Goal: Task Accomplishment & Management: Complete application form

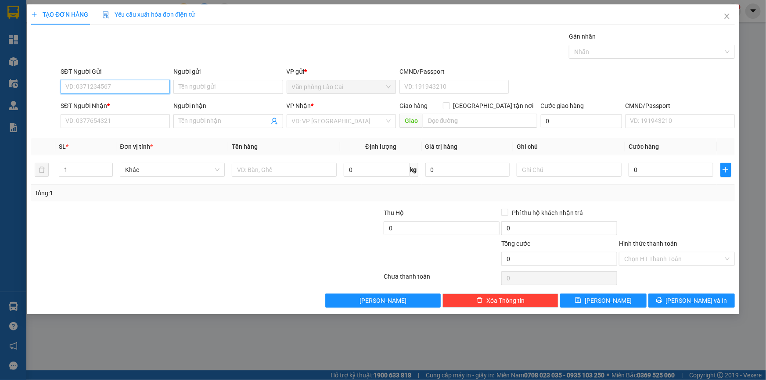
click at [131, 86] on input "SĐT Người Gửi" at bounding box center [115, 87] width 109 height 14
type input "0982468389"
click at [106, 105] on div "0982468389" at bounding box center [115, 105] width 99 height 10
type input "0967387227"
type input "hồng lĩnh"
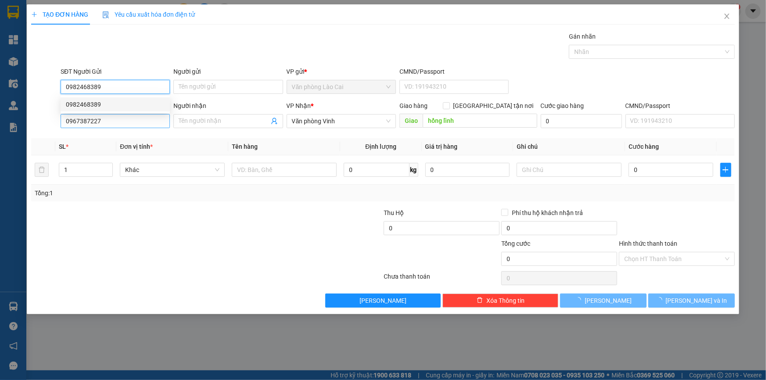
type input "350.000"
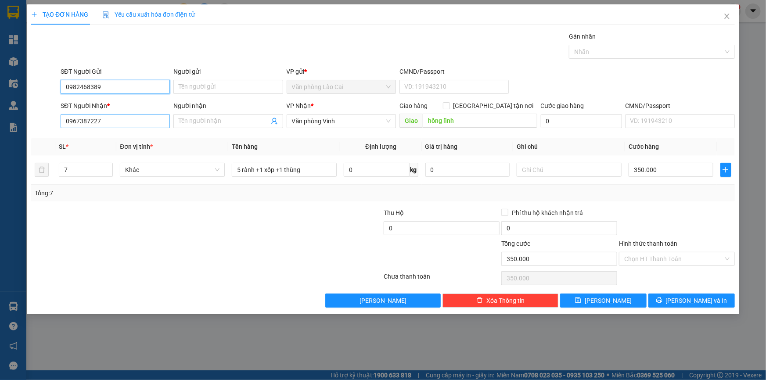
type input "0982468389"
drag, startPoint x: 126, startPoint y: 123, endPoint x: 0, endPoint y: 123, distance: 125.6
click at [0, 123] on div "TẠO ĐƠN HÀNG Yêu cầu xuất hóa đơn điện tử Transit Pickup Surcharge Ids Transit …" at bounding box center [383, 190] width 766 height 380
type input "0388531326"
click at [477, 115] on input "hồng lĩnh" at bounding box center [480, 121] width 115 height 14
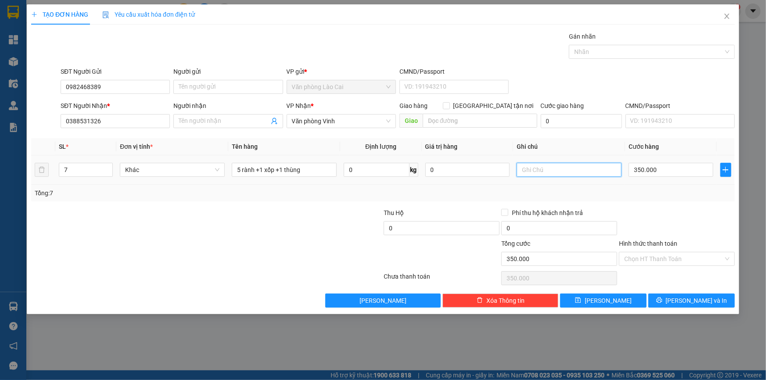
click at [539, 173] on input "text" at bounding box center [569, 170] width 105 height 14
type input "d"
type input "đi đô lương"
drag, startPoint x: 84, startPoint y: 171, endPoint x: 0, endPoint y: 165, distance: 84.1
click at [5, 167] on div "TẠO ĐƠN HÀNG Yêu cầu xuất hóa đơn điện tử Transit Pickup Surcharge Ids Transit …" at bounding box center [383, 190] width 766 height 380
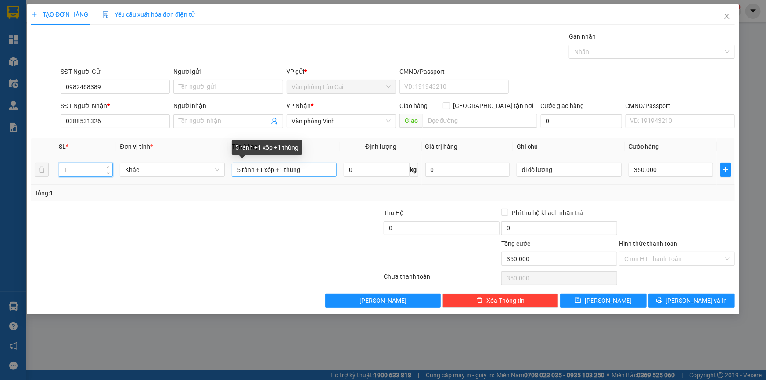
type input "1"
drag, startPoint x: 313, startPoint y: 168, endPoint x: 74, endPoint y: 162, distance: 238.5
click at [74, 162] on tr "1 Khác 5 rành +1 xốp +1 thùng 0 kg 0 đi đô lương 350.000" at bounding box center [383, 169] width 704 height 29
type input "1 hộp"
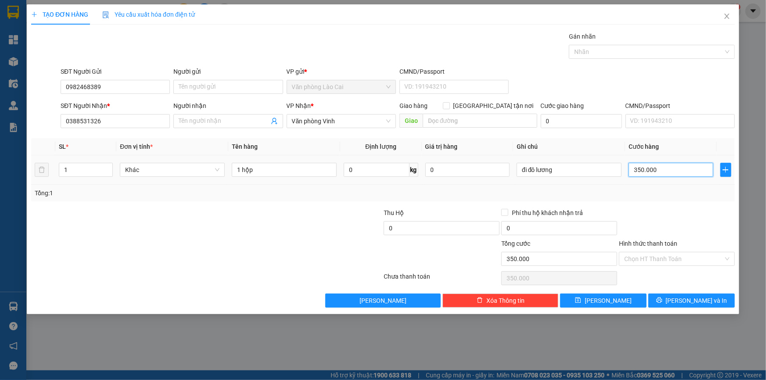
click at [659, 170] on input "350.000" at bounding box center [671, 170] width 85 height 14
type input "5"
type input "50"
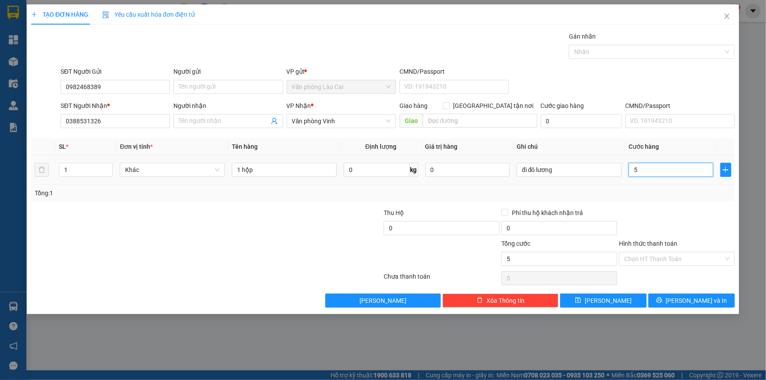
type input "50"
click at [661, 198] on div "Tổng: 1" at bounding box center [383, 193] width 704 height 17
type input "50.000"
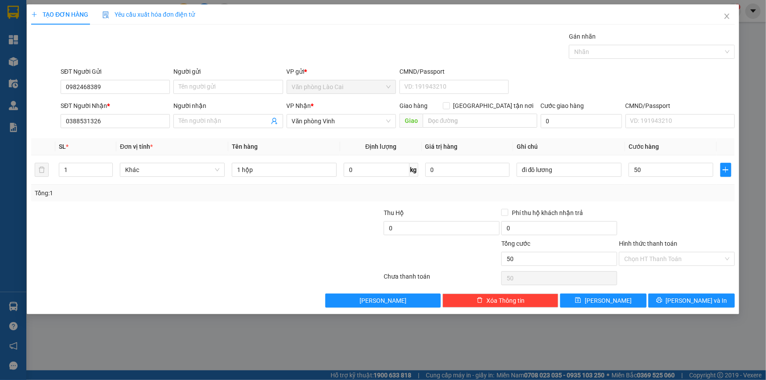
type input "50.000"
click at [667, 259] on input "Hình thức thanh toán" at bounding box center [673, 258] width 99 height 13
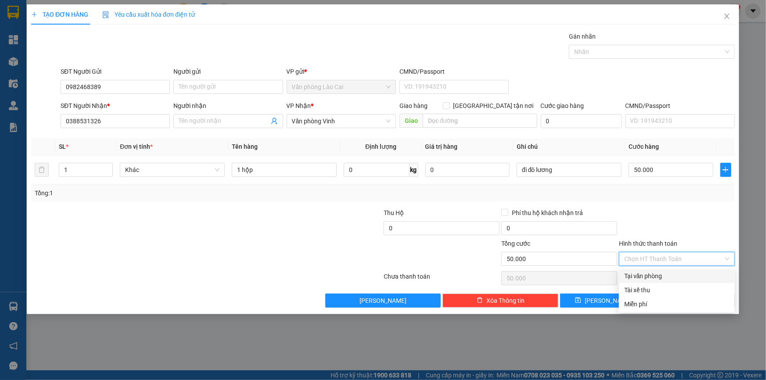
drag, startPoint x: 666, startPoint y: 272, endPoint x: 693, endPoint y: 299, distance: 38.5
click at [666, 272] on div "Tại văn phòng" at bounding box center [676, 276] width 105 height 10
type input "0"
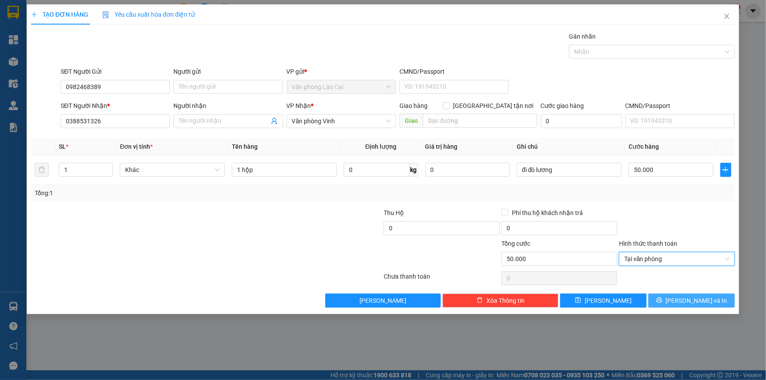
click at [697, 302] on span "[PERSON_NAME] và In" at bounding box center [696, 301] width 61 height 10
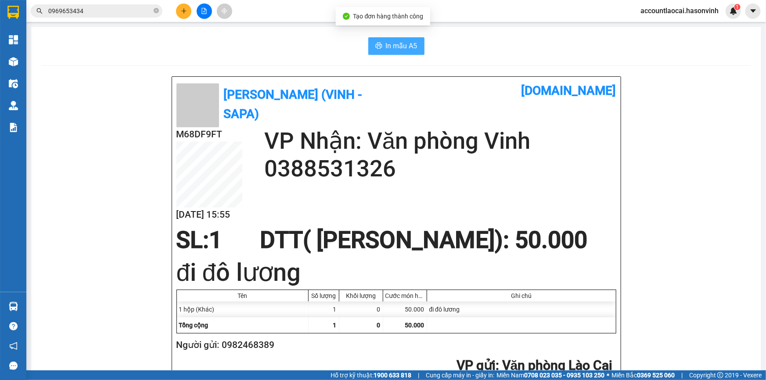
click at [393, 48] on span "In mẫu A5" at bounding box center [402, 45] width 32 height 11
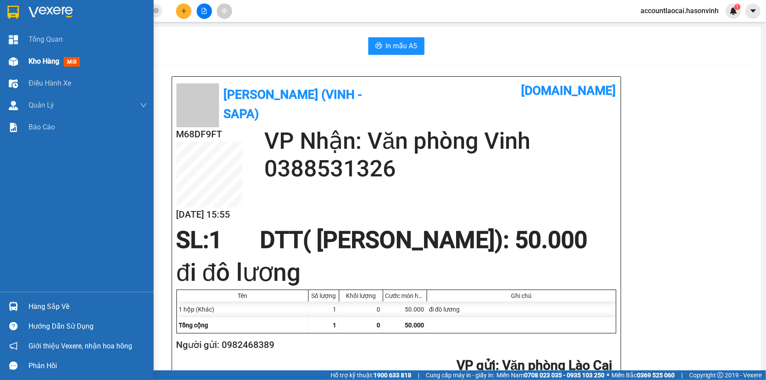
click at [44, 62] on span "Kho hàng" at bounding box center [44, 61] width 31 height 8
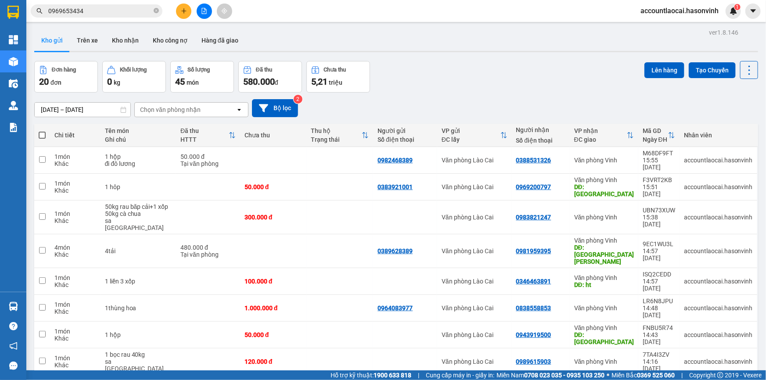
click at [627, 137] on icon at bounding box center [630, 135] width 6 height 6
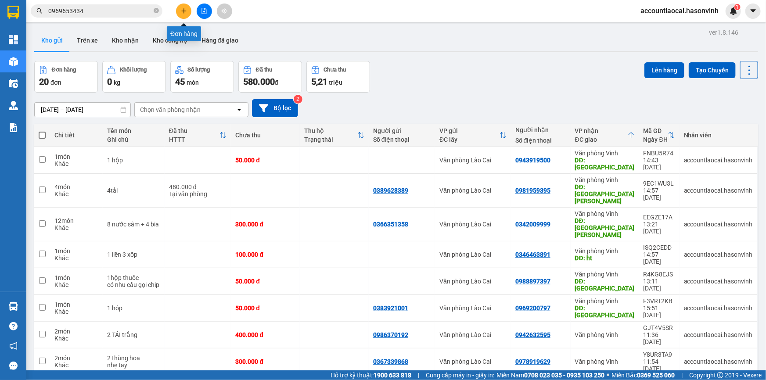
click at [180, 13] on button at bounding box center [183, 11] width 15 height 15
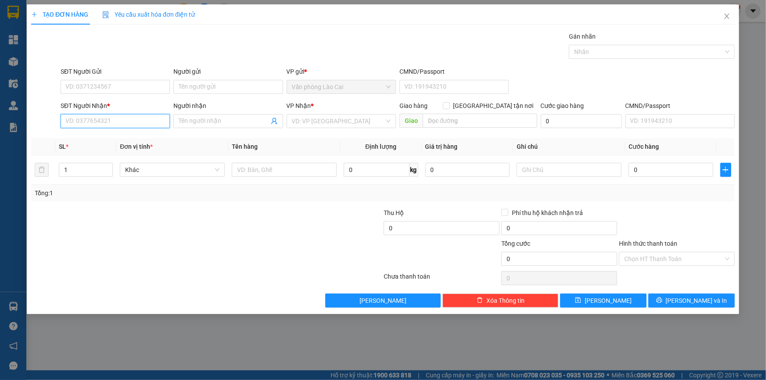
click at [137, 117] on input "SĐT Người Nhận *" at bounding box center [115, 121] width 109 height 14
click at [94, 125] on input "677" at bounding box center [115, 121] width 109 height 14
click at [97, 137] on div "0964808677 - [PERSON_NAME]" at bounding box center [115, 139] width 99 height 10
type input "0964808677"
type input "[PERSON_NAME]"
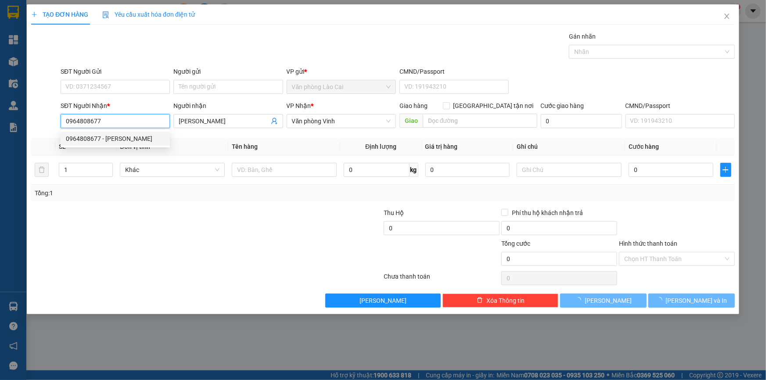
type input "750.000"
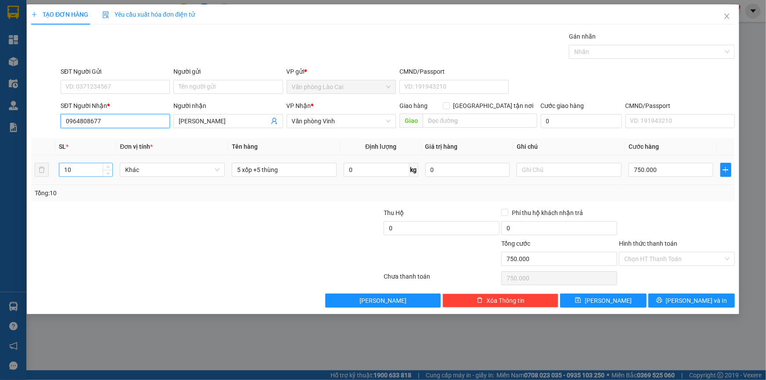
type input "0964808677"
drag, startPoint x: 92, startPoint y: 169, endPoint x: 13, endPoint y: 173, distance: 79.6
click at [13, 173] on div "TẠO ĐƠN HÀNG Yêu cầu xuất hóa đơn điện tử Transit Pickup Surcharge Ids Transit …" at bounding box center [383, 190] width 766 height 380
type input "4"
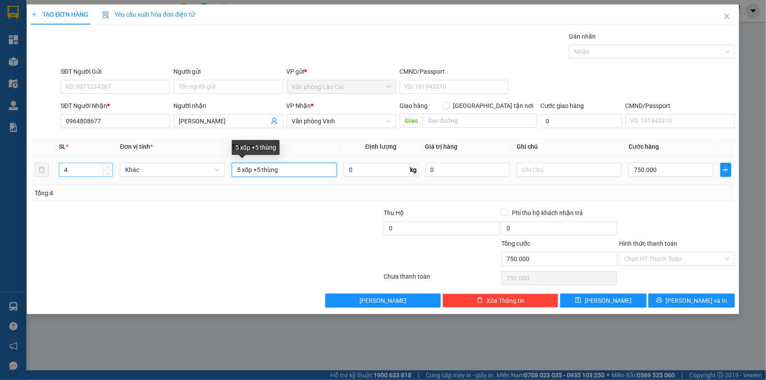
drag, startPoint x: 281, startPoint y: 169, endPoint x: 99, endPoint y: 171, distance: 181.8
click at [99, 171] on tr "4 Khác 5 xốp +5 thùng 0 kg 0 750.000" at bounding box center [383, 169] width 704 height 29
type input "4 xốp"
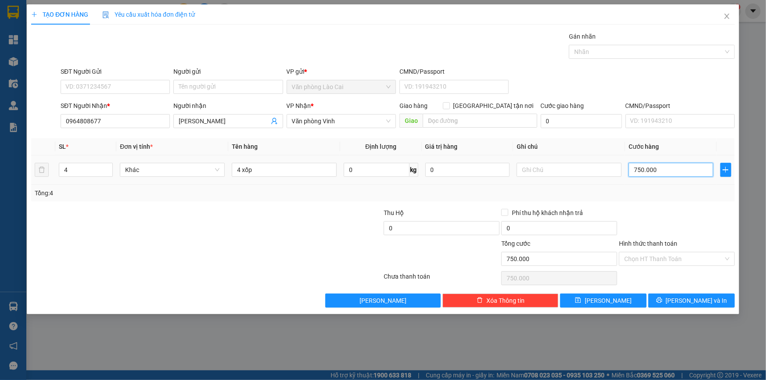
click at [669, 172] on input "750.000" at bounding box center [671, 170] width 85 height 14
type input "4"
type input "40"
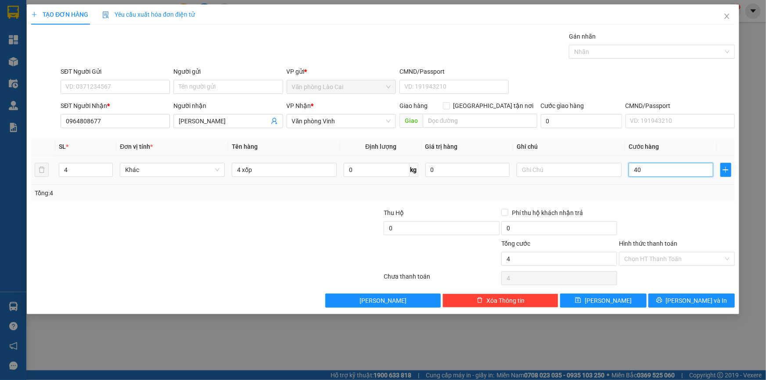
type input "40"
type input "400"
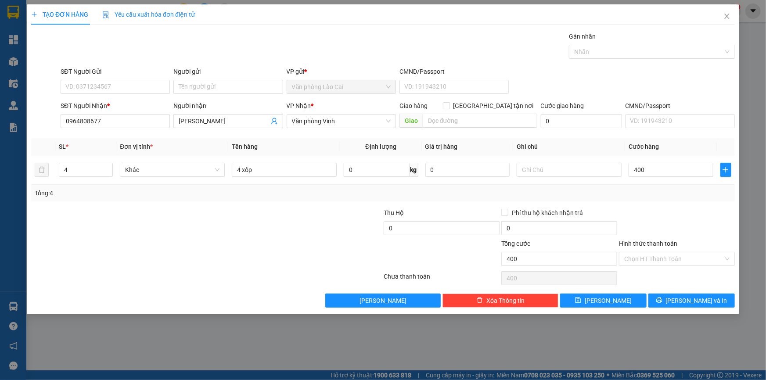
type input "400.000"
click at [671, 202] on div "Transit Pickup Surcharge Ids Transit Deliver Surcharge Ids Transit Deliver Surc…" at bounding box center [383, 170] width 704 height 276
click at [556, 171] on div at bounding box center [569, 170] width 105 height 18
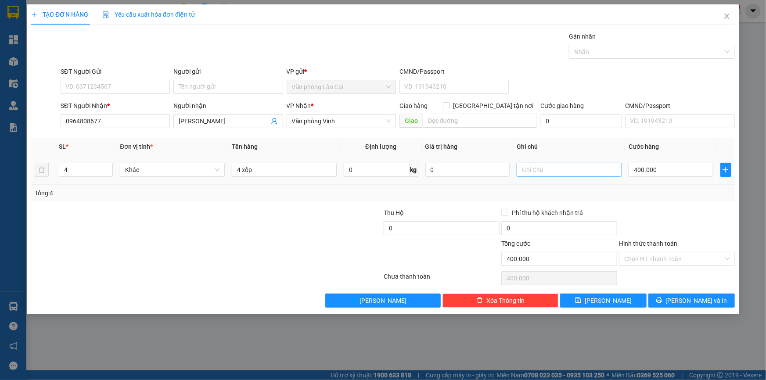
click at [556, 170] on input "text" at bounding box center [569, 170] width 105 height 14
type input "k phiếu"
click at [616, 296] on button "[PERSON_NAME]" at bounding box center [603, 301] width 86 height 14
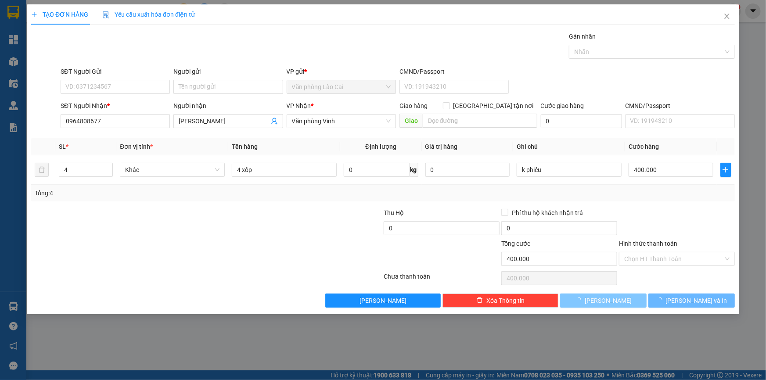
type input "0"
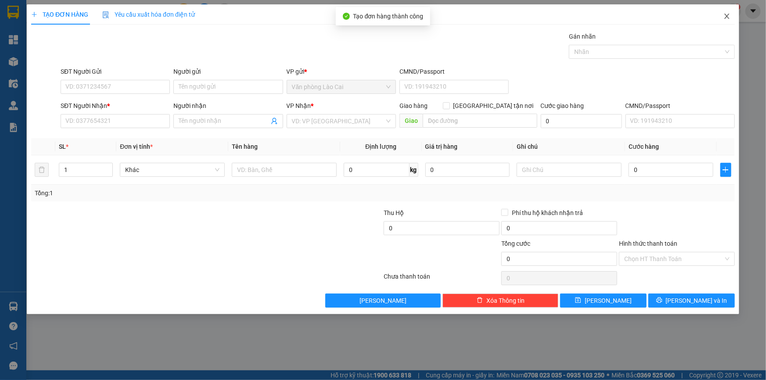
drag, startPoint x: 727, startPoint y: 17, endPoint x: 17, endPoint y: 83, distance: 713.1
click at [725, 17] on icon "close" at bounding box center [727, 16] width 7 height 7
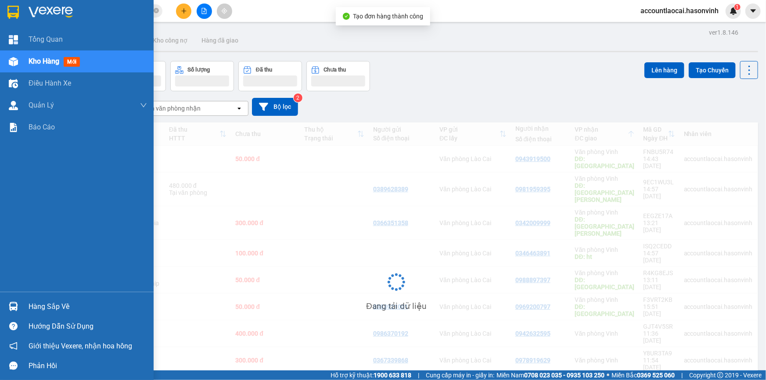
click at [34, 61] on span "Kho hàng" at bounding box center [44, 61] width 31 height 8
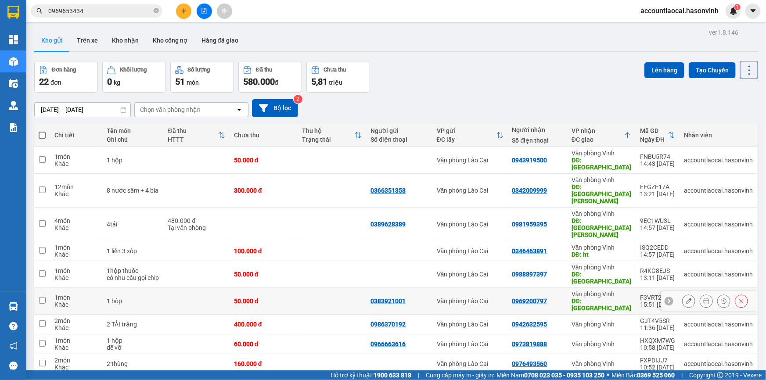
scroll to position [40, 0]
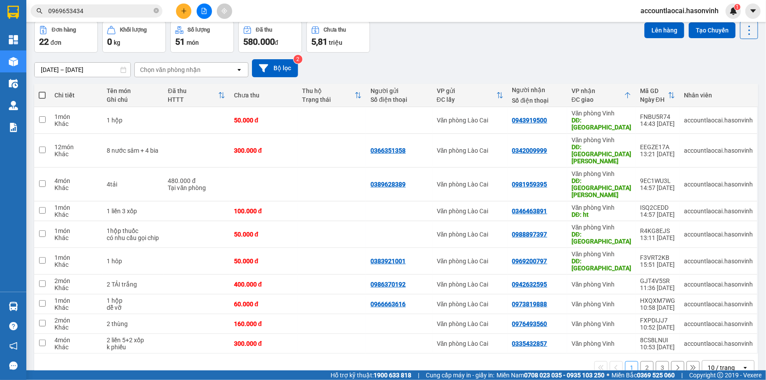
click at [641, 361] on button "2" at bounding box center [647, 367] width 13 height 13
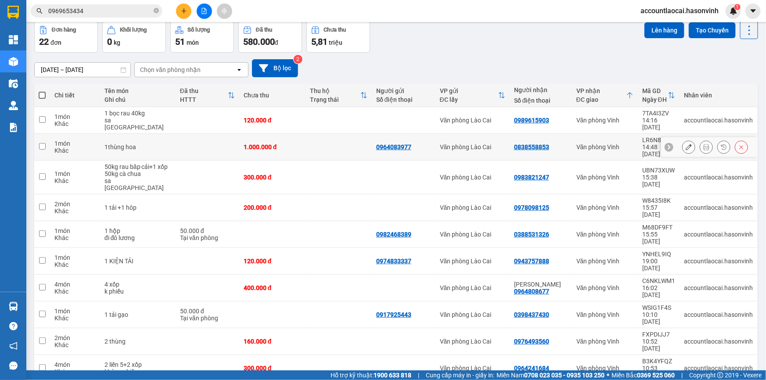
click at [686, 144] on icon at bounding box center [689, 147] width 6 height 6
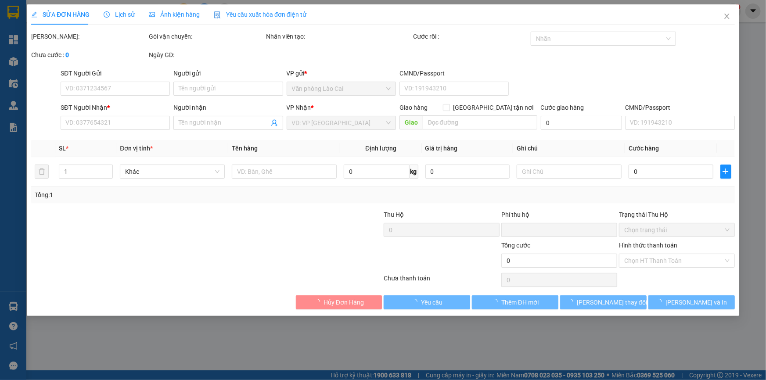
type input "0964083977"
type input "0838558853"
type input "0"
type input "1.000.000"
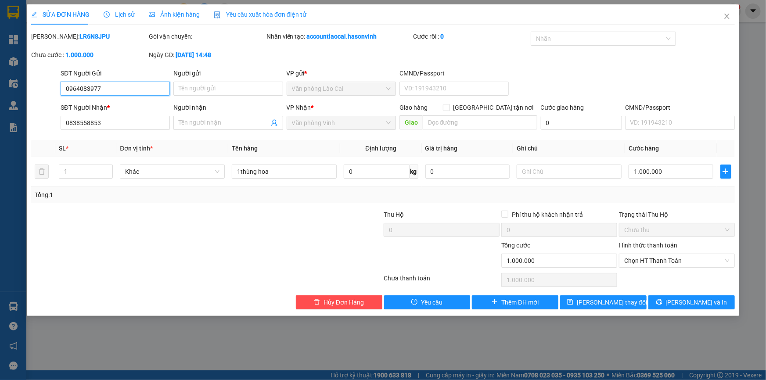
drag, startPoint x: 138, startPoint y: 89, endPoint x: 14, endPoint y: 90, distance: 123.4
click at [14, 90] on div "SỬA ĐƠN HÀNG Lịch sử Ảnh kiện hàng Yêu cầu xuất hóa đơn điện tử Total Paid Fee …" at bounding box center [383, 190] width 766 height 380
drag, startPoint x: 111, startPoint y: 124, endPoint x: 0, endPoint y: 124, distance: 110.6
click at [0, 124] on div "SỬA ĐƠN HÀNG Lịch sử Ảnh kiện hàng Yêu cầu xuất hóa đơn điện tử Total Paid Fee …" at bounding box center [383, 190] width 766 height 380
paste input "964083977"
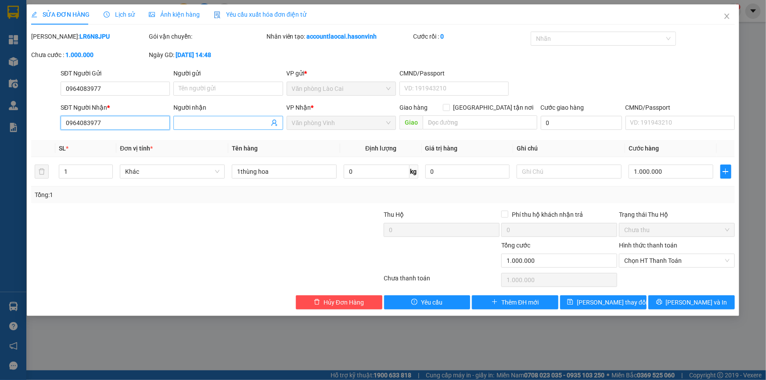
type input "0964083977"
click at [227, 122] on input "Người nhận" at bounding box center [224, 123] width 90 height 10
type input "số 223 chị oanh"
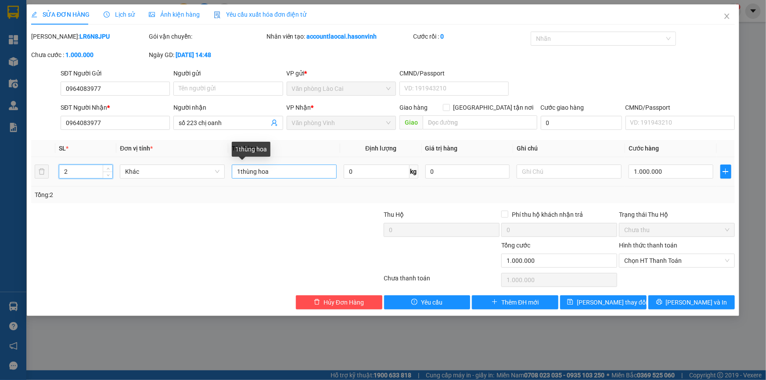
type input "2"
drag, startPoint x: 241, startPoint y: 171, endPoint x: 223, endPoint y: 173, distance: 17.7
click at [223, 173] on tr "2 Khác 1thùng hoa 0 kg 0 1.000.000" at bounding box center [383, 171] width 704 height 29
type input "2 thùng hoa"
click at [683, 175] on input "1.000.000" at bounding box center [671, 172] width 85 height 14
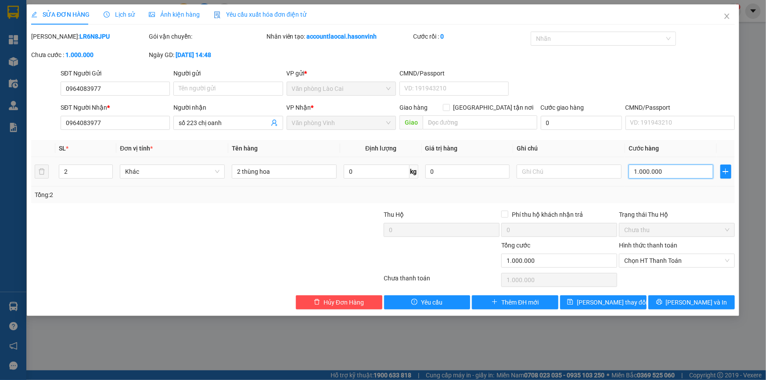
type input "7"
type input "70"
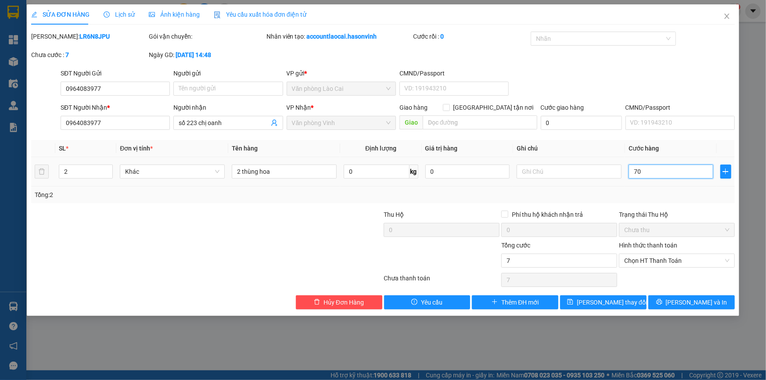
type input "70"
type input "700"
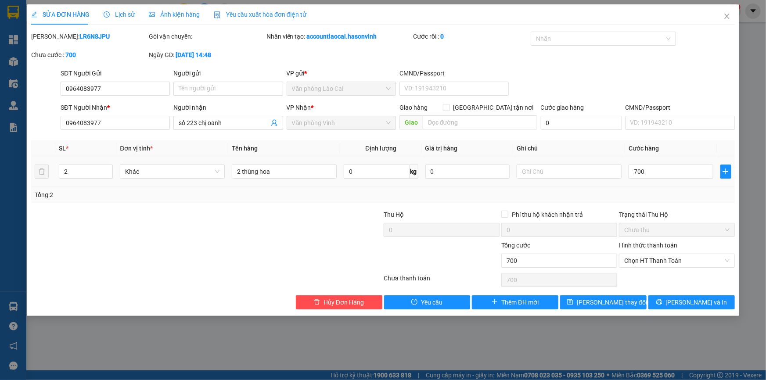
type input "700.000"
click at [690, 196] on div "Tổng: 2" at bounding box center [383, 195] width 697 height 10
click at [596, 306] on span "[PERSON_NAME] thay đổi" at bounding box center [612, 303] width 70 height 10
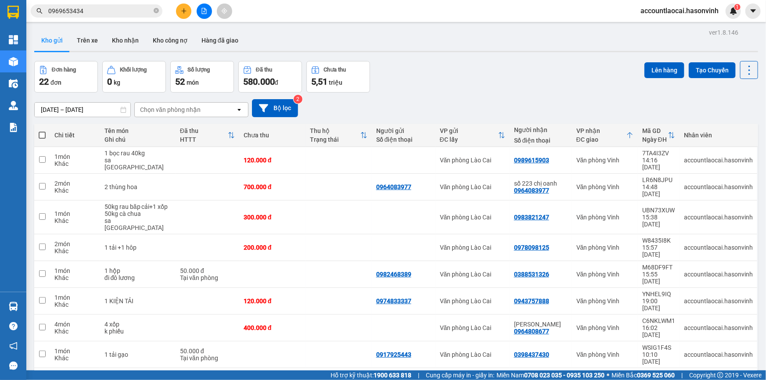
click at [186, 12] on icon "plus" at bounding box center [184, 11] width 6 height 6
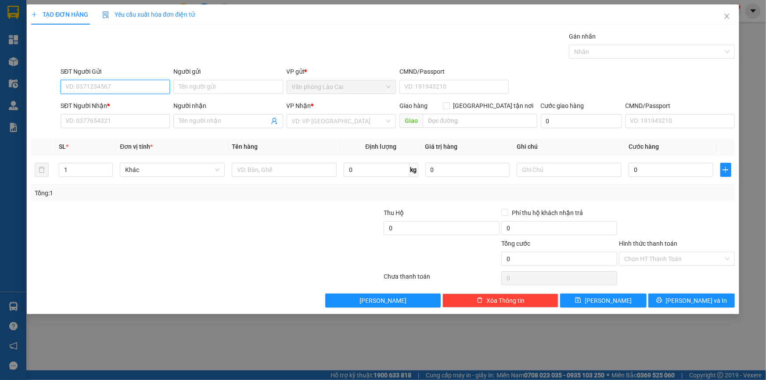
click at [115, 90] on input "SĐT Người Gửi" at bounding box center [115, 87] width 109 height 14
type input "0888692168"
click at [122, 105] on div "0888692168" at bounding box center [115, 105] width 99 height 10
type input "0968934456"
type input "0968034456"
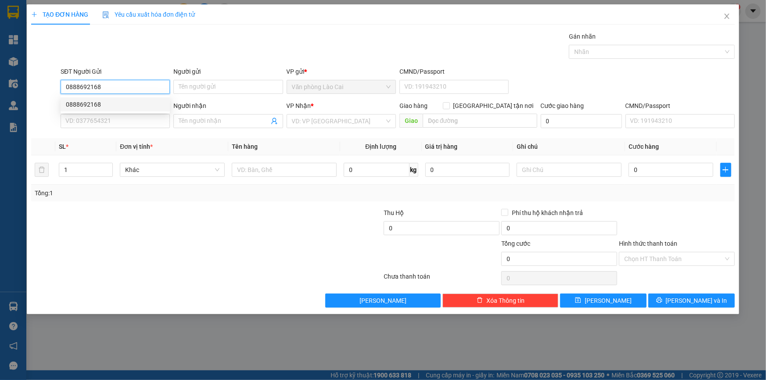
type input "2.130.000"
type input "30.000"
type input "150.000"
type input "0888692168"
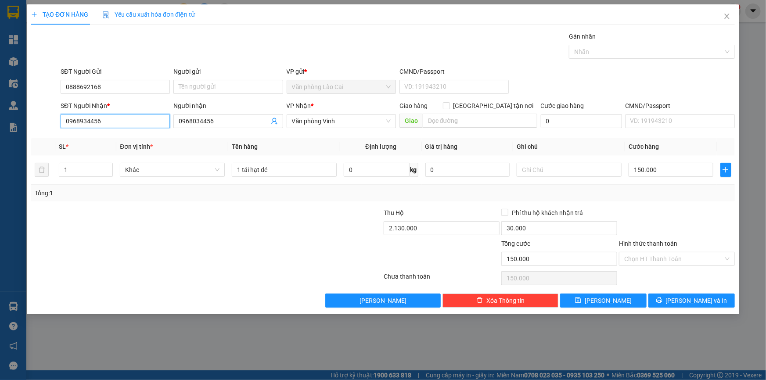
click at [17, 123] on div "TẠO ĐƠN HÀNG Yêu cầu xuất hóa đơn điện tử Transit Pickup Surcharge Ids Transit …" at bounding box center [383, 190] width 766 height 380
click at [106, 120] on input "0987867277" at bounding box center [115, 121] width 109 height 14
type input "0987867277"
drag, startPoint x: 228, startPoint y: 121, endPoint x: 31, endPoint y: 118, distance: 197.2
click at [32, 118] on div "SĐT Người Nhận * 0987867277 Người nhận 0968034456 0968034456 VP Nhận * Văn phòn…" at bounding box center [383, 116] width 706 height 31
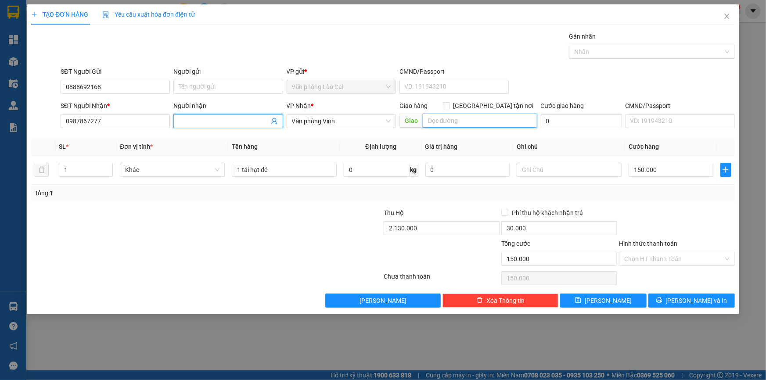
click at [447, 122] on input "text" at bounding box center [480, 121] width 115 height 14
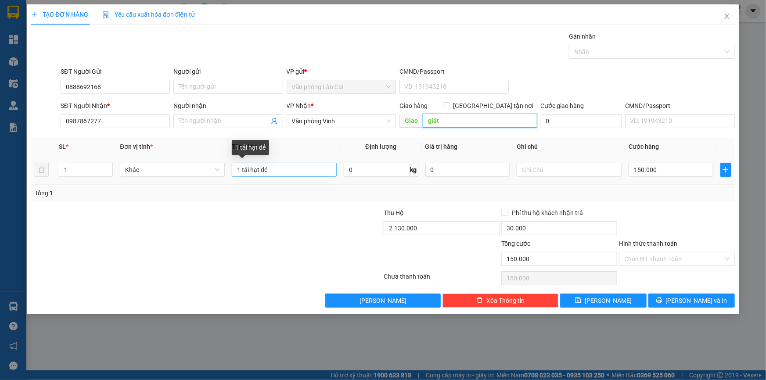
type input "giát"
click at [299, 166] on input "1 tải hạt dẻ" at bounding box center [284, 170] width 105 height 14
type input "1 tải hạt dẻ+2 xọt"
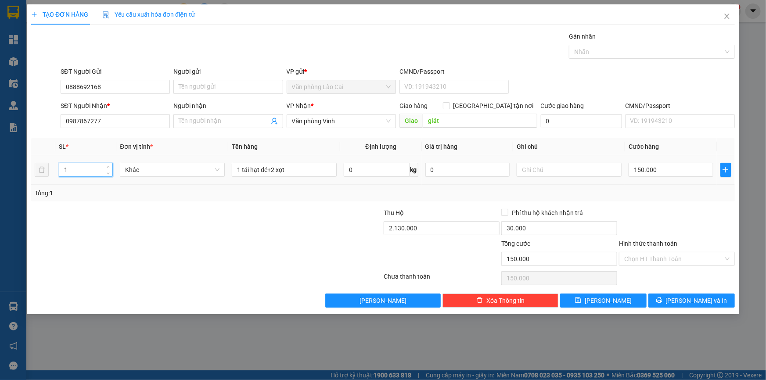
drag, startPoint x: 75, startPoint y: 167, endPoint x: 4, endPoint y: 168, distance: 70.3
click at [4, 168] on div "TẠO ĐƠN HÀNG Yêu cầu xuất hóa đơn điện tử Transit Pickup Surcharge Ids Transit …" at bounding box center [383, 190] width 766 height 380
type input "3"
click at [238, 227] on div at bounding box center [147, 223] width 235 height 31
click at [672, 165] on input "150.000" at bounding box center [671, 170] width 85 height 14
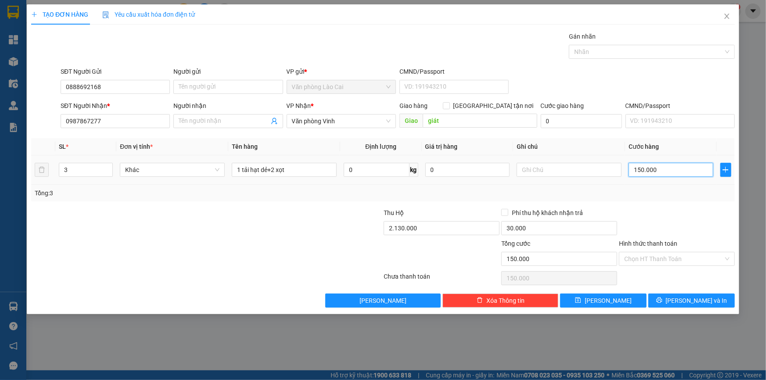
type input "2"
type input "21"
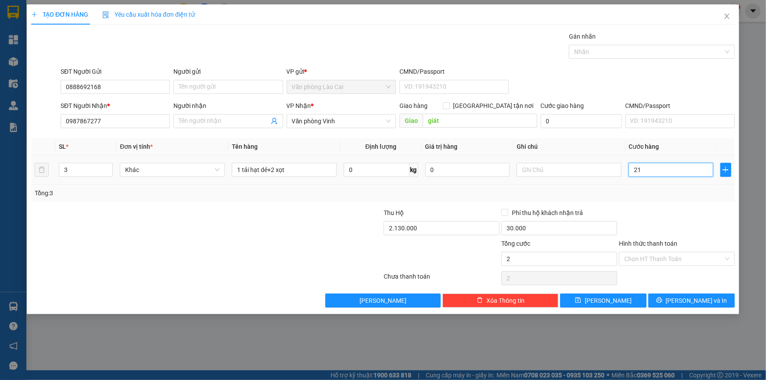
type input "21"
type input "210"
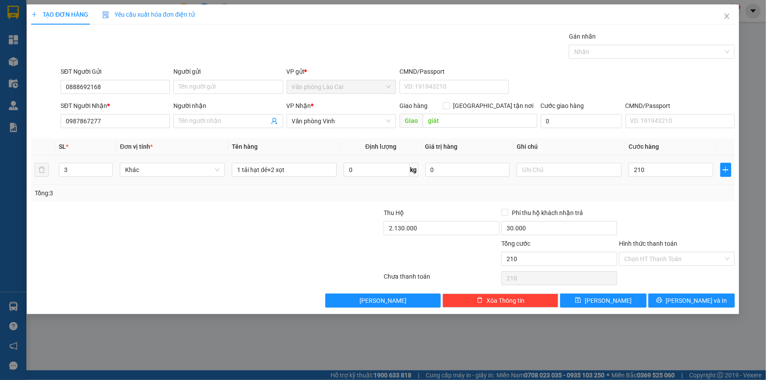
type input "210.000"
click at [671, 189] on div "Tổng: 3" at bounding box center [383, 193] width 697 height 10
click at [443, 227] on input "2.130.000" at bounding box center [442, 228] width 116 height 14
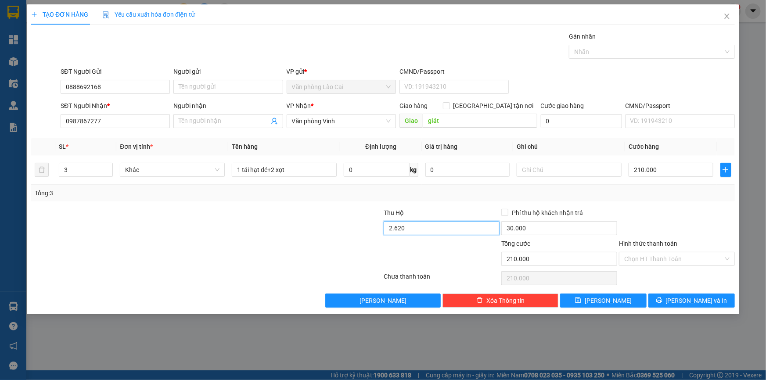
drag, startPoint x: 421, startPoint y: 227, endPoint x: 408, endPoint y: 227, distance: 13.2
click at [408, 227] on input "2.620" at bounding box center [442, 228] width 116 height 14
type input "2.620.000"
click at [615, 200] on div "Tổng: 3" at bounding box center [383, 193] width 704 height 17
click at [564, 172] on input "text" at bounding box center [569, 170] width 105 height 14
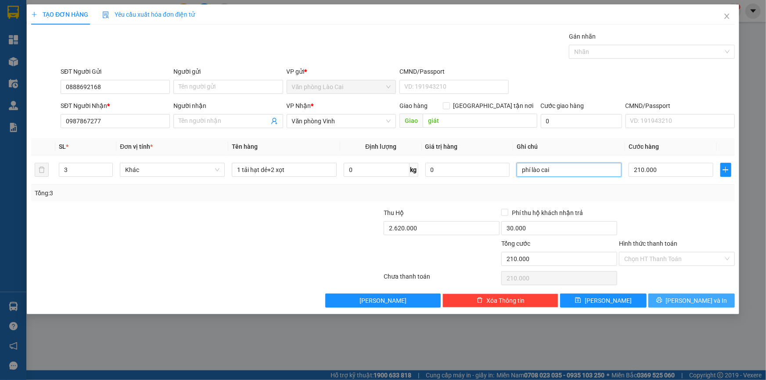
type input "phí lào cai"
click at [710, 299] on button "[PERSON_NAME] và In" at bounding box center [692, 301] width 86 height 14
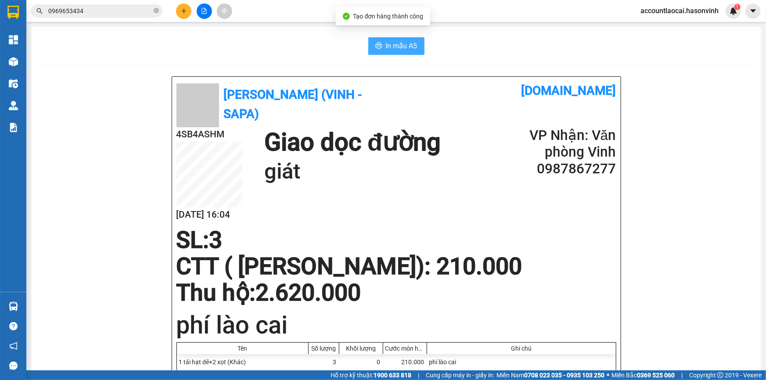
click at [404, 45] on span "In mẫu A5" at bounding box center [402, 45] width 32 height 11
click at [182, 11] on icon "plus" at bounding box center [183, 11] width 5 height 0
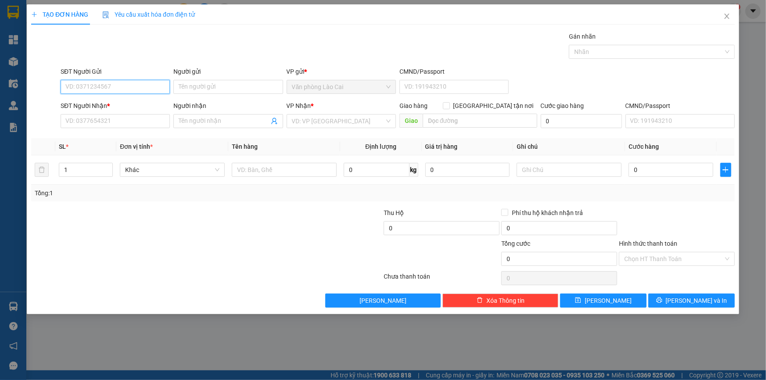
click at [128, 86] on input "SĐT Người Gửi" at bounding box center [115, 87] width 109 height 14
click at [123, 86] on input "700" at bounding box center [115, 87] width 109 height 14
click at [102, 83] on input "700" at bounding box center [115, 87] width 109 height 14
click at [101, 105] on div "0983522700" at bounding box center [115, 105] width 99 height 10
type input "0983522700"
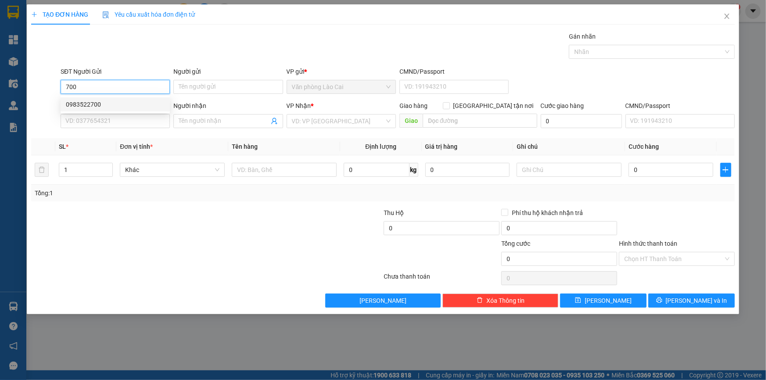
type input "0919996487"
type input "HÙNG GẠO"
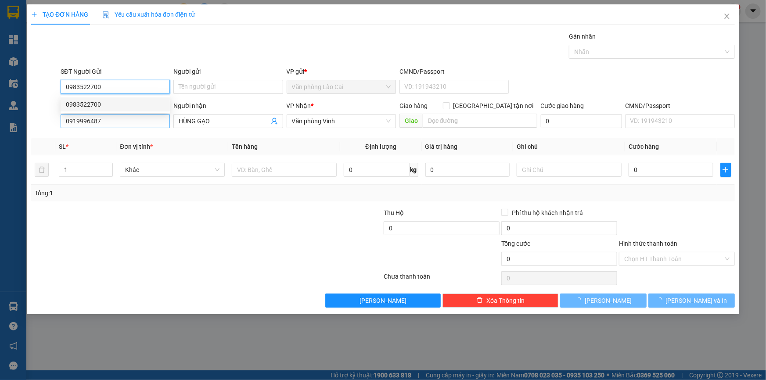
type input "600.000"
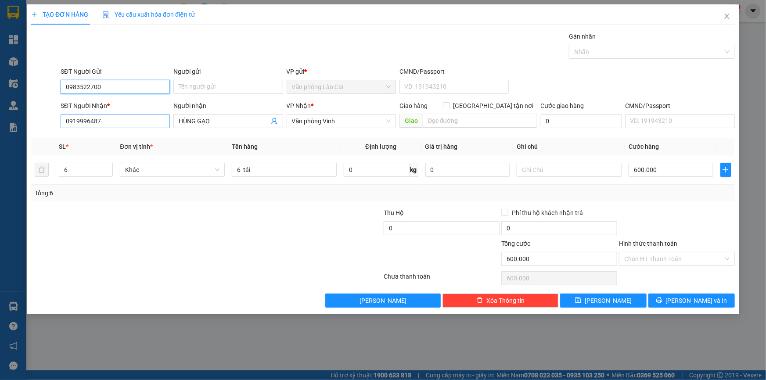
type input "0983522700"
click at [124, 121] on input "0919996487" at bounding box center [115, 121] width 109 height 14
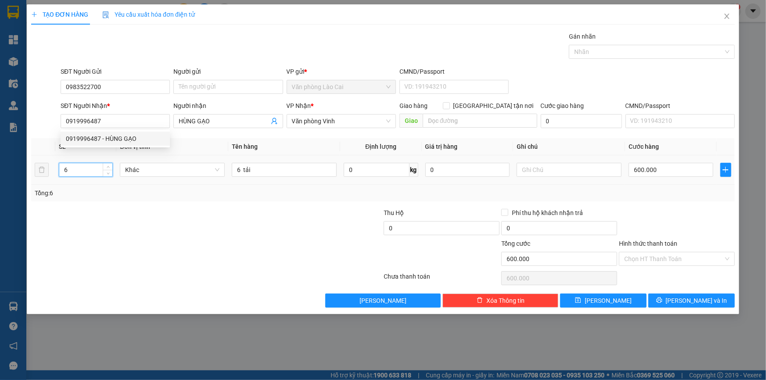
drag, startPoint x: 80, startPoint y: 173, endPoint x: 18, endPoint y: 172, distance: 61.9
click at [18, 172] on div "TẠO ĐƠN HÀNG Yêu cầu xuất hóa đơn điện tử Transit Pickup Surcharge Ids Transit …" at bounding box center [383, 190] width 766 height 380
type input "5"
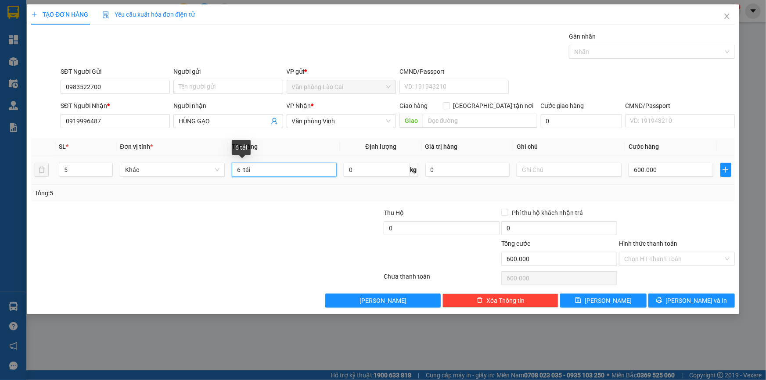
drag, startPoint x: 241, startPoint y: 170, endPoint x: 231, endPoint y: 169, distance: 11.0
click at [231, 169] on td "6 tải" at bounding box center [284, 169] width 112 height 29
type input "5 tải"
type input "5"
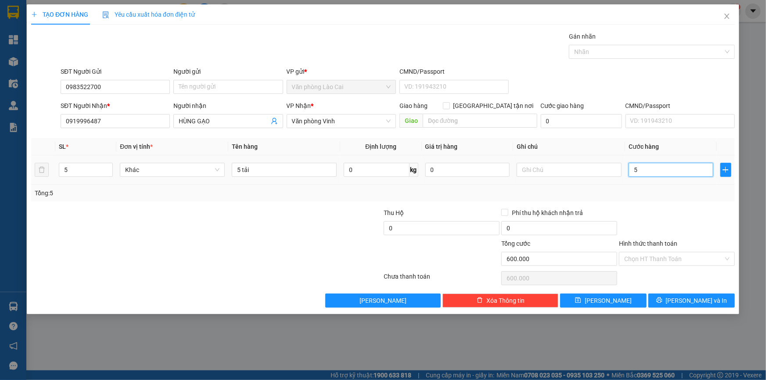
type input "5"
type input "50"
type input "500"
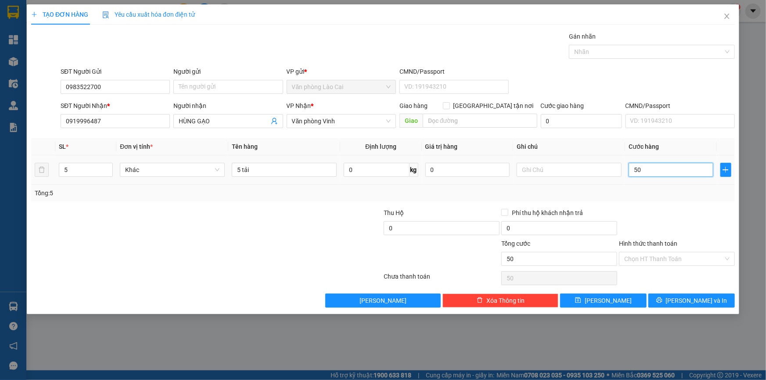
type input "500"
type input "500.000"
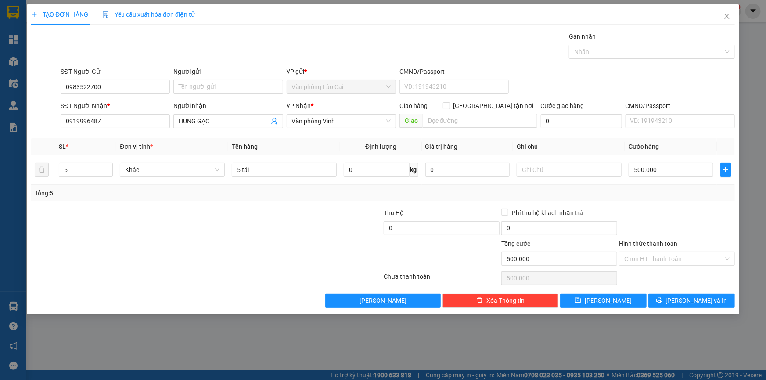
click at [658, 199] on div "Tổng: 5" at bounding box center [383, 193] width 704 height 17
click at [686, 299] on span "[PERSON_NAME] và In" at bounding box center [696, 301] width 61 height 10
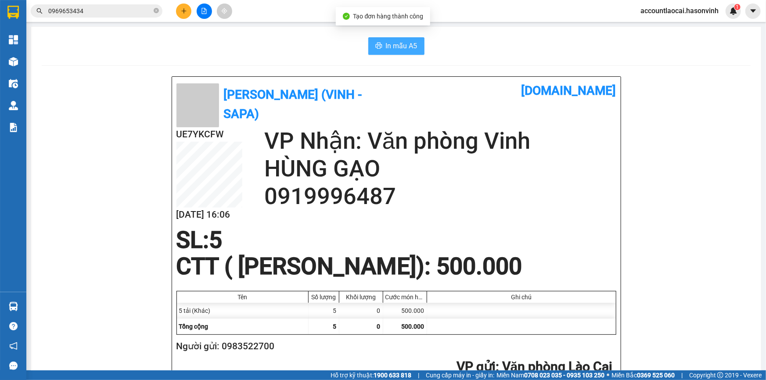
click at [408, 43] on span "In mẫu A5" at bounding box center [402, 45] width 32 height 11
click at [183, 10] on icon "plus" at bounding box center [184, 11] width 6 height 6
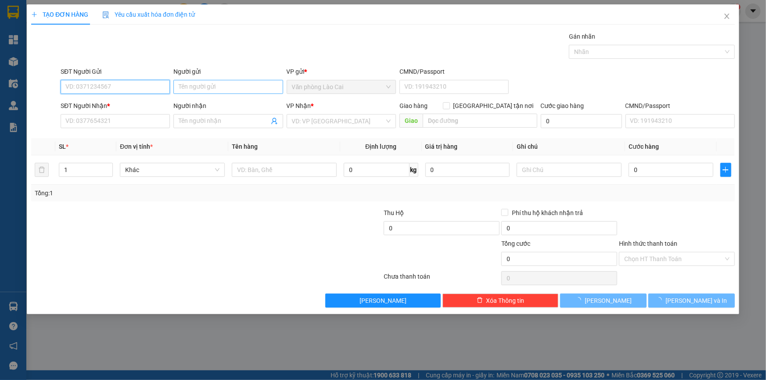
click at [136, 90] on input "SĐT Người Gửi" at bounding box center [115, 87] width 109 height 14
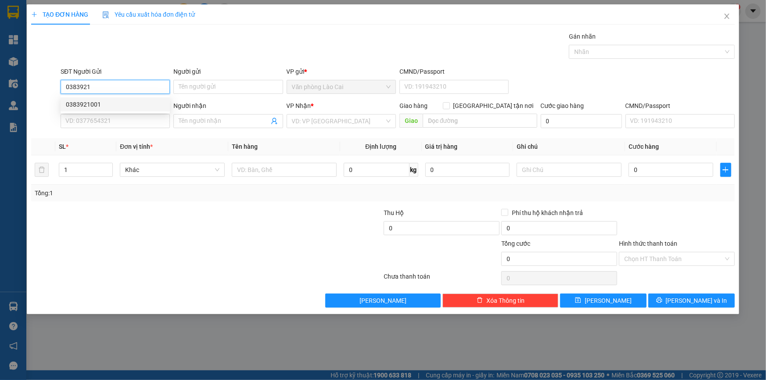
click at [134, 108] on div "0383921001" at bounding box center [115, 105] width 99 height 10
type input "0383921001"
type input "0969200797"
type input "hà tĩnh"
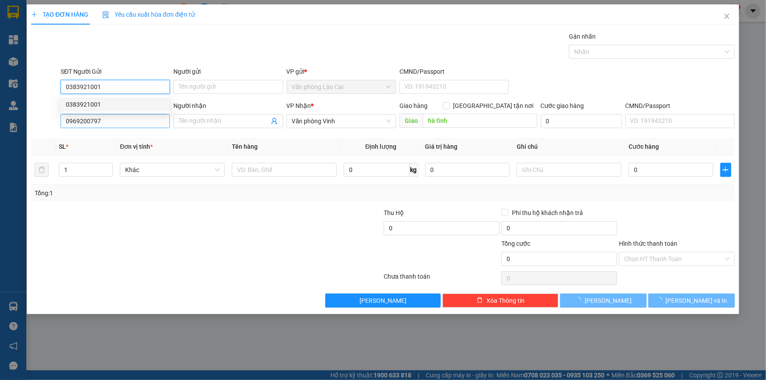
type input "50.000"
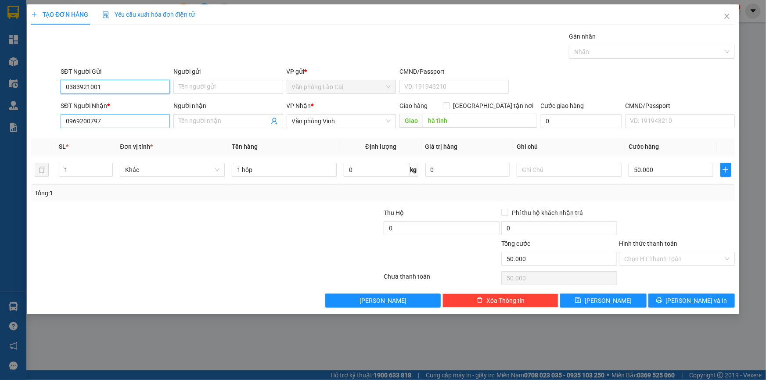
type input "0383921001"
drag, startPoint x: 131, startPoint y: 119, endPoint x: 0, endPoint y: 115, distance: 131.3
click at [0, 115] on div "TẠO ĐƠN HÀNG Yêu cầu xuất hóa đơn điện tử Transit Pickup Surcharge Ids Transit …" at bounding box center [383, 190] width 766 height 380
type input "0981784996"
click at [450, 122] on input "hà tĩnh" at bounding box center [480, 121] width 115 height 14
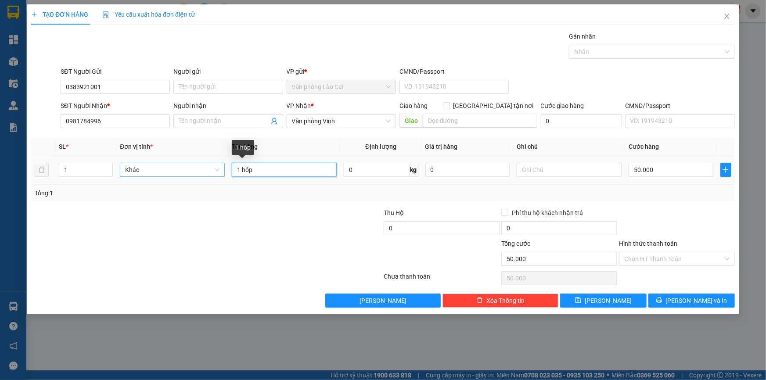
drag, startPoint x: 266, startPoint y: 168, endPoint x: 195, endPoint y: 171, distance: 70.3
click at [195, 171] on tr "1 Khác 1 hôp 0 kg 0 50.000" at bounding box center [383, 169] width 704 height 29
type input "1 tải"
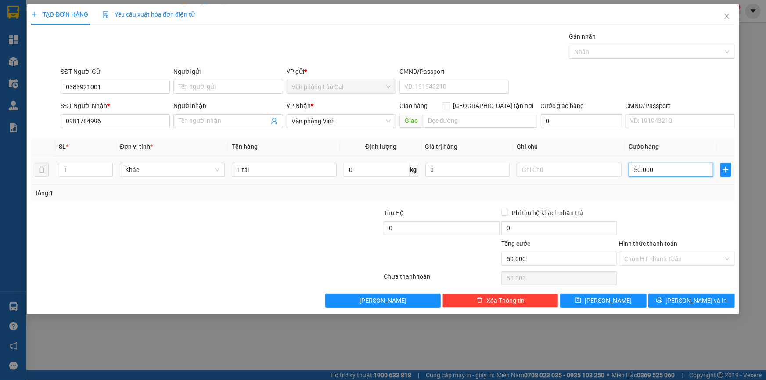
click at [665, 169] on input "50.000" at bounding box center [671, 170] width 85 height 14
type input "9"
type input "90"
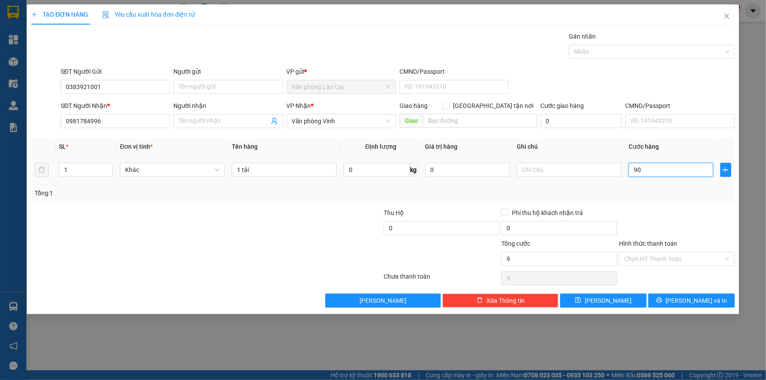
type input "90"
type input "90.000"
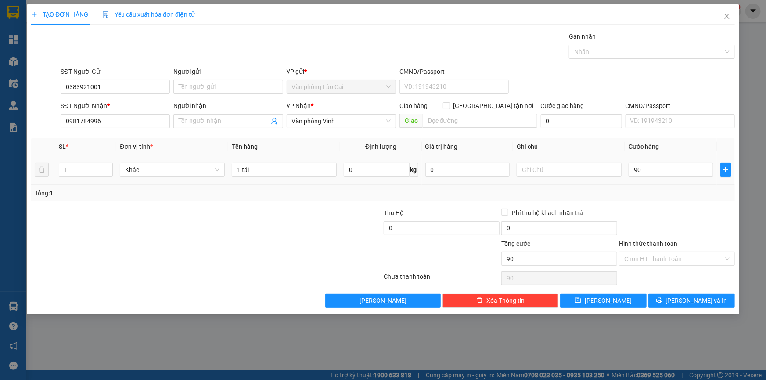
type input "90.000"
drag, startPoint x: 663, startPoint y: 187, endPoint x: 452, endPoint y: 241, distance: 218.5
click at [659, 189] on div "Tổng: 1" at bounding box center [383, 193] width 704 height 17
click at [413, 223] on input "0" at bounding box center [442, 228] width 116 height 14
drag, startPoint x: 414, startPoint y: 225, endPoint x: 370, endPoint y: 226, distance: 43.5
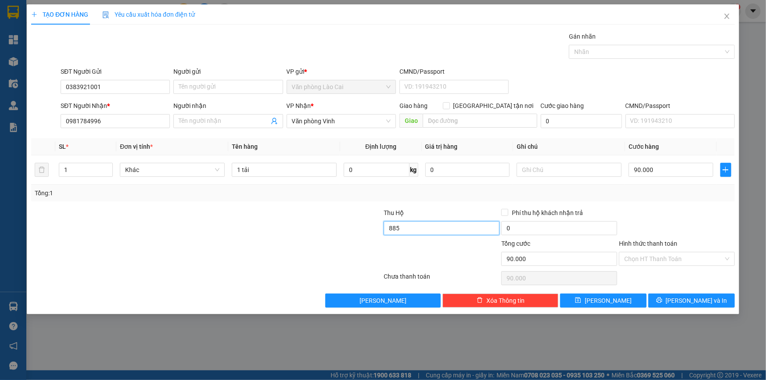
click at [370, 226] on div "Thu Hộ 885 Phí thu hộ khách nhận trả 0" at bounding box center [383, 223] width 706 height 31
type input "885.000"
type input "15.000"
click at [455, 247] on div at bounding box center [442, 254] width 118 height 31
click at [660, 213] on div at bounding box center [677, 223] width 118 height 31
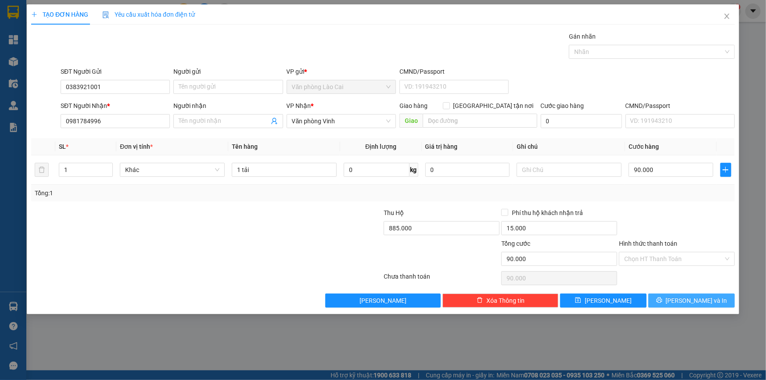
click at [690, 302] on span "[PERSON_NAME] và In" at bounding box center [696, 301] width 61 height 10
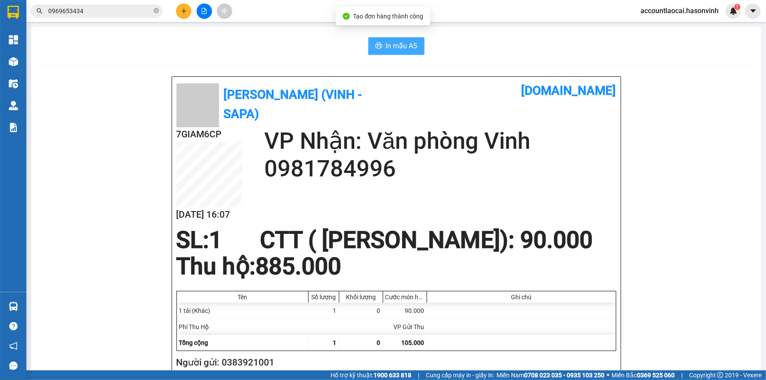
click at [403, 44] on span "In mẫu A5" at bounding box center [402, 45] width 32 height 11
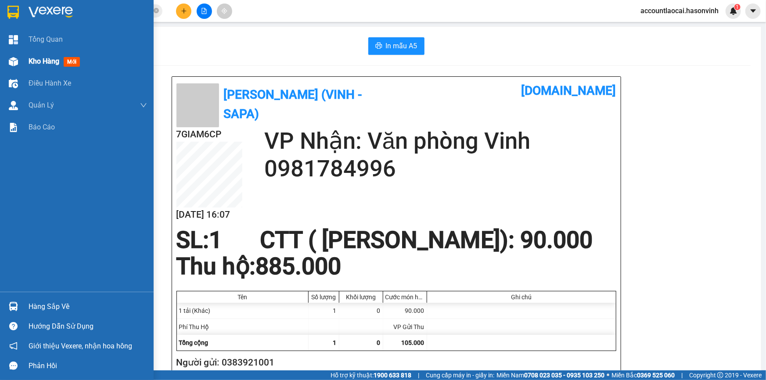
click at [42, 57] on span "Kho hàng" at bounding box center [44, 61] width 31 height 8
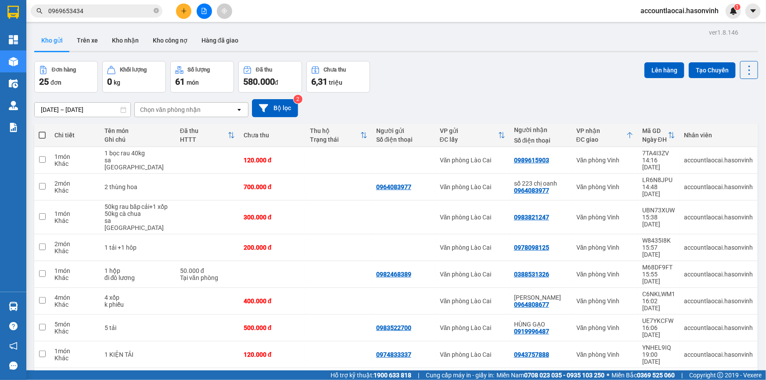
click at [184, 2] on div "Kết quả tìm kiếm ( 1 ) Bộ lọc Mã ĐH Trạng thái Món hàng Thu hộ Tổng cước Chưa c…" at bounding box center [383, 11] width 766 height 22
click at [183, 16] on button at bounding box center [183, 11] width 15 height 15
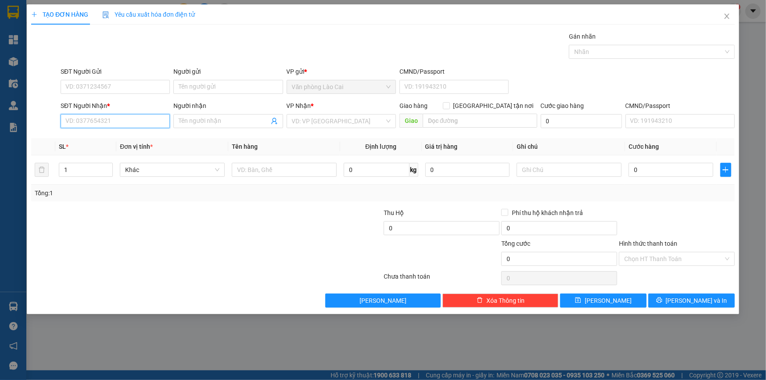
click at [134, 118] on input "SĐT Người Nhận *" at bounding box center [115, 121] width 109 height 14
click at [119, 121] on input "569" at bounding box center [115, 121] width 109 height 14
click at [105, 137] on div "0979740569" at bounding box center [115, 139] width 99 height 10
type input "0979740569"
type input "cx đăng khoa"
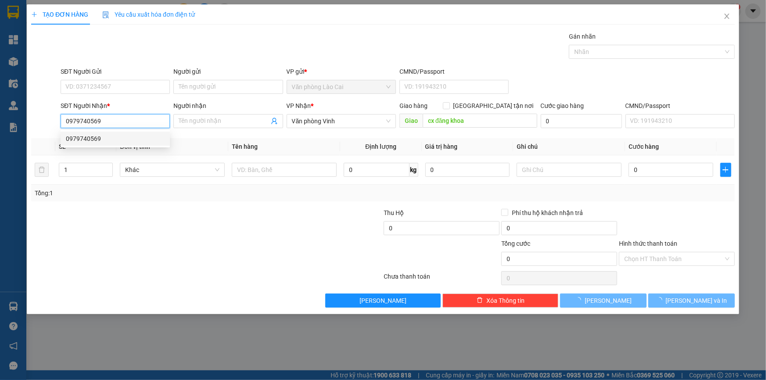
type input "200.000"
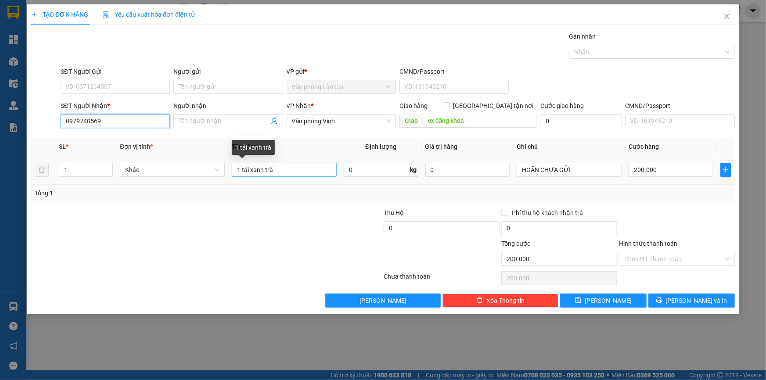
type input "0979740569"
drag, startPoint x: 293, startPoint y: 170, endPoint x: 198, endPoint y: 180, distance: 95.3
click at [198, 180] on tr "1 Khác 1 tải xanh trà 0 kg 0 HOÃN CHƯA GỬI 200.000" at bounding box center [383, 169] width 704 height 29
type input "1 tải đen"
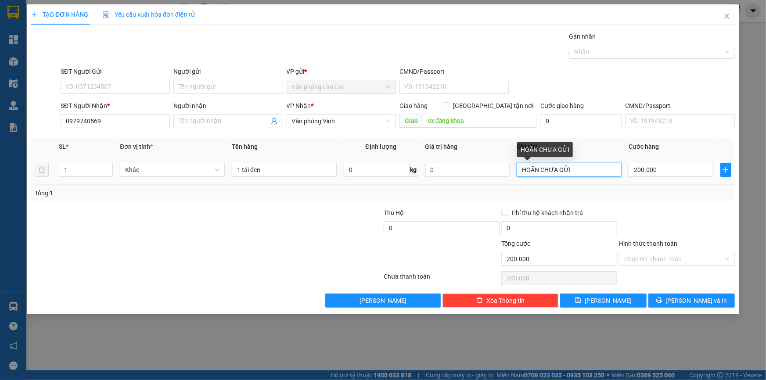
drag, startPoint x: 599, startPoint y: 173, endPoint x: 380, endPoint y: 180, distance: 219.2
click at [382, 182] on tr "1 Khác 1 tải đen 0 kg 0 HOÃN CHƯA GỬI 200.000" at bounding box center [383, 169] width 704 height 29
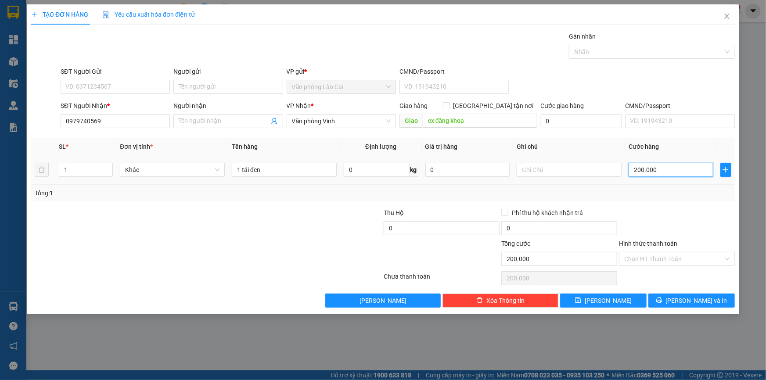
click at [685, 175] on input "200.000" at bounding box center [671, 170] width 85 height 14
type input "1"
type input "12"
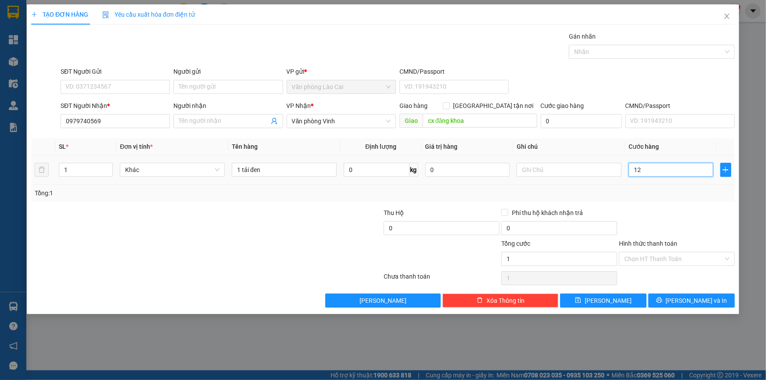
type input "12"
type input "120"
type input "120.000"
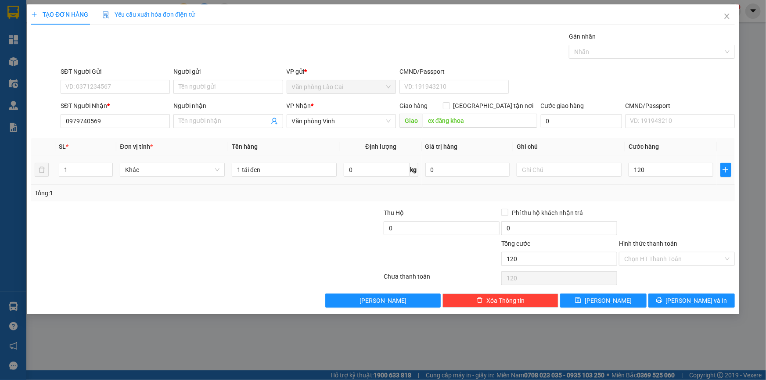
type input "120.000"
click at [681, 198] on div "Tổng: 1" at bounding box center [383, 193] width 704 height 17
click at [678, 295] on button "[PERSON_NAME] và In" at bounding box center [692, 301] width 86 height 14
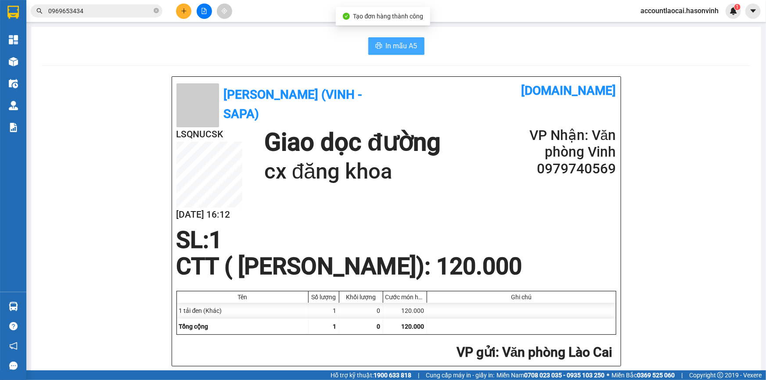
click at [371, 47] on button "In mẫu A5" at bounding box center [396, 46] width 56 height 18
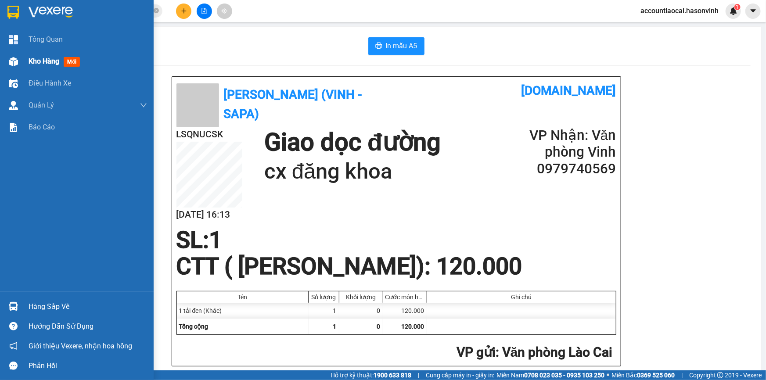
click at [41, 63] on span "Kho hàng" at bounding box center [44, 61] width 31 height 8
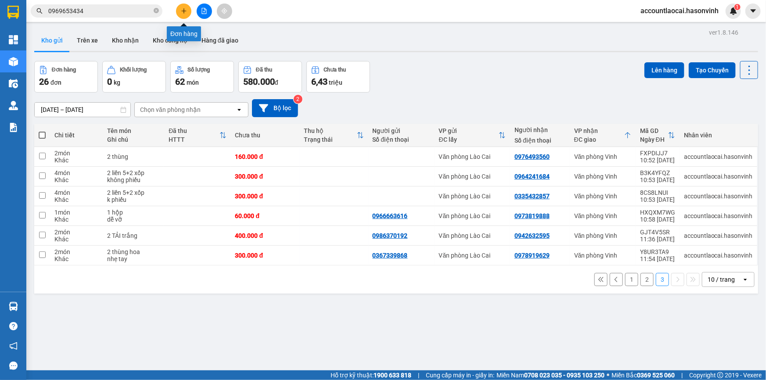
click at [190, 7] on button at bounding box center [183, 11] width 15 height 15
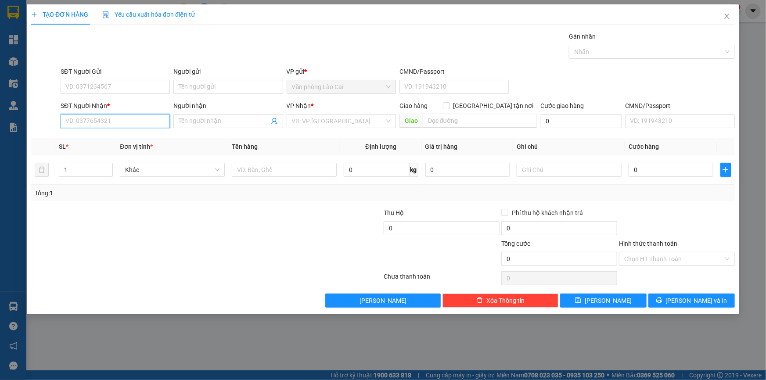
click at [139, 119] on input "SĐT Người Nhận *" at bounding box center [115, 121] width 109 height 14
click at [106, 123] on input "988" at bounding box center [115, 121] width 109 height 14
click at [93, 143] on div "0976968988" at bounding box center [115, 139] width 99 height 10
type input "0976968988"
type input "hương sơn"
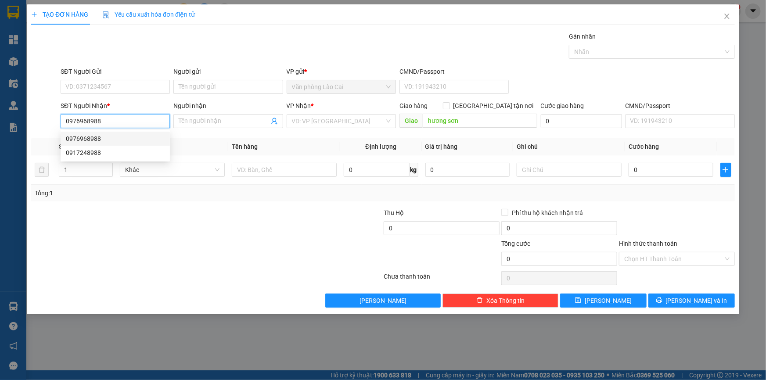
type input "80.000"
type input "0976968988"
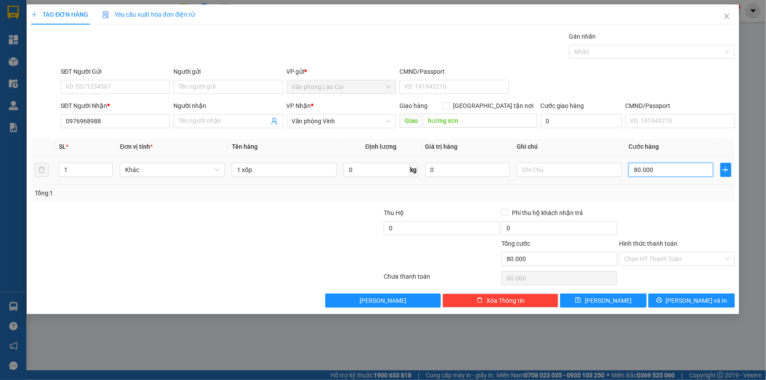
click at [661, 171] on input "80.000" at bounding box center [671, 170] width 85 height 14
type input "6"
type input "60"
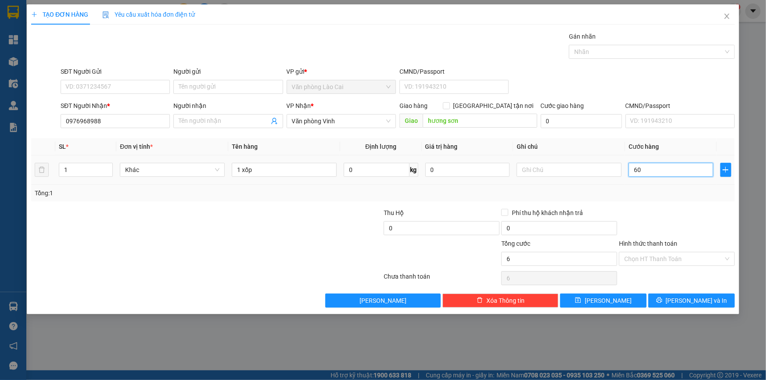
type input "60"
type input "60.000"
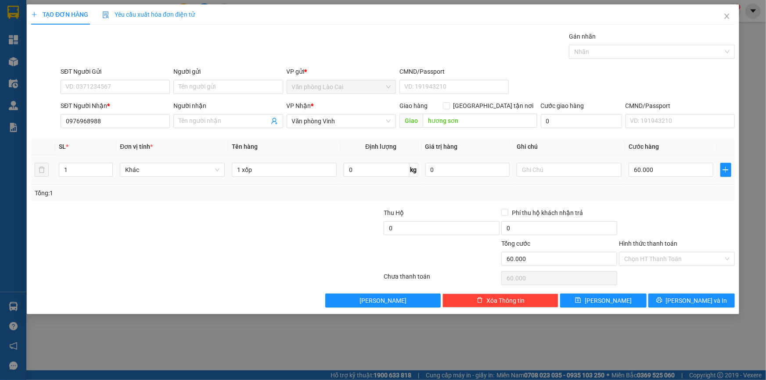
click at [672, 195] on div "Tổng: 1" at bounding box center [383, 193] width 697 height 10
click at [691, 301] on span "[PERSON_NAME] và In" at bounding box center [696, 301] width 61 height 10
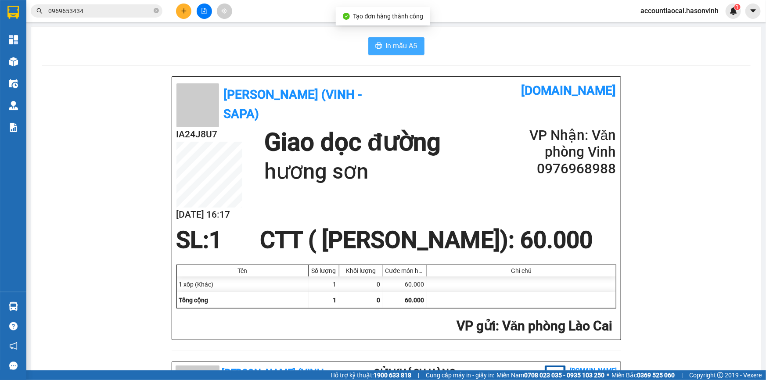
click at [396, 41] on span "In mẫu A5" at bounding box center [402, 45] width 32 height 11
click at [179, 9] on button at bounding box center [183, 11] width 15 height 15
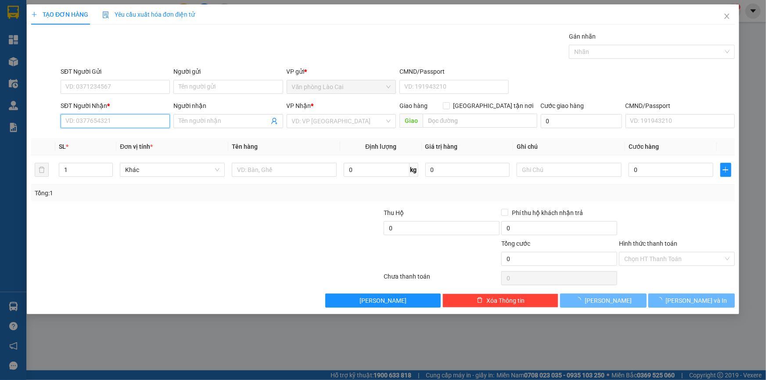
click at [135, 118] on input "SĐT Người Nhận *" at bounding box center [115, 121] width 109 height 14
click at [108, 123] on input "785" at bounding box center [115, 121] width 109 height 14
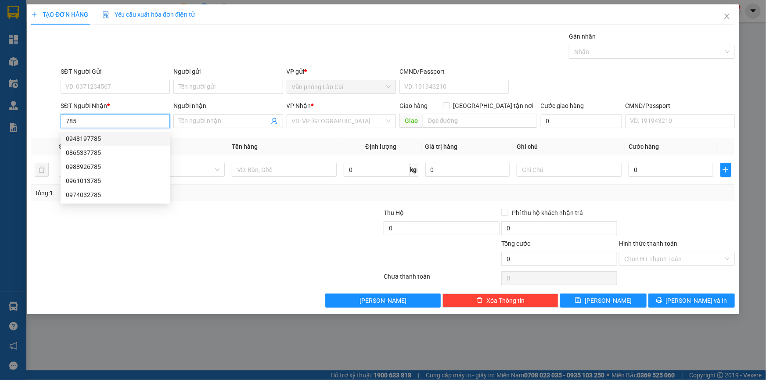
click at [103, 137] on div "0948197785" at bounding box center [115, 139] width 99 height 10
type input "0948197785"
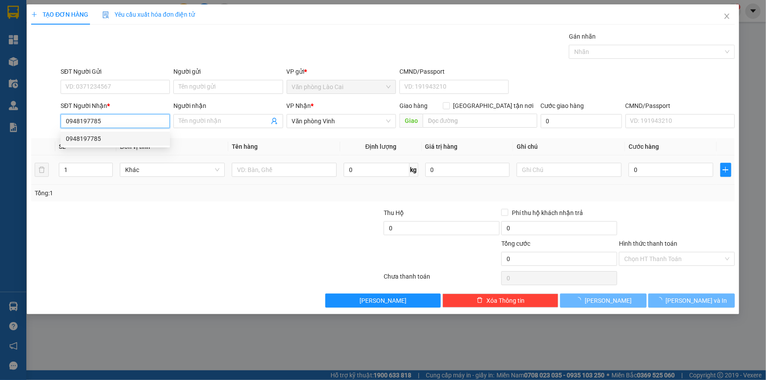
type input "50.000"
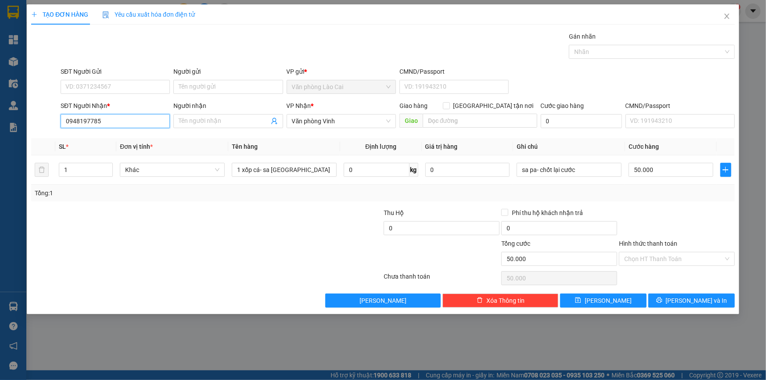
drag, startPoint x: 113, startPoint y: 122, endPoint x: 0, endPoint y: 108, distance: 114.0
click at [0, 108] on div "TẠO ĐƠN HÀNG Yêu cầu xuất hóa đơn điện tử Transit Pickup Surcharge Ids Transit …" at bounding box center [383, 190] width 766 height 380
click at [91, 153] on div "0865337785" at bounding box center [115, 153] width 99 height 10
type input "0865337785"
type input "hà tĩnh"
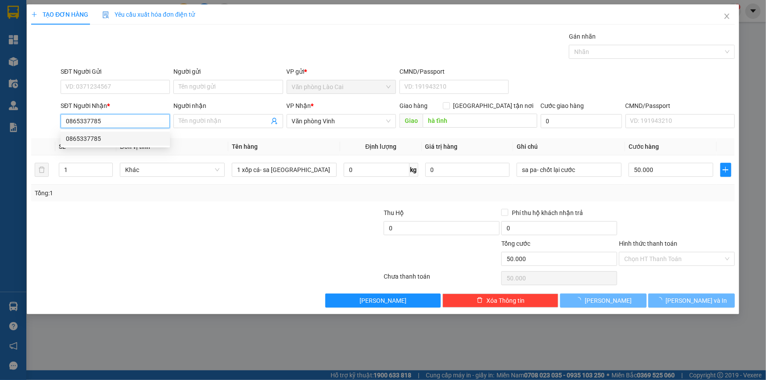
type input "160.000"
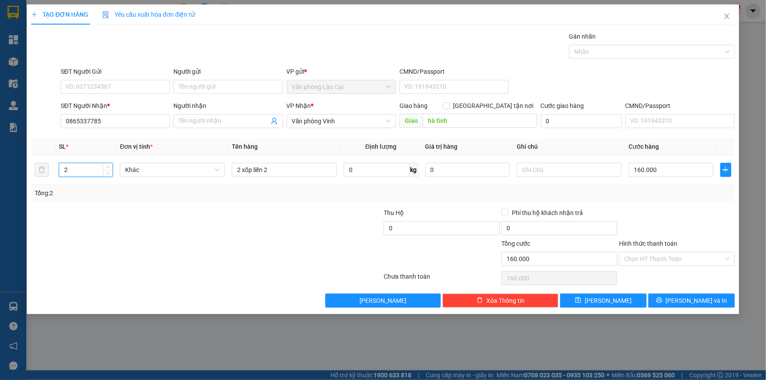
drag, startPoint x: 87, startPoint y: 170, endPoint x: 22, endPoint y: 170, distance: 65.4
click at [22, 170] on div "TẠO ĐƠN HÀNG Yêu cầu xuất hóa đơn điện tử Transit Pickup Surcharge Ids Transit …" at bounding box center [383, 190] width 766 height 380
type input "1"
drag, startPoint x: 278, startPoint y: 171, endPoint x: 144, endPoint y: 169, distance: 134.8
click at [144, 169] on tr "1 Khác 2 xốp liền 2 0 kg 0 160.000" at bounding box center [383, 169] width 704 height 29
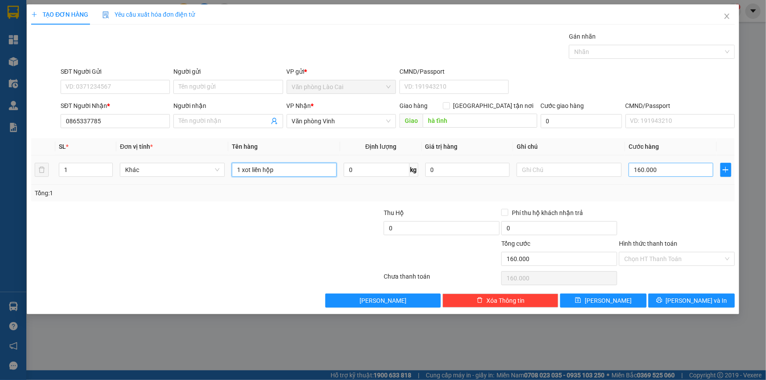
type input "1 xot liền hộp"
click at [678, 167] on input "160.000" at bounding box center [671, 170] width 85 height 14
type input "6"
type input "60"
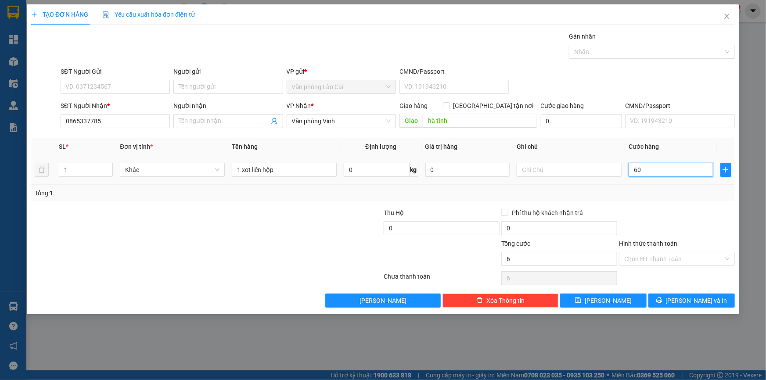
type input "60"
type input "60.000"
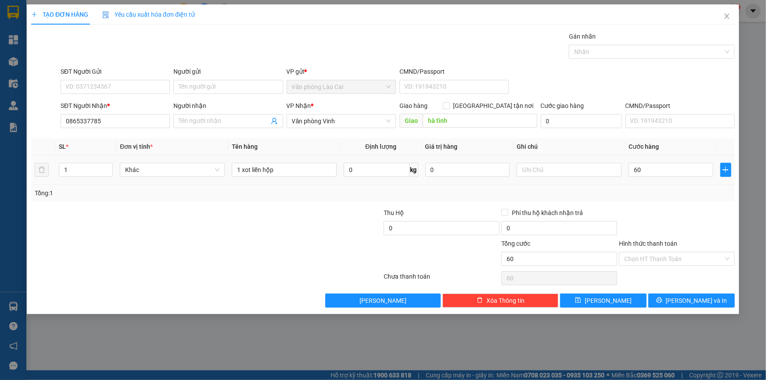
type input "60.000"
click at [679, 185] on div "Tổng: 1" at bounding box center [383, 193] width 704 height 17
click at [681, 299] on button "[PERSON_NAME] và In" at bounding box center [692, 301] width 86 height 14
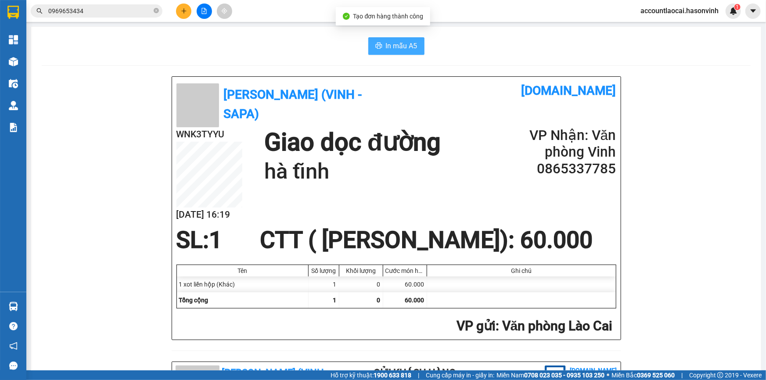
click at [381, 42] on button "In mẫu A5" at bounding box center [396, 46] width 56 height 18
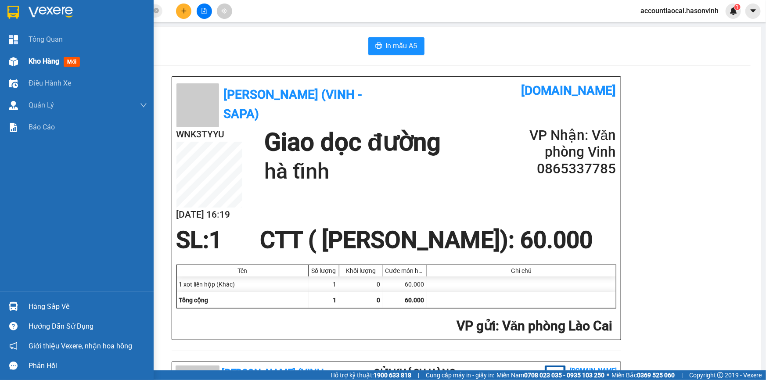
click at [24, 58] on div "Kho hàng mới" at bounding box center [77, 61] width 154 height 22
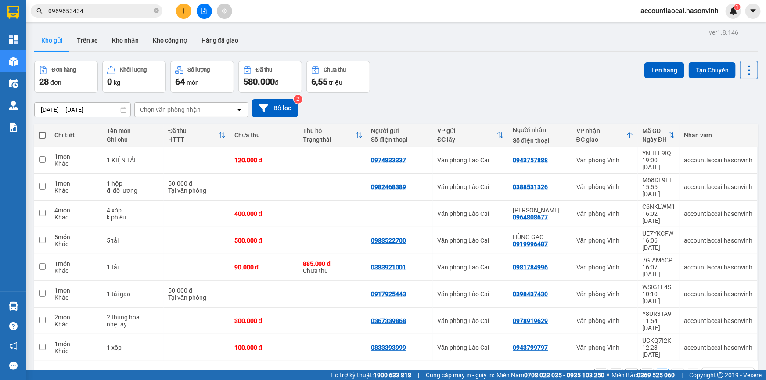
click at [646, 369] on button "2" at bounding box center [647, 375] width 13 height 13
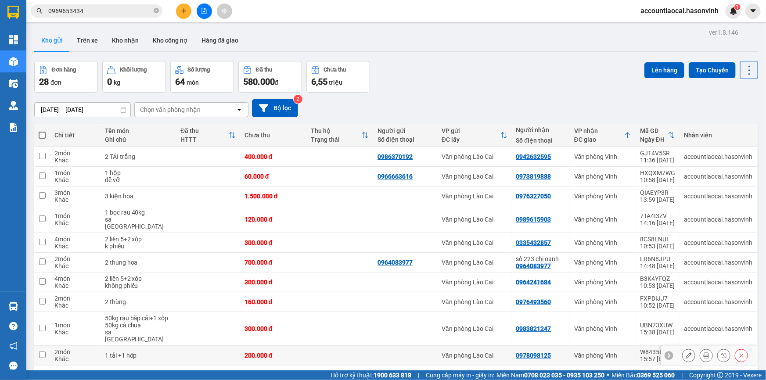
click at [706, 348] on button at bounding box center [706, 355] width 12 height 15
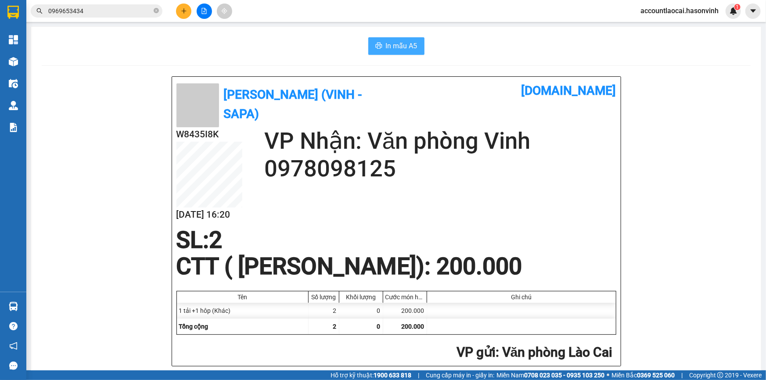
click at [407, 48] on span "In mẫu A5" at bounding box center [402, 45] width 32 height 11
click at [183, 10] on icon "plus" at bounding box center [184, 11] width 6 height 6
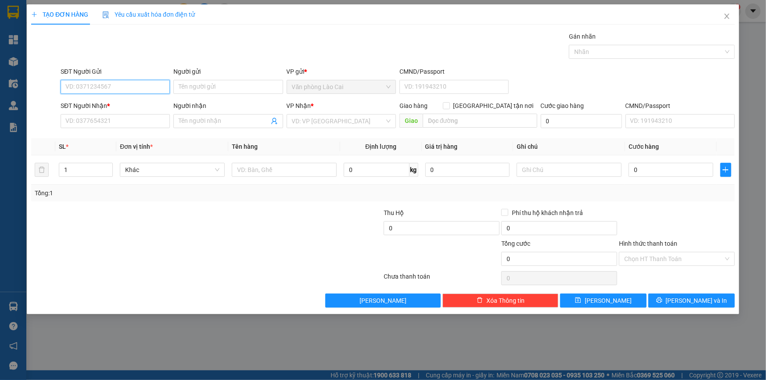
click at [139, 85] on input "SĐT Người Gửi" at bounding box center [115, 87] width 109 height 14
type input "0352432199"
click at [131, 105] on div "0352432199" at bounding box center [115, 105] width 99 height 10
type input "0849455800"
type input "ht"
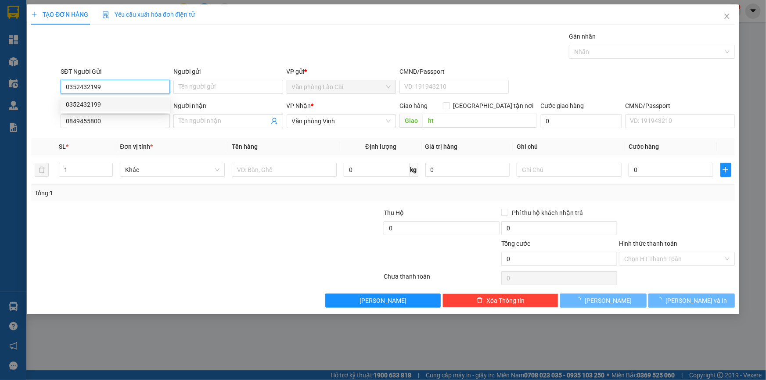
type input "60.000"
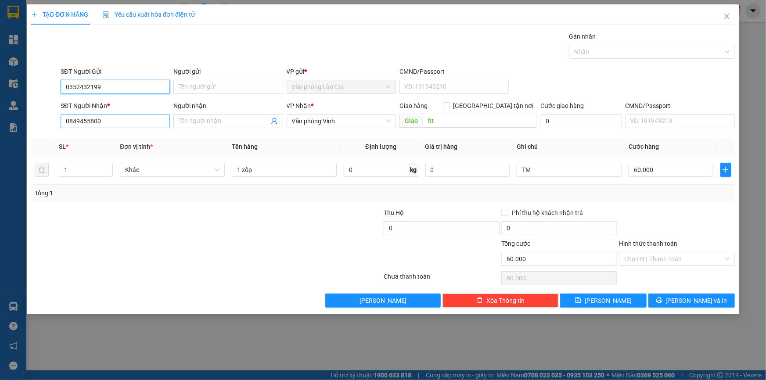
type input "0352432199"
click at [120, 123] on input "0849455800" at bounding box center [115, 121] width 109 height 14
drag, startPoint x: 120, startPoint y: 123, endPoint x: 0, endPoint y: 124, distance: 120.3
click at [0, 124] on div "TẠO ĐƠN HÀNG Yêu cầu xuất hóa đơn điện tử Transit Pickup Surcharge Ids Transit …" at bounding box center [383, 190] width 766 height 380
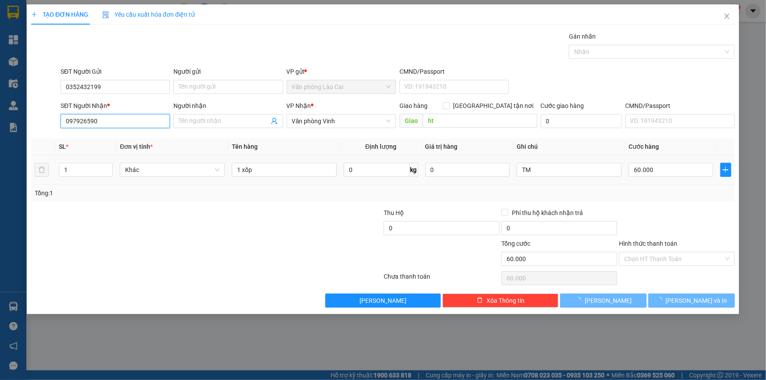
type input "0979265901"
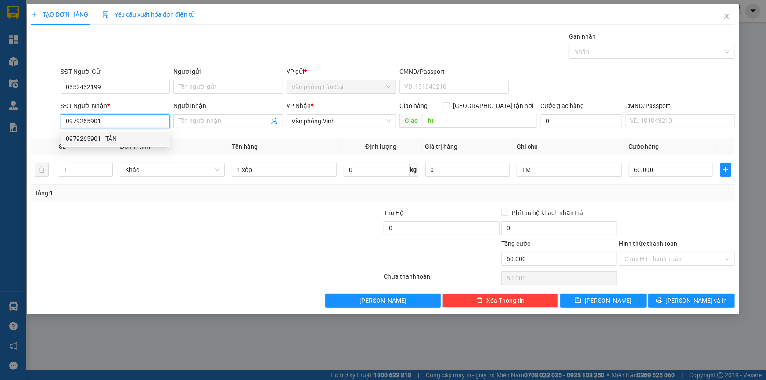
click at [140, 138] on div "0979265901 - TÂN" at bounding box center [115, 139] width 99 height 10
type input "TÂN"
type input "NGÃ 4 CẦU GIÁT"
type input "50.000"
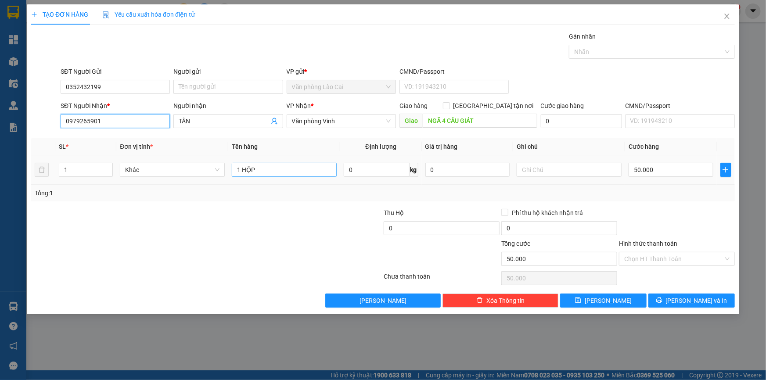
type input "0979265901"
drag, startPoint x: 258, startPoint y: 171, endPoint x: 125, endPoint y: 171, distance: 133.5
click at [125, 171] on tr "1 Khác 1 HỘP 0 kg 0 50.000" at bounding box center [383, 169] width 704 height 29
type input "1 tải sâm"
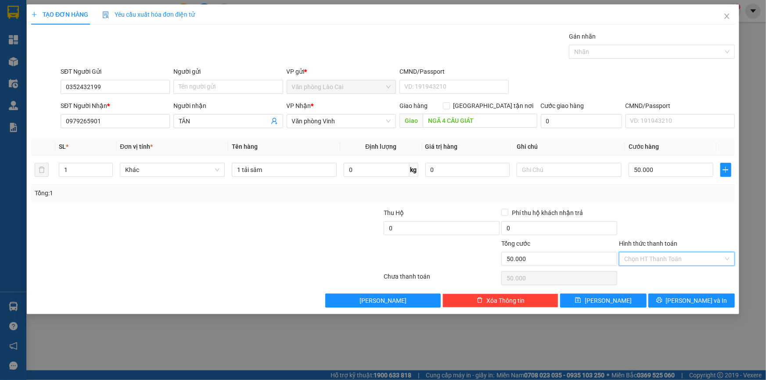
click at [678, 256] on input "Hình thức thanh toán" at bounding box center [673, 258] width 99 height 13
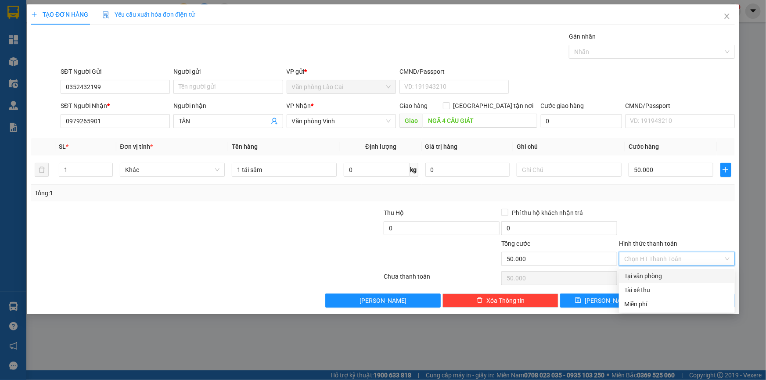
click at [674, 270] on div "Tại văn phòng" at bounding box center [677, 276] width 116 height 14
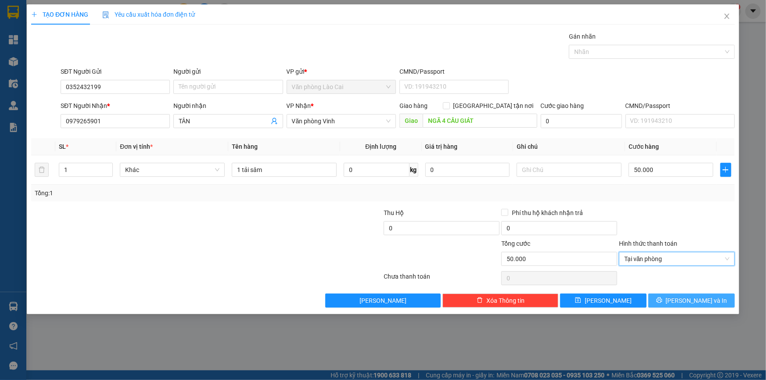
click at [690, 302] on span "[PERSON_NAME] và In" at bounding box center [696, 301] width 61 height 10
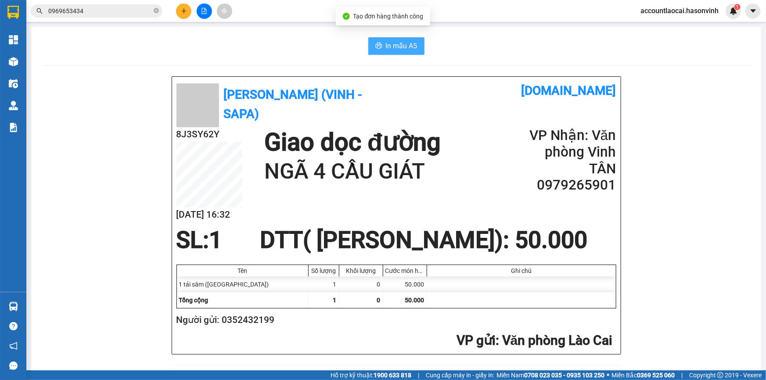
click at [396, 47] on span "In mẫu A5" at bounding box center [402, 45] width 32 height 11
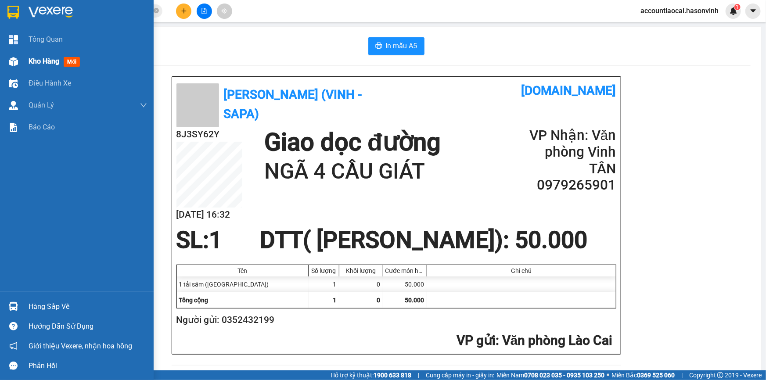
click at [49, 56] on div "Kho hàng mới" at bounding box center [56, 61] width 55 height 11
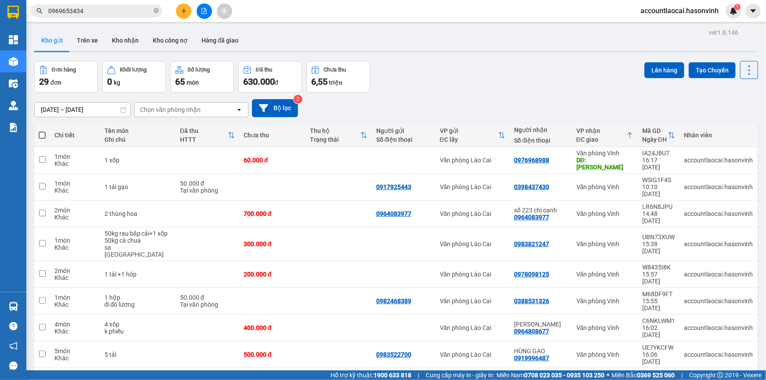
click at [181, 12] on icon "plus" at bounding box center [184, 11] width 6 height 6
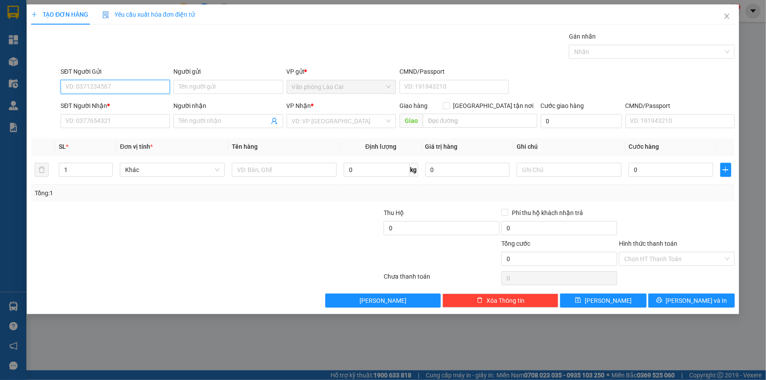
click at [147, 91] on input "SĐT Người Gửi" at bounding box center [115, 87] width 109 height 14
click at [123, 88] on input "119" at bounding box center [115, 87] width 109 height 14
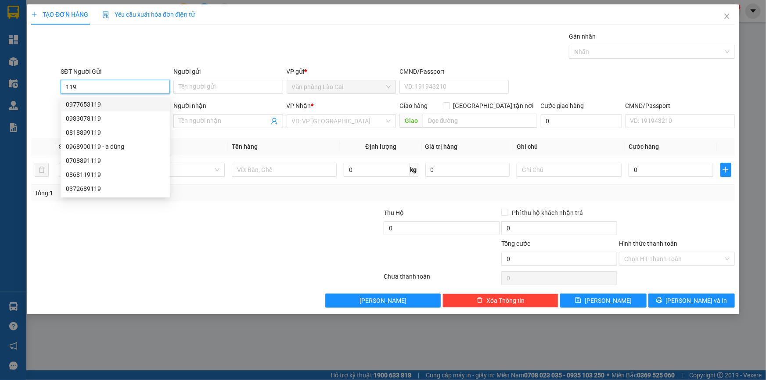
click at [105, 103] on div "0977653119" at bounding box center [115, 105] width 99 height 10
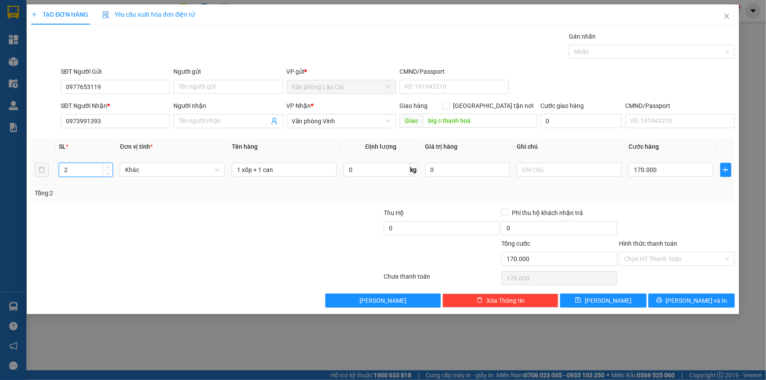
drag, startPoint x: 77, startPoint y: 169, endPoint x: 0, endPoint y: 167, distance: 76.9
click at [0, 167] on div "TẠO ĐƠN HÀNG Yêu cầu xuất hóa đơn điện tử Transit Pickup Surcharge Ids Transit …" at bounding box center [383, 190] width 766 height 380
drag, startPoint x: 300, startPoint y: 171, endPoint x: 89, endPoint y: 171, distance: 211.6
click at [89, 171] on tr "3 Khác 1 xốp + 1 can 0 kg 0 170.000" at bounding box center [383, 169] width 704 height 29
click at [661, 172] on input "170.000" at bounding box center [671, 170] width 85 height 14
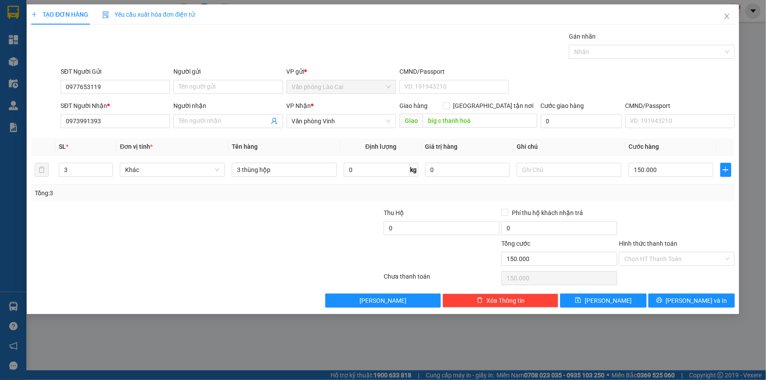
click at [659, 216] on div at bounding box center [677, 223] width 118 height 31
drag, startPoint x: 692, startPoint y: 299, endPoint x: 464, endPoint y: 133, distance: 281.9
click at [690, 299] on span "[PERSON_NAME] và In" at bounding box center [696, 301] width 61 height 10
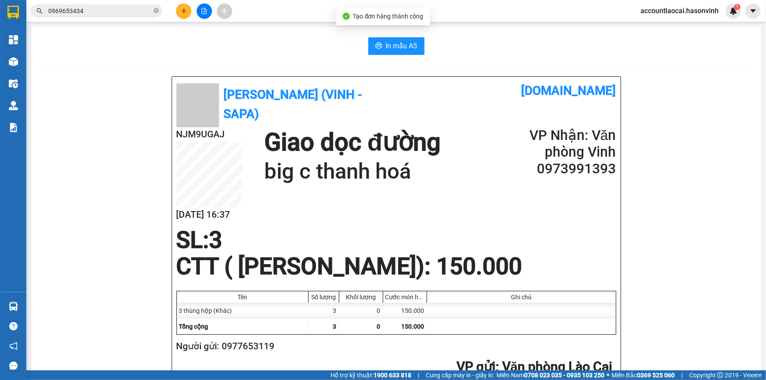
click at [45, 61] on div "In mẫu A5 Hà Sơn (Vinh - Sapa) [DOMAIN_NAME] NJM9UGAJ [DATE] 16:37 Giao dọc đườ…" at bounding box center [396, 387] width 730 height 720
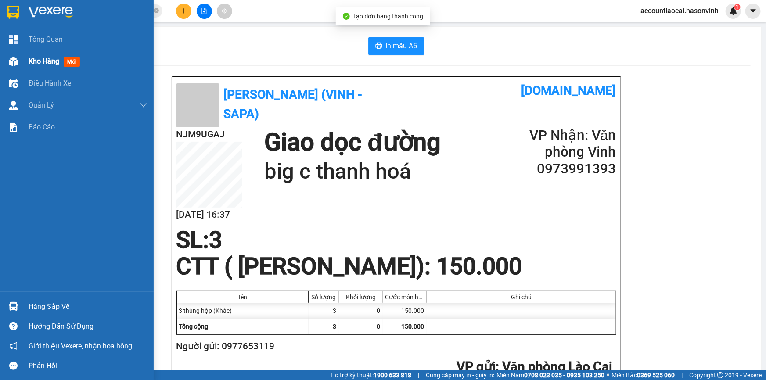
click at [16, 56] on div at bounding box center [13, 61] width 15 height 15
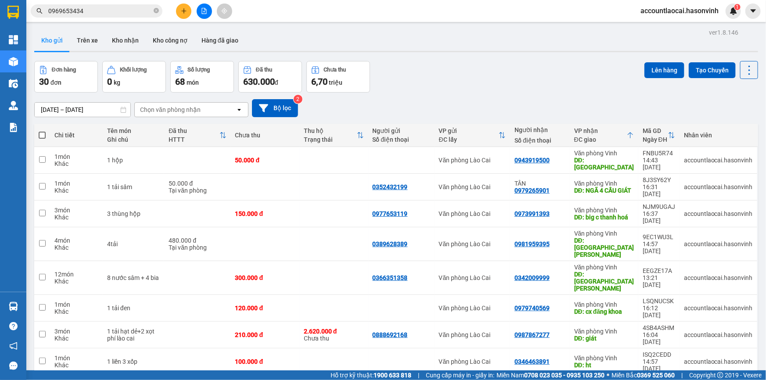
click at [628, 133] on icon at bounding box center [630, 136] width 5 height 6
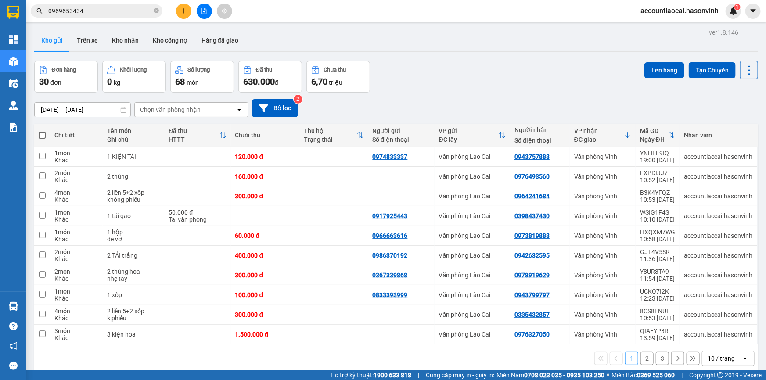
click at [628, 361] on button "1" at bounding box center [631, 358] width 13 height 13
drag, startPoint x: 627, startPoint y: 133, endPoint x: 631, endPoint y: 154, distance: 21.6
click at [624, 134] on icon at bounding box center [627, 135] width 7 height 7
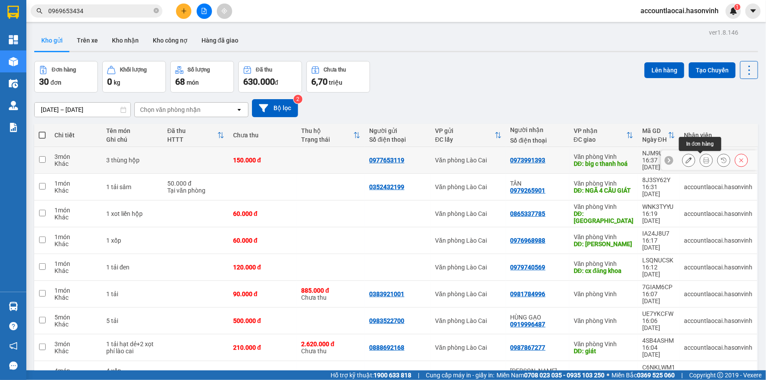
click at [686, 158] on icon at bounding box center [689, 160] width 6 height 6
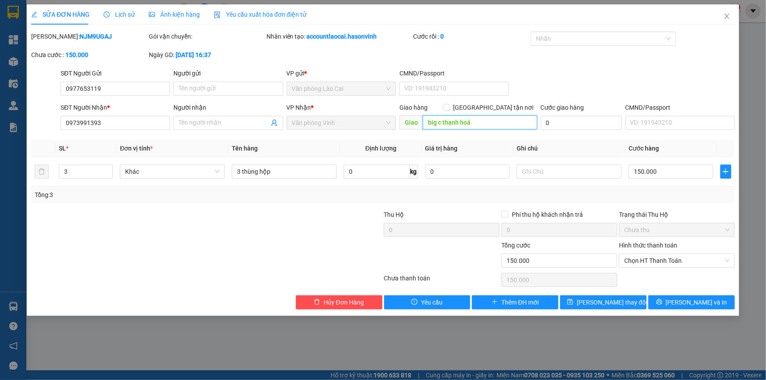
click at [487, 123] on input "big c thanh hoá" at bounding box center [480, 122] width 115 height 14
click at [674, 299] on button "[PERSON_NAME] và In" at bounding box center [692, 303] width 86 height 14
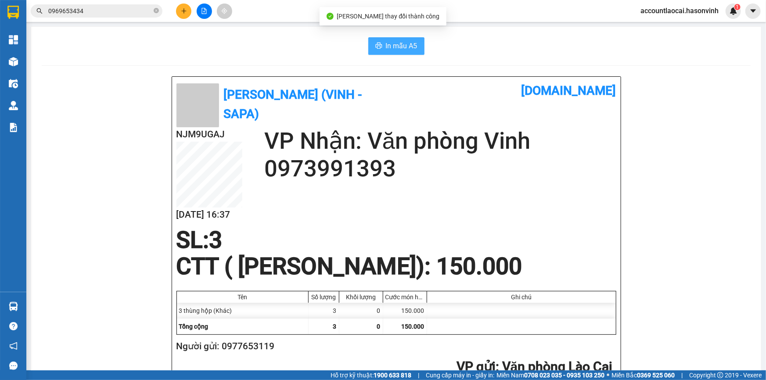
click at [418, 45] on button "In mẫu A5" at bounding box center [396, 46] width 56 height 18
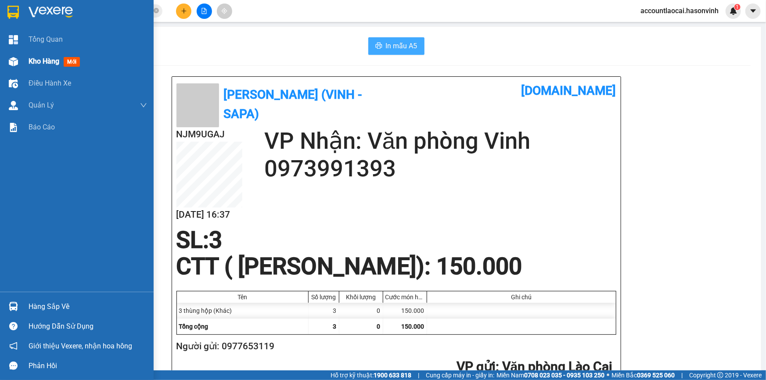
click at [23, 60] on div "Kho hàng mới" at bounding box center [77, 61] width 154 height 22
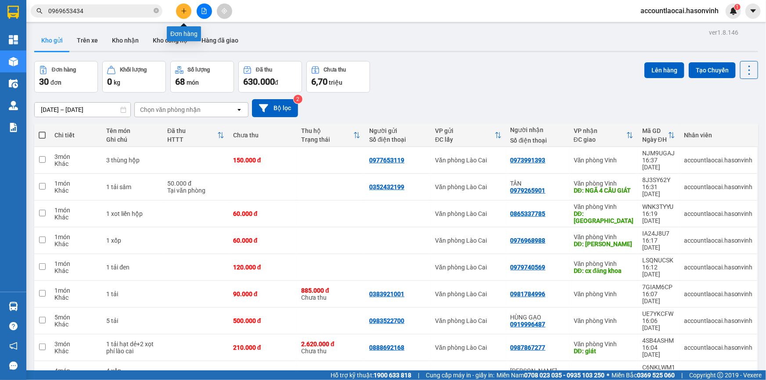
click at [189, 13] on button at bounding box center [183, 11] width 15 height 15
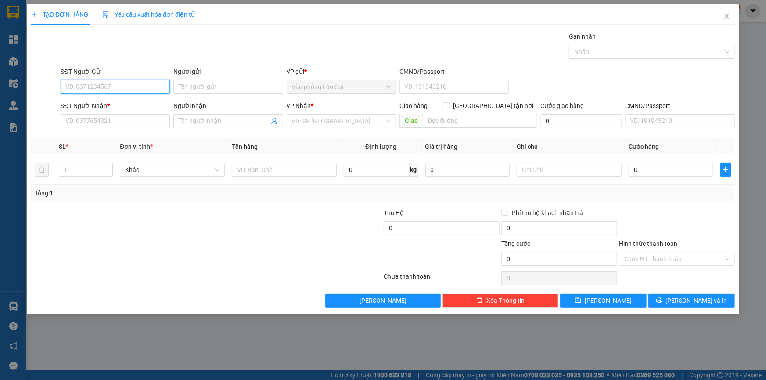
click at [146, 92] on input "SĐT Người Gửi" at bounding box center [115, 87] width 109 height 14
click at [84, 87] on input "119" at bounding box center [115, 87] width 109 height 14
click at [103, 89] on input "119" at bounding box center [115, 87] width 109 height 14
drag, startPoint x: 105, startPoint y: 89, endPoint x: 18, endPoint y: 78, distance: 88.0
click at [18, 78] on div "TẠO ĐƠN HÀNG Yêu cầu xuất hóa đơn điện tử Transit Pickup Surcharge Ids Transit …" at bounding box center [383, 190] width 766 height 380
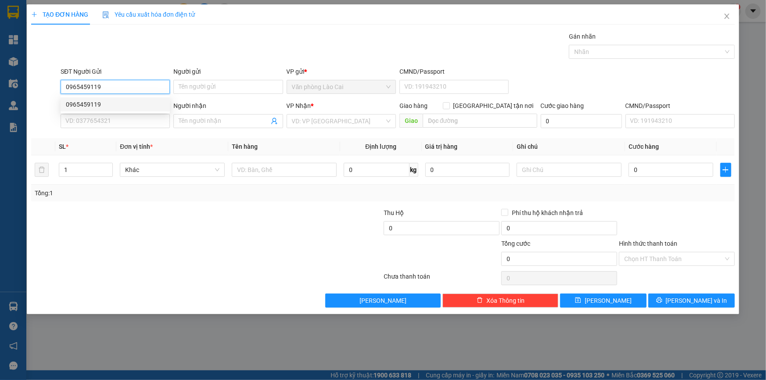
click at [97, 107] on div "0965459119" at bounding box center [115, 105] width 99 height 10
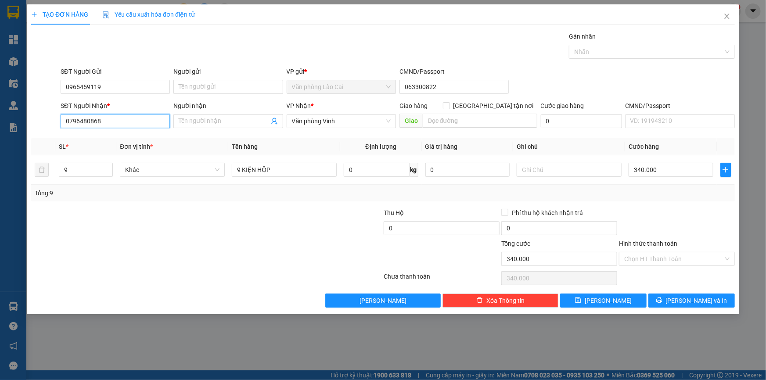
drag, startPoint x: 114, startPoint y: 122, endPoint x: 0, endPoint y: 120, distance: 114.2
click at [0, 120] on div "TẠO ĐƠN HÀNG Yêu cầu xuất hóa đơn điện tử Transit Pickup Surcharge Ids Transit …" at bounding box center [383, 190] width 766 height 380
click at [114, 139] on div "0941649393" at bounding box center [115, 139] width 99 height 10
drag, startPoint x: 87, startPoint y: 166, endPoint x: 0, endPoint y: 170, distance: 87.5
click at [0, 170] on div "TẠO ĐƠN HÀNG Yêu cầu xuất hóa đơn điện tử Transit Pickup Surcharge Ids Transit …" at bounding box center [383, 190] width 766 height 380
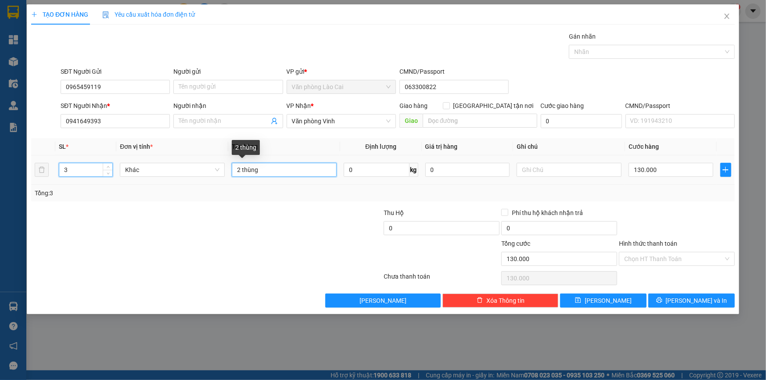
click at [272, 167] on input "2 thùng" at bounding box center [284, 170] width 105 height 14
drag, startPoint x: 239, startPoint y: 168, endPoint x: 223, endPoint y: 173, distance: 16.5
click at [223, 173] on tr "3 Khác 2 thùng 0 kg 0 130.000" at bounding box center [383, 169] width 704 height 29
click at [309, 169] on input "3 thùng" at bounding box center [284, 170] width 105 height 14
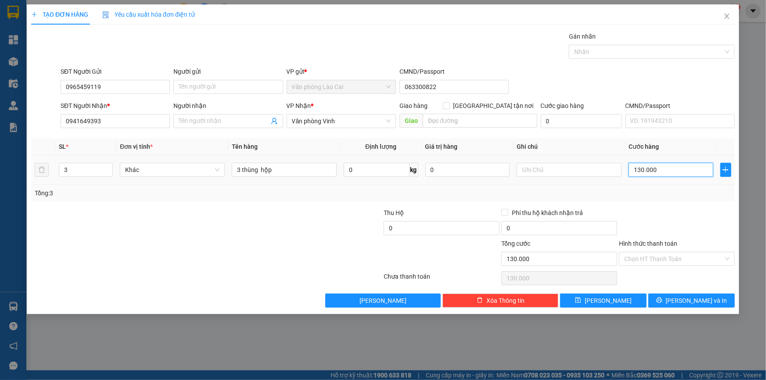
click at [663, 170] on input "130.000" at bounding box center [671, 170] width 85 height 14
click at [662, 184] on td "150.000" at bounding box center [671, 169] width 92 height 29
drag, startPoint x: 673, startPoint y: 301, endPoint x: 703, endPoint y: 189, distance: 116.1
click at [673, 300] on button "[PERSON_NAME] và In" at bounding box center [692, 301] width 86 height 14
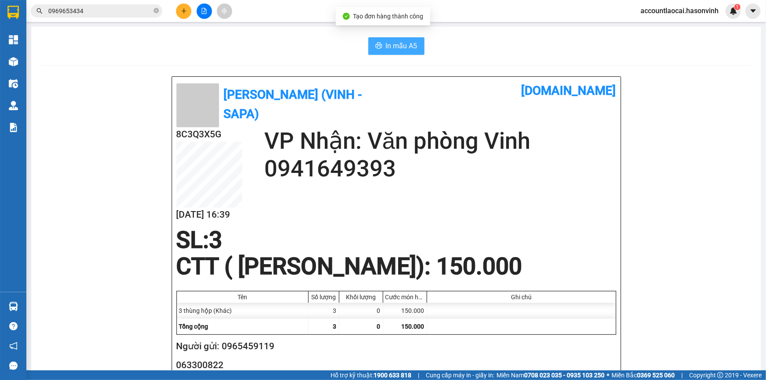
click at [389, 44] on span "In mẫu A5" at bounding box center [402, 45] width 32 height 11
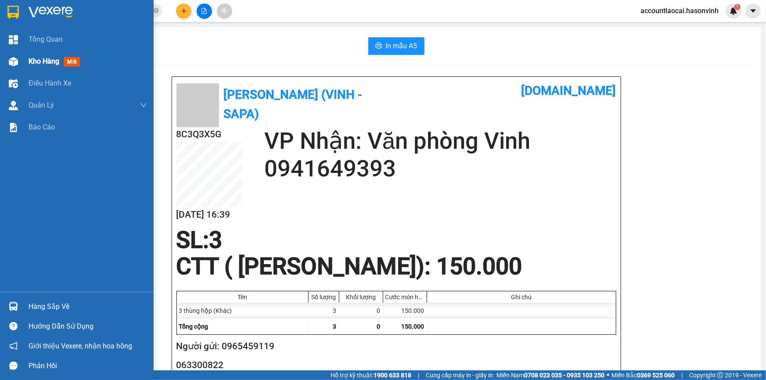
click at [52, 54] on div "Kho hàng mới" at bounding box center [88, 61] width 119 height 22
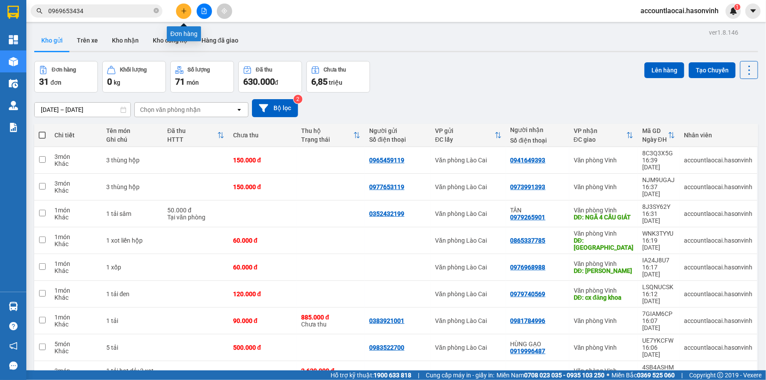
click at [180, 11] on button at bounding box center [183, 11] width 15 height 15
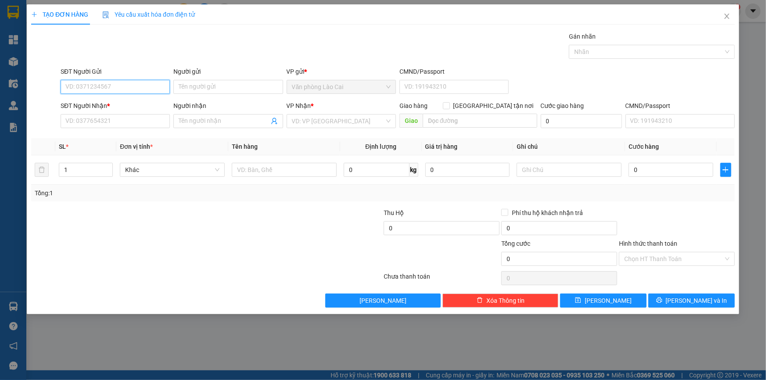
click at [130, 82] on input "SĐT Người Gửi" at bounding box center [115, 87] width 109 height 14
click at [111, 85] on input "009" at bounding box center [115, 87] width 109 height 14
drag, startPoint x: 100, startPoint y: 103, endPoint x: 102, endPoint y: 109, distance: 6.1
click at [100, 103] on div "0962886009" at bounding box center [115, 105] width 99 height 10
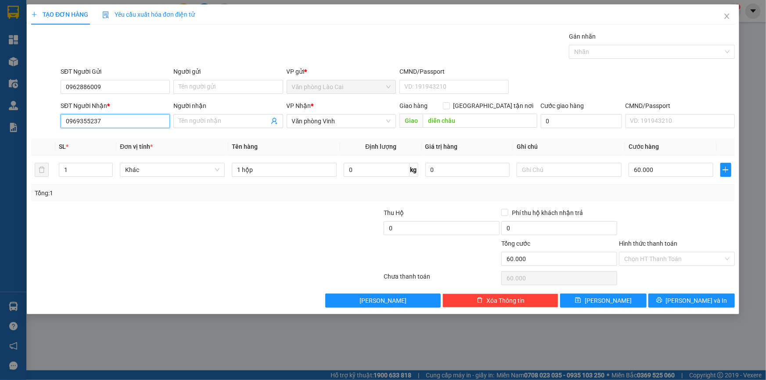
click at [111, 122] on input "0969355237" at bounding box center [115, 121] width 109 height 14
drag, startPoint x: 111, startPoint y: 122, endPoint x: 0, endPoint y: 139, distance: 112.5
click at [0, 139] on div "TẠO ĐƠN HÀNG Yêu cầu xuất hóa đơn điện tử Transit Pickup Surcharge Ids Transit …" at bounding box center [383, 190] width 766 height 380
click at [104, 151] on div "0969355234" at bounding box center [115, 153] width 99 height 10
drag, startPoint x: 105, startPoint y: 122, endPoint x: 92, endPoint y: 121, distance: 12.4
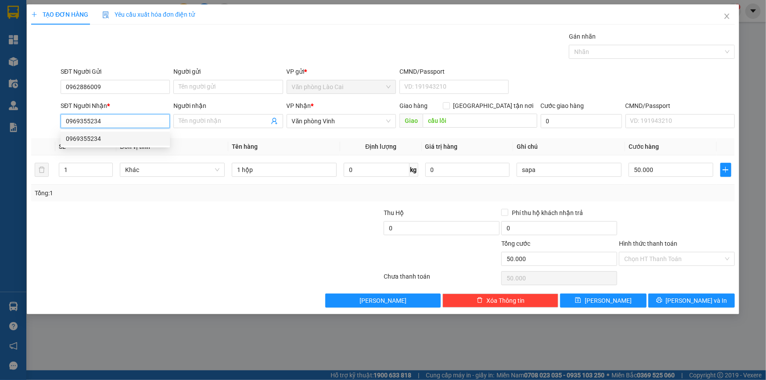
click at [92, 121] on input "0969355234" at bounding box center [115, 121] width 109 height 14
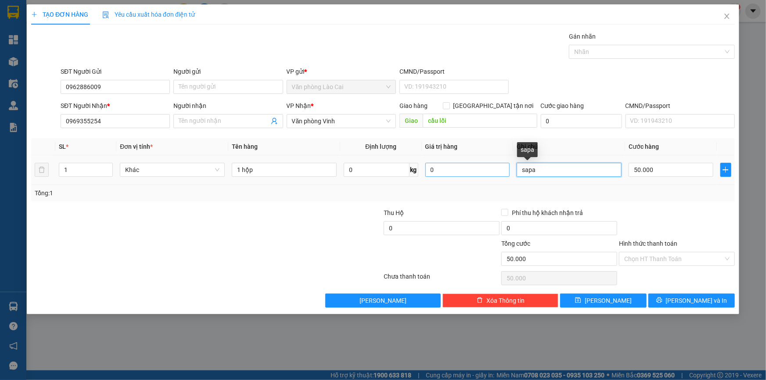
drag, startPoint x: 557, startPoint y: 167, endPoint x: 483, endPoint y: 167, distance: 74.2
click at [483, 167] on tr "1 Khác 1 hộp 0 kg 0 sapa 50.000" at bounding box center [383, 169] width 704 height 29
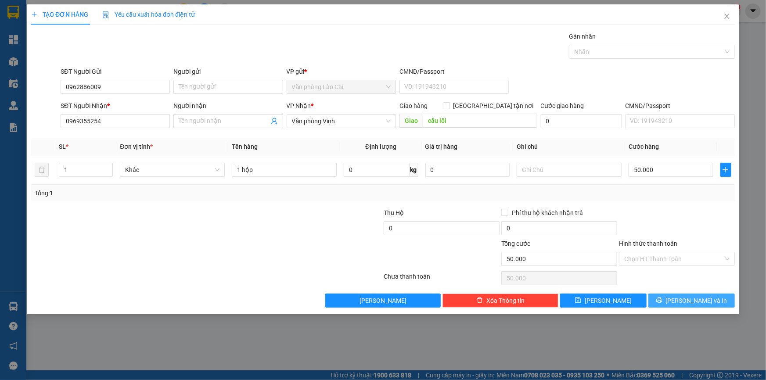
click at [687, 299] on span "[PERSON_NAME] và In" at bounding box center [696, 301] width 61 height 10
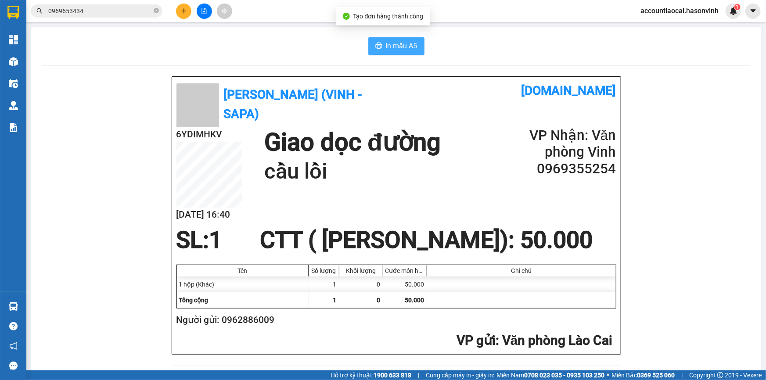
click at [389, 45] on span "In mẫu A5" at bounding box center [402, 45] width 32 height 11
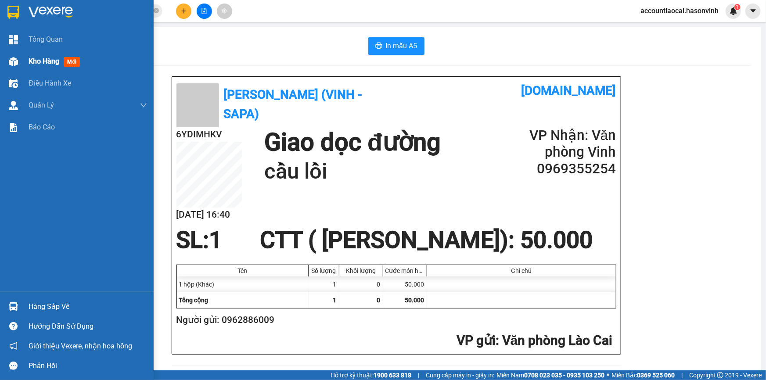
click at [41, 59] on span "Kho hàng" at bounding box center [44, 61] width 31 height 8
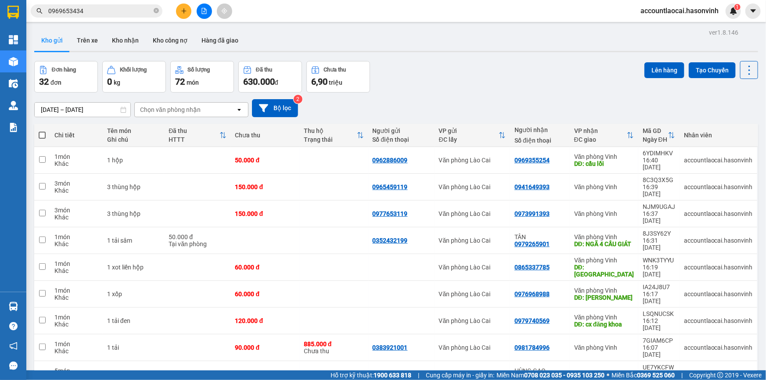
click at [627, 137] on icon at bounding box center [630, 135] width 7 height 7
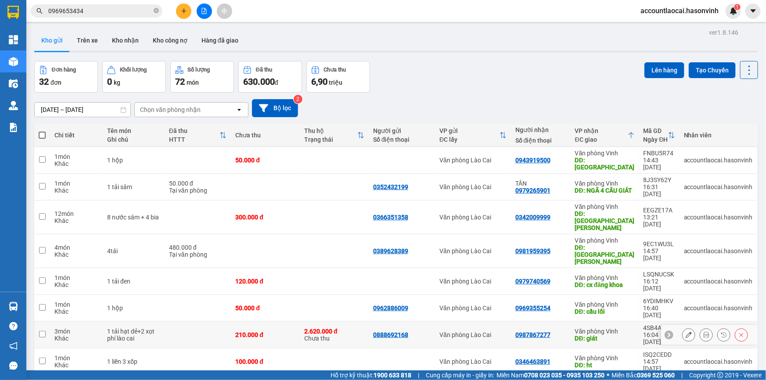
scroll to position [40, 0]
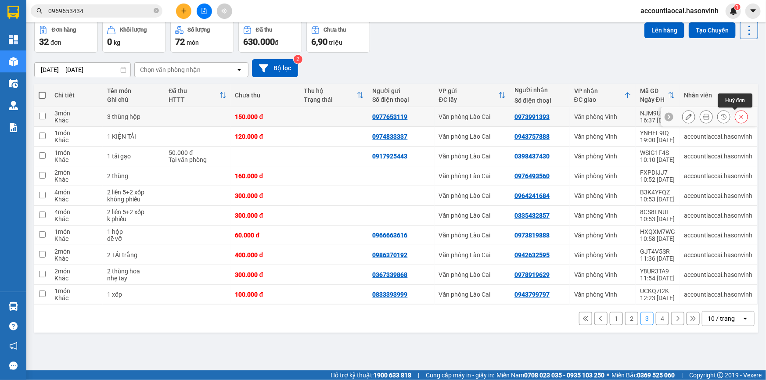
click at [739, 115] on icon at bounding box center [742, 117] width 6 height 6
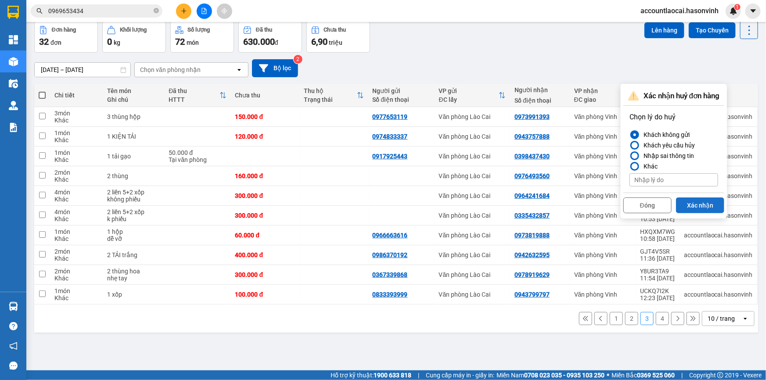
click at [716, 202] on button "Xác nhận" at bounding box center [700, 206] width 48 height 16
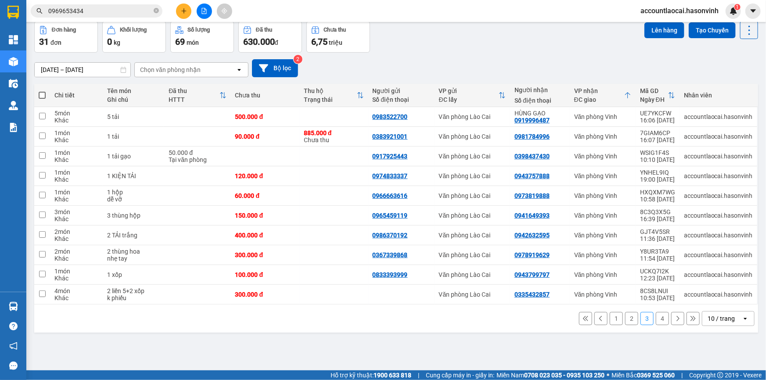
click at [183, 9] on icon "plus" at bounding box center [184, 11] width 6 height 6
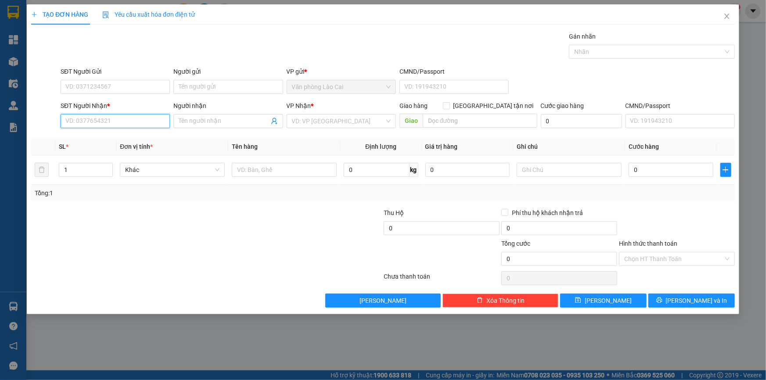
click at [128, 119] on input "SĐT Người Nhận *" at bounding box center [115, 121] width 109 height 14
click at [102, 123] on input "796" at bounding box center [115, 121] width 109 height 14
click at [97, 138] on div "0367631796 - [PERSON_NAME]" at bounding box center [115, 139] width 99 height 10
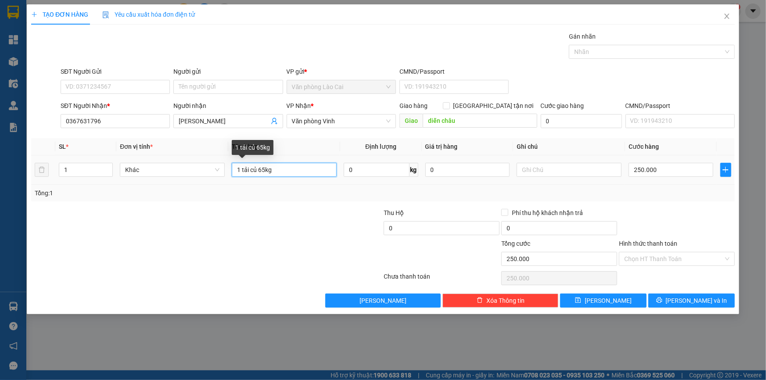
click at [263, 168] on input "1 tải củ 65kg" at bounding box center [284, 170] width 105 height 14
click at [283, 167] on input "1 tải củ 60kg" at bounding box center [284, 170] width 105 height 14
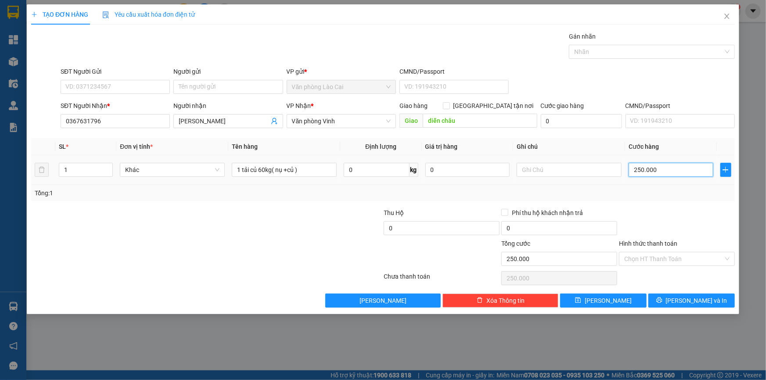
click at [685, 172] on input "250.000" at bounding box center [671, 170] width 85 height 14
click at [657, 202] on div "Transit Pickup Surcharge Ids Transit Deliver Surcharge Ids Transit Deliver Surc…" at bounding box center [383, 170] width 704 height 276
click at [667, 171] on input "240.000" at bounding box center [671, 170] width 85 height 14
click at [668, 184] on td "230.000" at bounding box center [671, 169] width 92 height 29
click at [620, 302] on button "[PERSON_NAME]" at bounding box center [603, 301] width 86 height 14
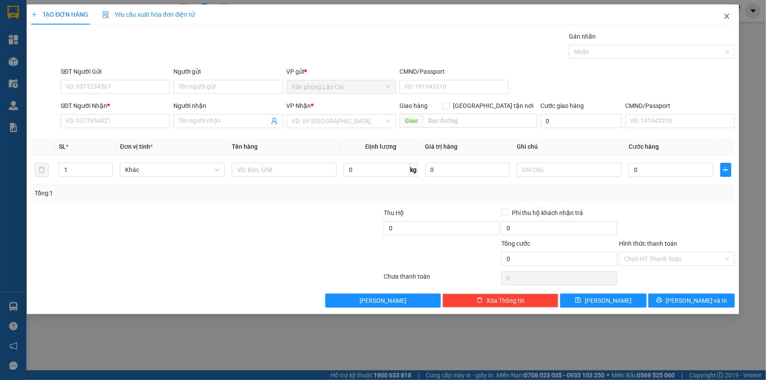
click at [726, 15] on icon "close" at bounding box center [727, 16] width 7 height 7
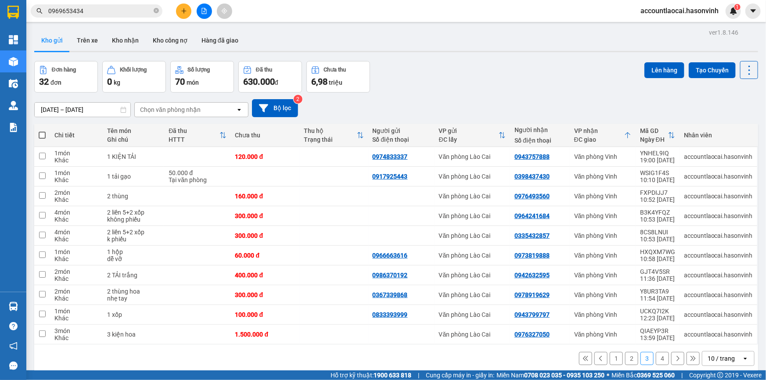
click at [188, 4] on div at bounding box center [204, 11] width 66 height 15
click at [188, 9] on button at bounding box center [183, 11] width 15 height 15
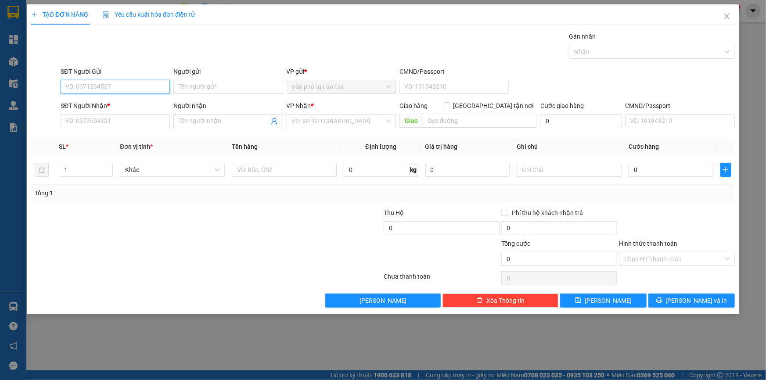
click at [150, 85] on input "SĐT Người Gửi" at bounding box center [115, 87] width 109 height 14
click at [126, 81] on input "SĐT Người Gửi" at bounding box center [115, 87] width 109 height 14
click at [97, 91] on input "5145" at bounding box center [115, 87] width 109 height 14
click at [97, 90] on input "5145" at bounding box center [115, 87] width 109 height 14
click at [101, 101] on div "0973645145" at bounding box center [115, 105] width 99 height 10
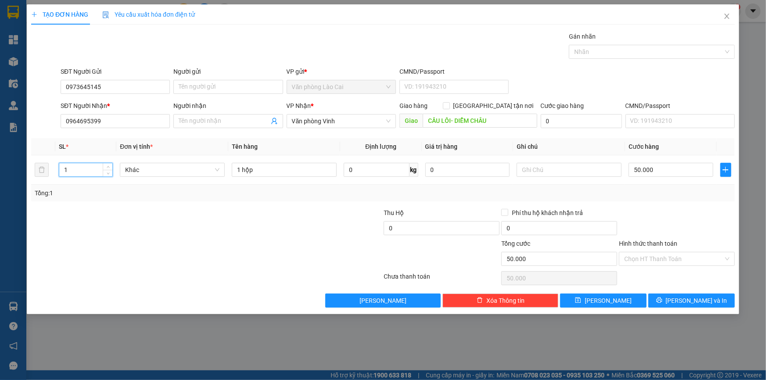
drag, startPoint x: 88, startPoint y: 169, endPoint x: 19, endPoint y: 169, distance: 68.9
click at [19, 169] on div "TẠO ĐƠN HÀNG Yêu cầu xuất hóa đơn điện tử Transit Pickup Surcharge Ids Transit …" at bounding box center [383, 190] width 766 height 380
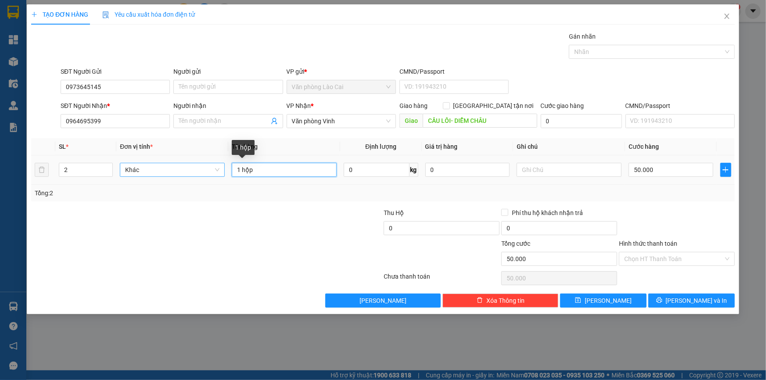
drag, startPoint x: 277, startPoint y: 172, endPoint x: 139, endPoint y: 162, distance: 138.6
click at [140, 166] on tr "2 Khác 1 hộp 0 kg 0 50.000" at bounding box center [383, 169] width 704 height 29
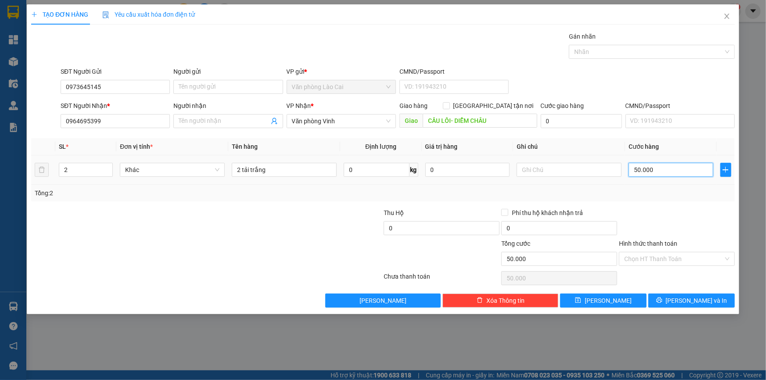
click at [691, 175] on input "50.000" at bounding box center [671, 170] width 85 height 14
click at [700, 198] on div "Tổng: 2" at bounding box center [383, 193] width 704 height 17
click at [711, 296] on button "[PERSON_NAME] và In" at bounding box center [692, 301] width 86 height 14
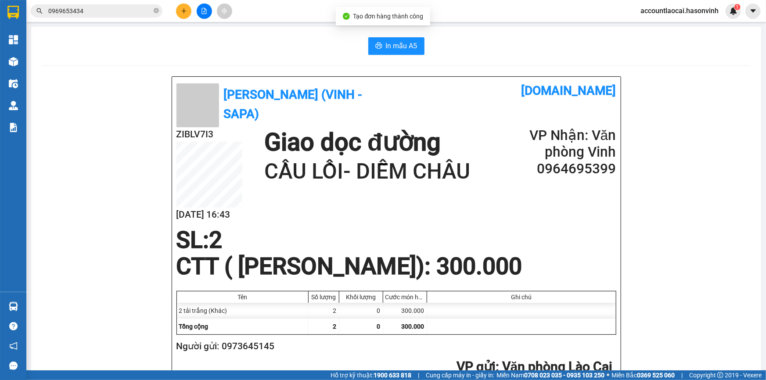
click at [422, 39] on div "In mẫu A5" at bounding box center [396, 46] width 709 height 18
click at [418, 43] on button "In mẫu A5" at bounding box center [396, 46] width 56 height 18
click at [183, 11] on icon "plus" at bounding box center [183, 11] width 5 height 0
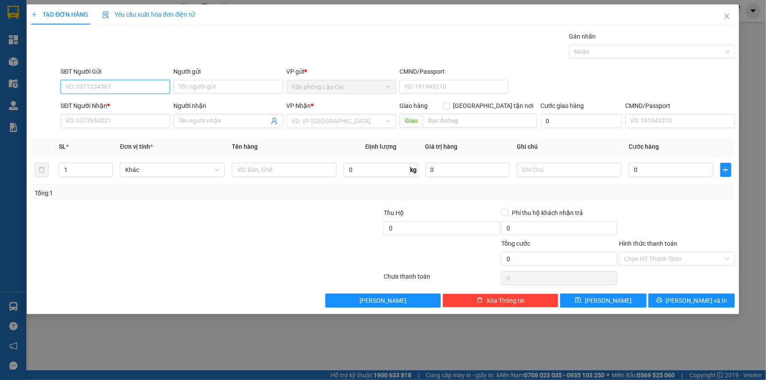
click at [144, 87] on input "SĐT Người Gửi" at bounding box center [115, 87] width 109 height 14
click at [98, 100] on div "0389747871" at bounding box center [115, 105] width 99 height 10
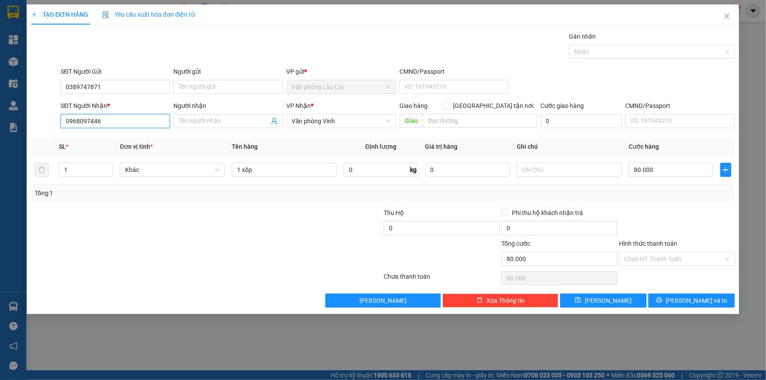
drag, startPoint x: 114, startPoint y: 120, endPoint x: 0, endPoint y: 119, distance: 114.2
click at [0, 128] on div "TẠO ĐƠN HÀNG Yêu cầu xuất hóa đơn điện tử Transit Pickup Surcharge Ids Transit …" at bounding box center [383, 190] width 766 height 380
click at [96, 135] on div "0912694554" at bounding box center [115, 139] width 99 height 10
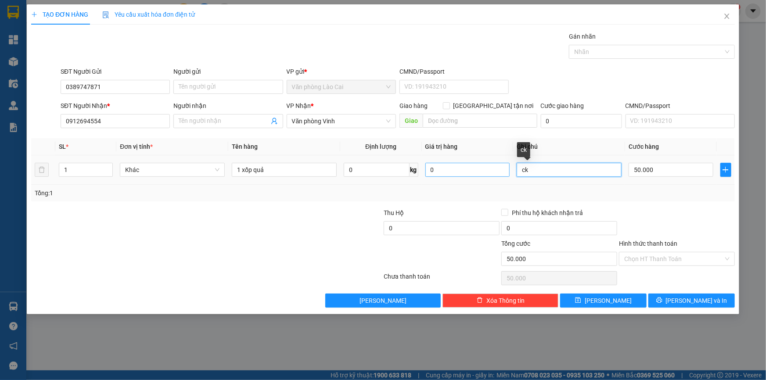
drag, startPoint x: 558, startPoint y: 171, endPoint x: 493, endPoint y: 165, distance: 64.8
click at [493, 165] on tr "1 Khác 1 xốp quả 0 kg 0 ck 50.000" at bounding box center [383, 169] width 704 height 29
click at [653, 170] on input "50.000" at bounding box center [671, 170] width 85 height 14
click at [658, 205] on div "Transit Pickup Surcharge Ids Transit Deliver Surcharge Ids Transit Deliver Surc…" at bounding box center [383, 170] width 704 height 276
click at [670, 255] on input "Hình thức thanh toán" at bounding box center [673, 258] width 99 height 13
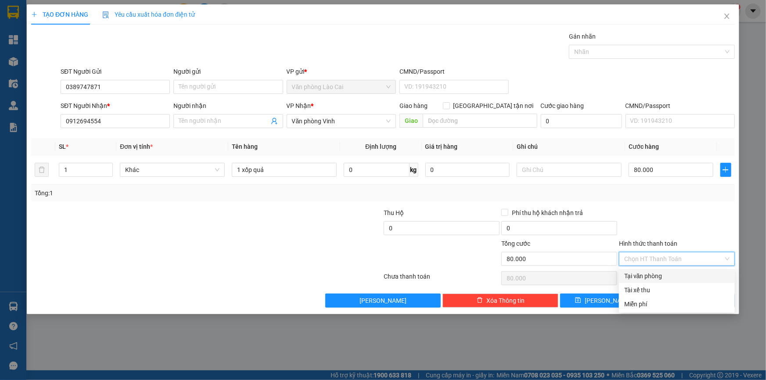
click at [667, 272] on div "Tại văn phòng" at bounding box center [676, 276] width 105 height 10
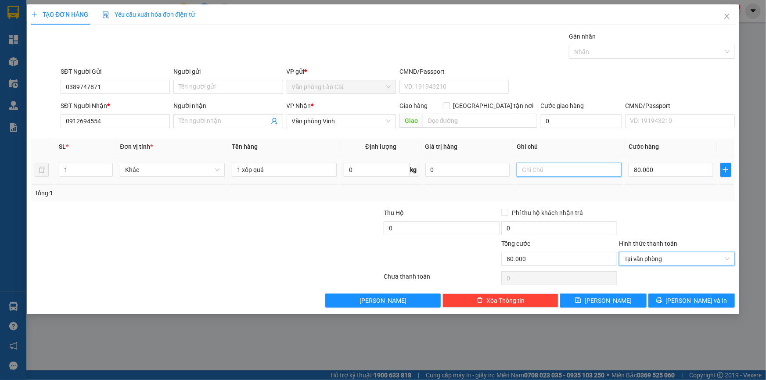
click at [558, 174] on input "text" at bounding box center [569, 170] width 105 height 14
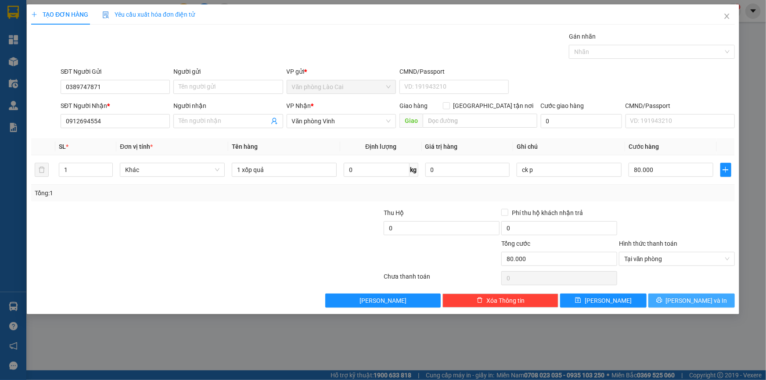
click at [717, 303] on button "[PERSON_NAME] và In" at bounding box center [692, 301] width 86 height 14
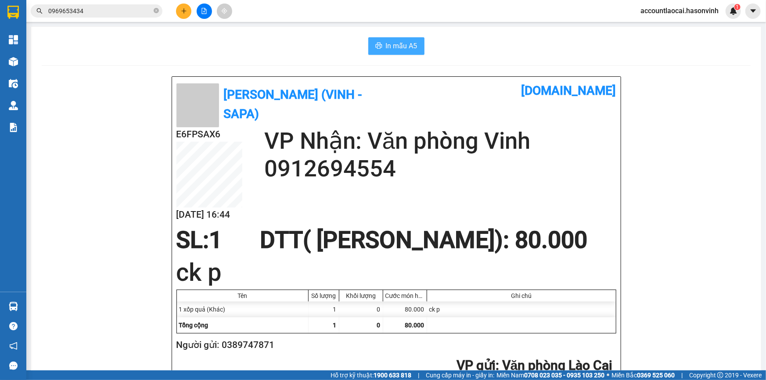
click at [375, 46] on icon "printer" at bounding box center [378, 45] width 7 height 7
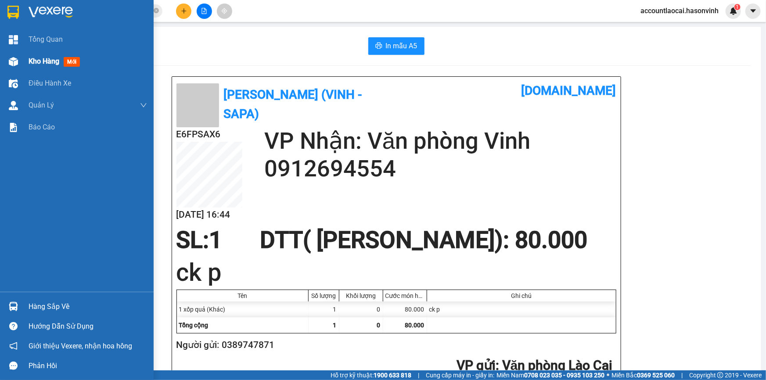
click at [20, 58] on div at bounding box center [13, 61] width 15 height 15
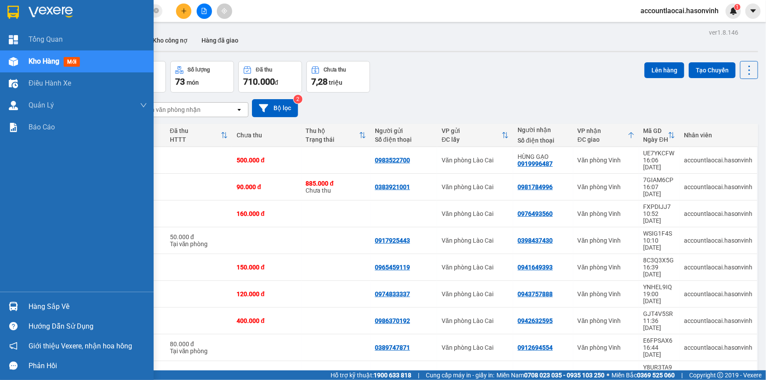
click at [52, 58] on span "Kho hàng" at bounding box center [44, 61] width 31 height 8
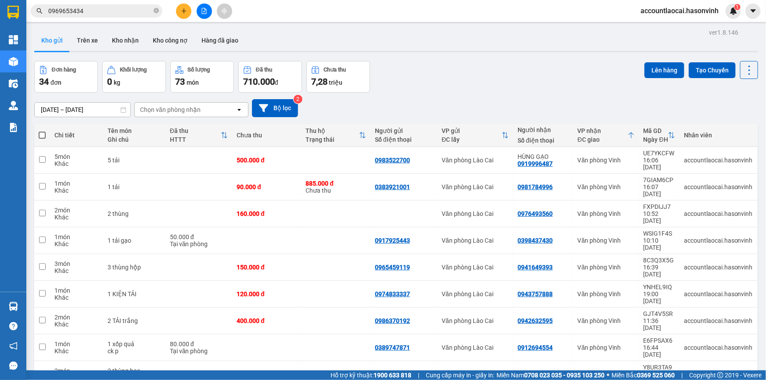
drag, startPoint x: 611, startPoint y: 358, endPoint x: 628, endPoint y: 314, distance: 47.1
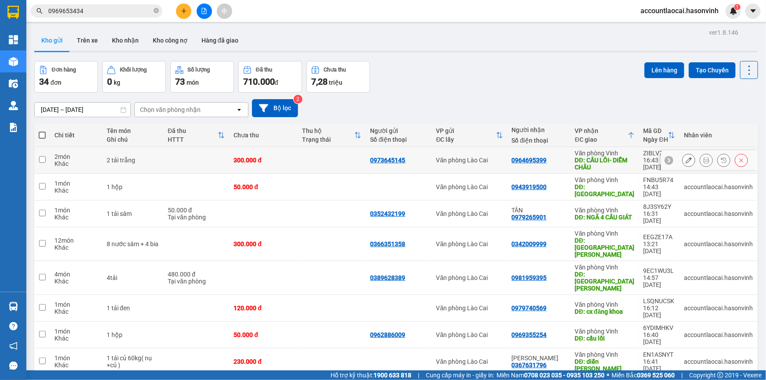
click at [298, 159] on td "300.000 đ" at bounding box center [263, 160] width 68 height 27
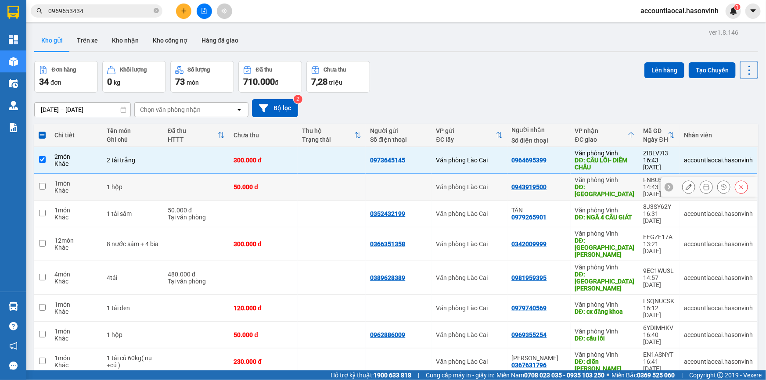
click at [561, 184] on div "0943919500" at bounding box center [539, 187] width 54 height 7
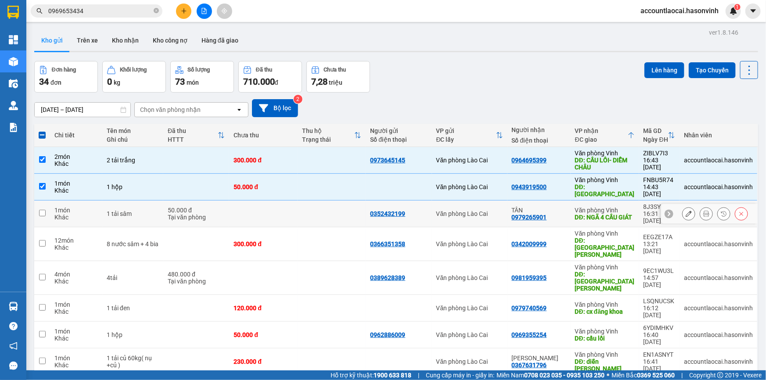
drag, startPoint x: 553, startPoint y: 205, endPoint x: 517, endPoint y: 215, distance: 37.5
click at [553, 207] on div "TÂN" at bounding box center [539, 210] width 54 height 7
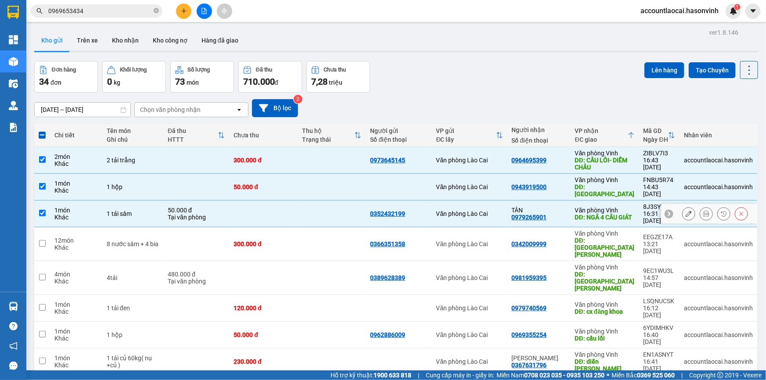
scroll to position [40, 0]
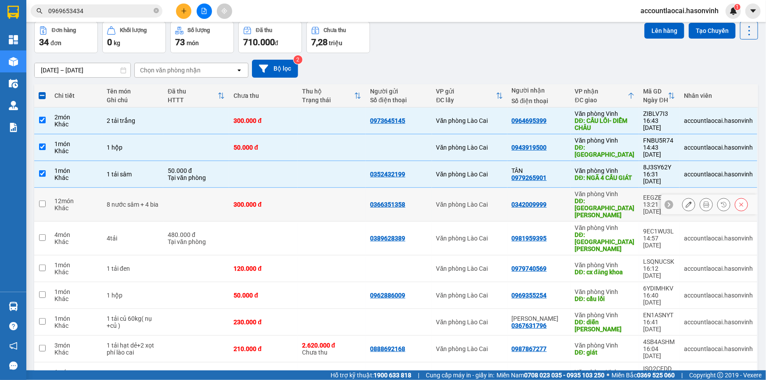
click at [281, 197] on td "300.000 đ" at bounding box center [263, 205] width 68 height 34
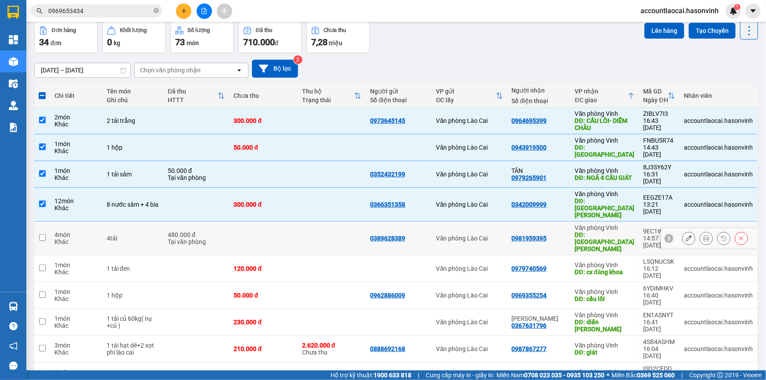
click at [277, 222] on td at bounding box center [263, 239] width 68 height 34
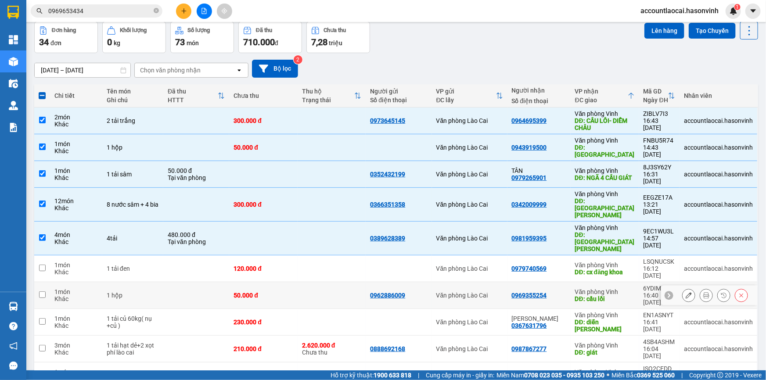
click at [275, 292] on div "50.000 đ" at bounding box center [264, 295] width 60 height 7
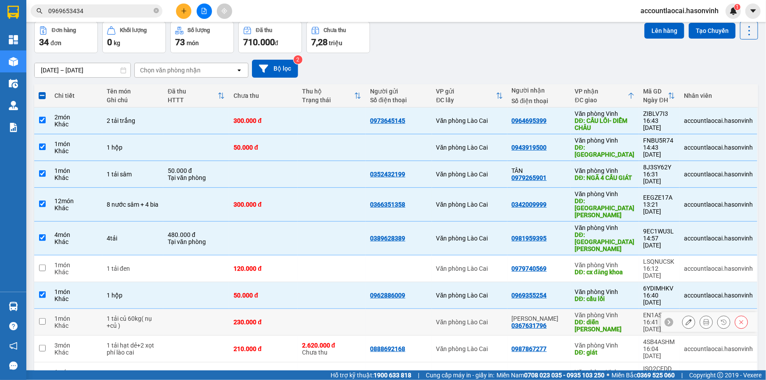
click at [267, 319] on div "230.000 đ" at bounding box center [264, 322] width 60 height 7
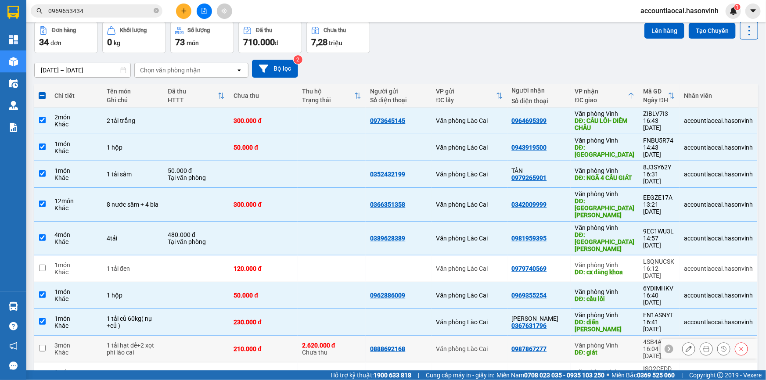
click at [270, 346] on div "210.000 đ" at bounding box center [264, 349] width 60 height 7
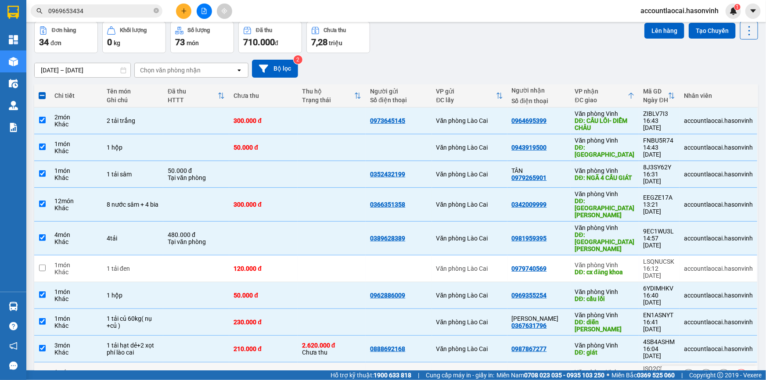
click at [270, 372] on div "100.000 đ" at bounding box center [264, 375] width 60 height 7
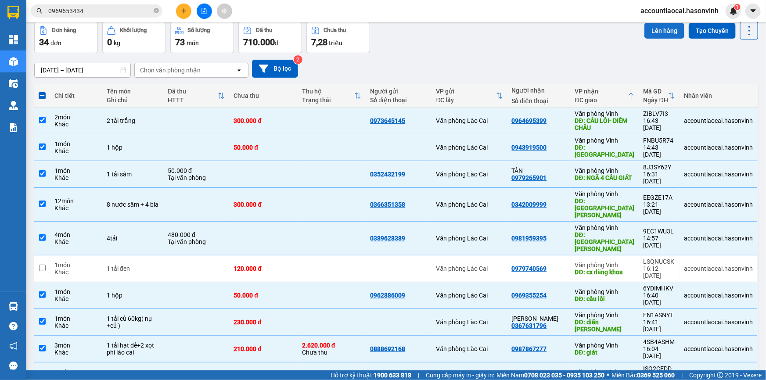
click at [656, 29] on button "Lên hàng" at bounding box center [665, 31] width 40 height 16
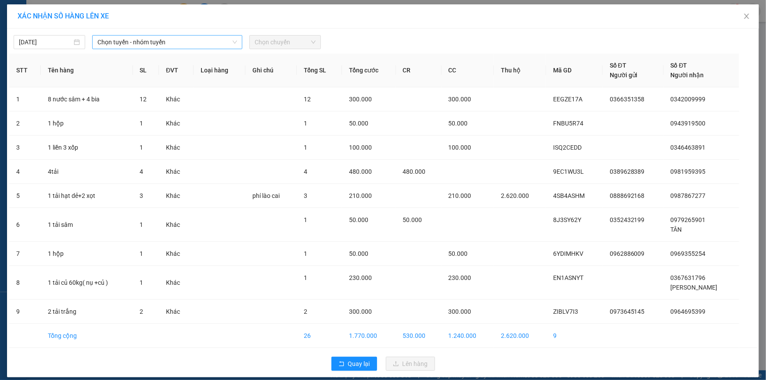
click at [148, 48] on span "Chọn tuyến - nhóm tuyến" at bounding box center [167, 42] width 140 height 13
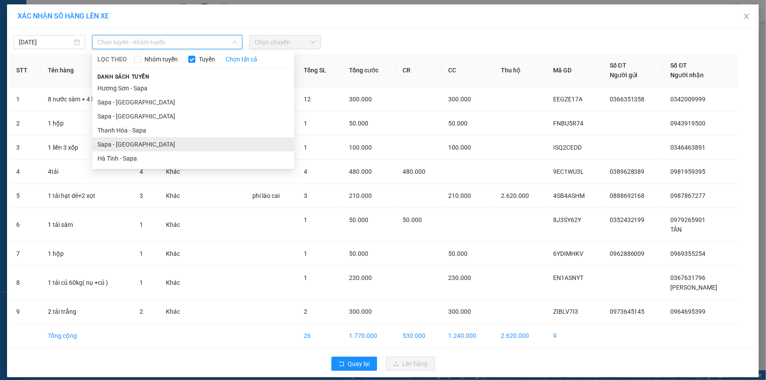
click at [117, 143] on li "Sapa - [GEOGRAPHIC_DATA]" at bounding box center [193, 144] width 202 height 14
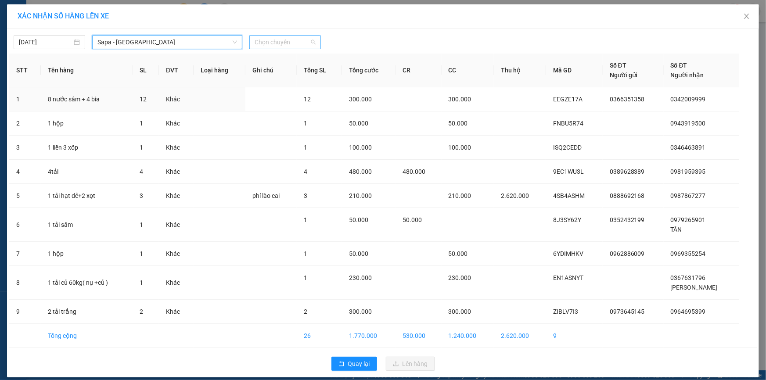
click at [277, 42] on span "Chọn chuyến" at bounding box center [285, 42] width 61 height 13
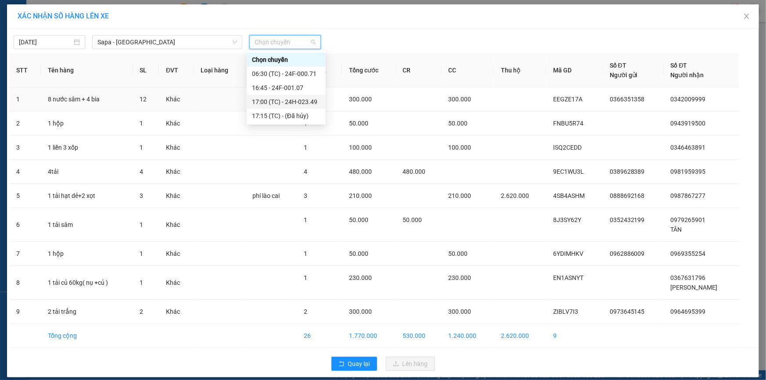
click at [296, 101] on div "17:00 (TC) - 24H-023.49" at bounding box center [286, 102] width 68 height 10
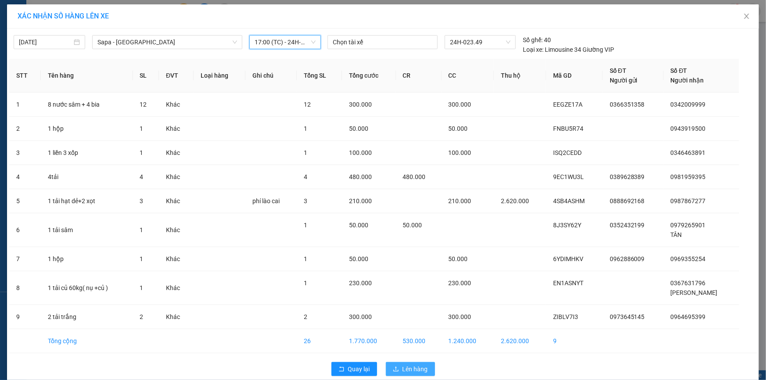
click at [409, 369] on span "Lên hàng" at bounding box center [415, 369] width 25 height 10
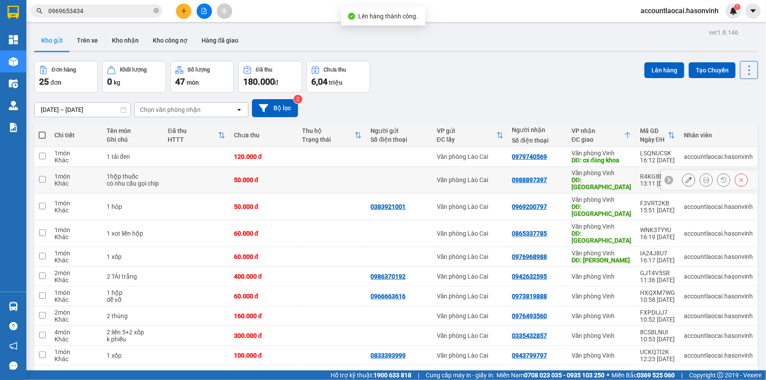
click at [614, 181] on div "DĐ: [GEOGRAPHIC_DATA]" at bounding box center [602, 184] width 60 height 14
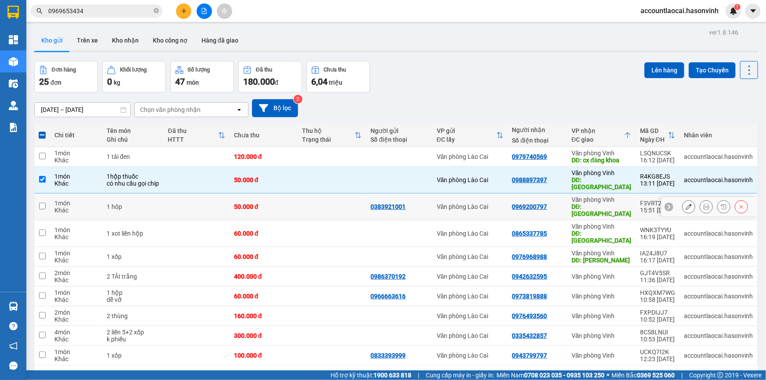
click at [334, 204] on td at bounding box center [332, 207] width 68 height 27
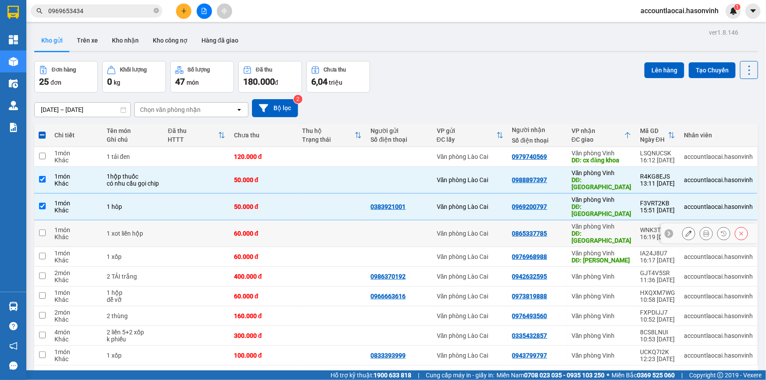
click at [324, 223] on td at bounding box center [332, 233] width 68 height 27
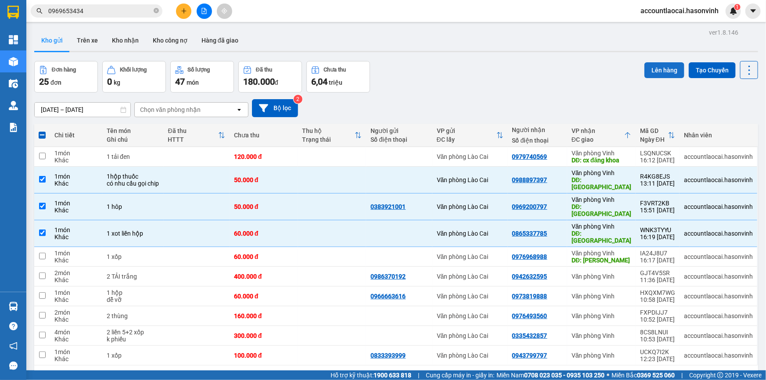
click at [667, 67] on button "Lên hàng" at bounding box center [665, 70] width 40 height 16
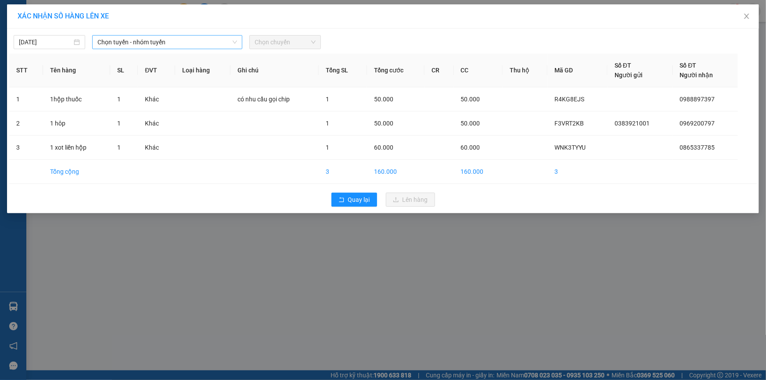
click at [183, 41] on span "Chọn tuyến - nhóm tuyến" at bounding box center [167, 42] width 140 height 13
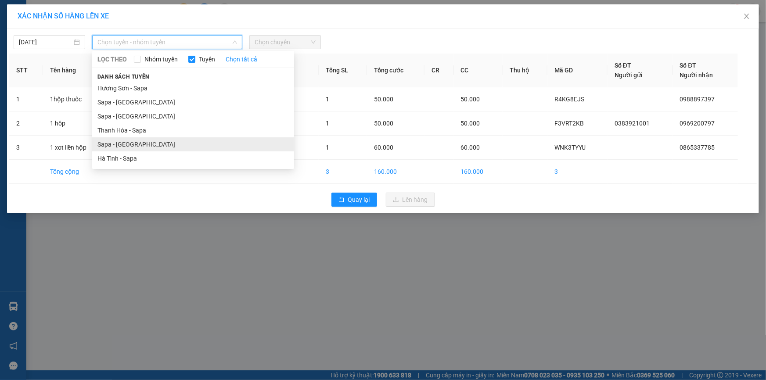
click at [136, 141] on li "Sapa - [GEOGRAPHIC_DATA]" at bounding box center [193, 144] width 202 height 14
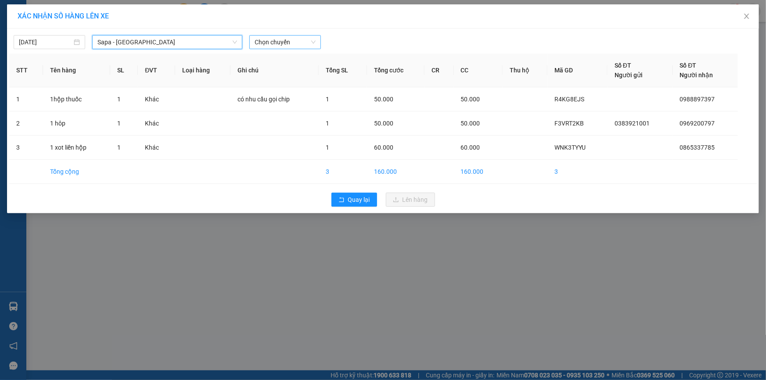
click at [291, 42] on span "Chọn chuyến" at bounding box center [285, 42] width 61 height 13
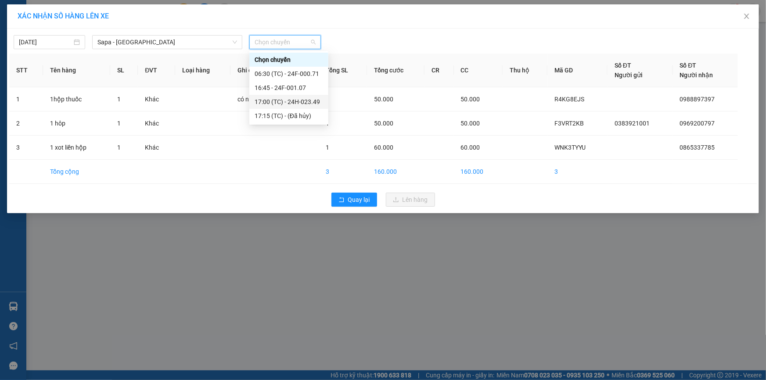
click at [296, 101] on div "17:00 (TC) - 24H-023.49" at bounding box center [289, 102] width 68 height 10
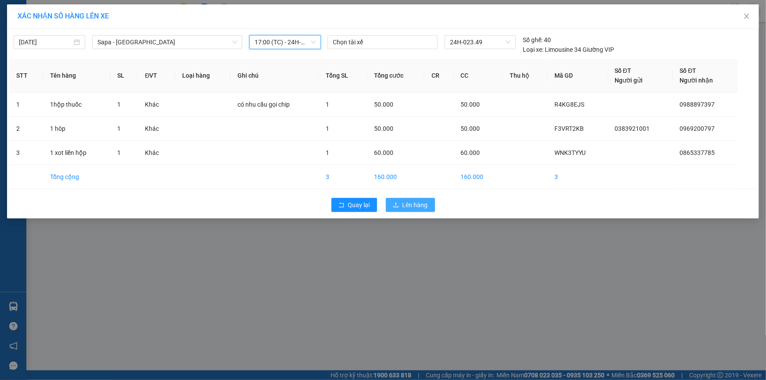
click at [418, 206] on span "Lên hàng" at bounding box center [415, 205] width 25 height 10
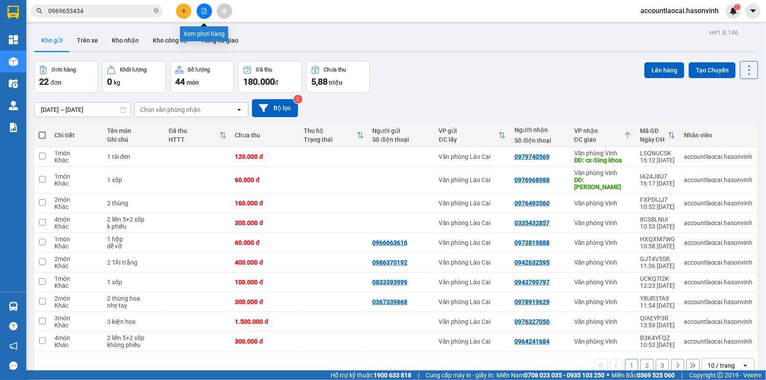
click at [203, 12] on icon "file-add" at bounding box center [204, 11] width 6 height 6
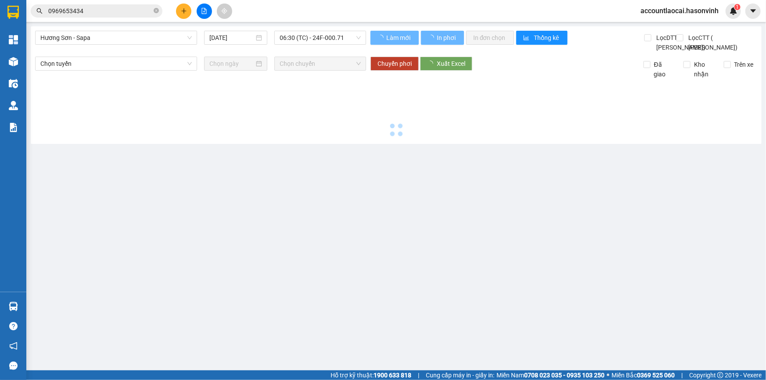
click at [108, 40] on span "Hương Sơn - Sapa" at bounding box center [115, 37] width 151 height 13
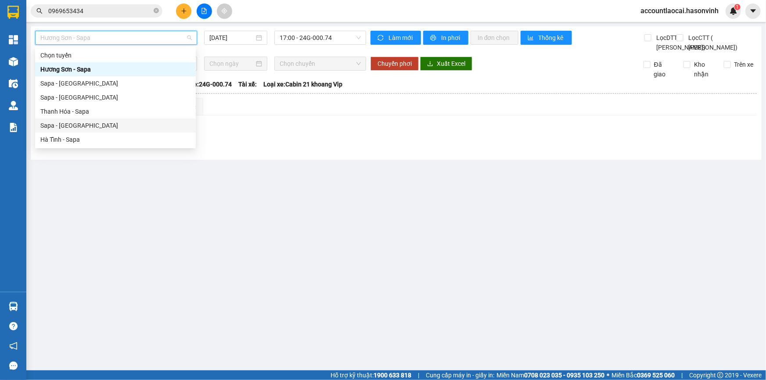
click at [73, 123] on div "Sapa - [GEOGRAPHIC_DATA]" at bounding box center [115, 126] width 150 height 10
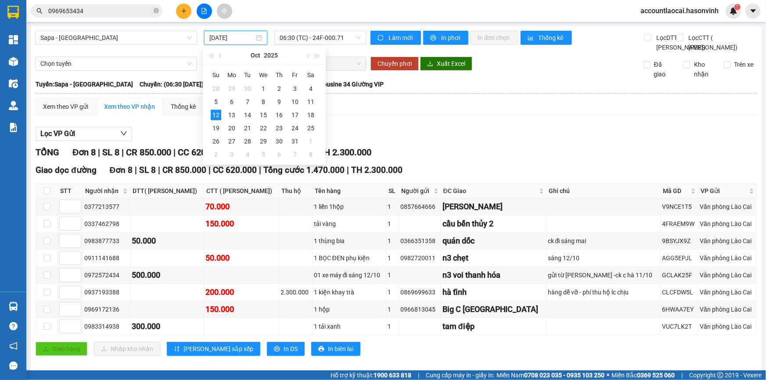
click at [229, 35] on input "[DATE]" at bounding box center [231, 38] width 45 height 10
click at [228, 117] on div "13" at bounding box center [232, 115] width 11 height 11
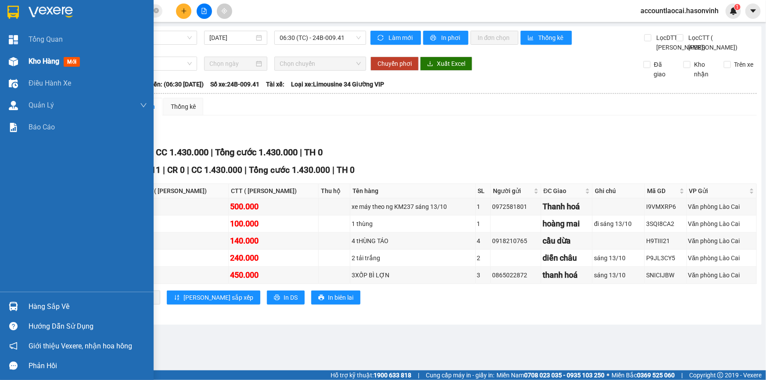
click at [25, 61] on div "Kho hàng mới" at bounding box center [77, 61] width 154 height 22
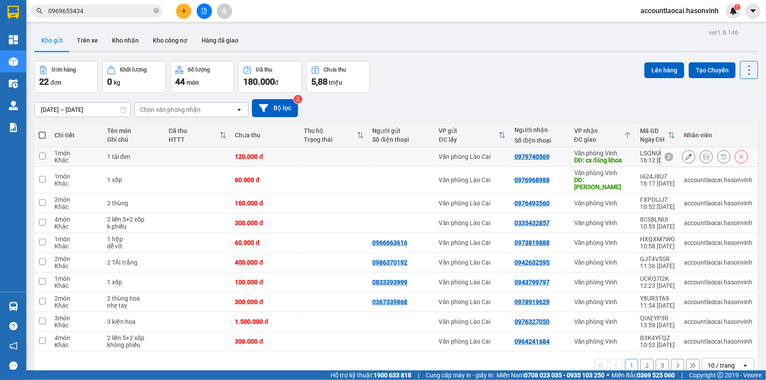
click at [601, 160] on div "DĐ: cx đăng khoa" at bounding box center [602, 160] width 57 height 7
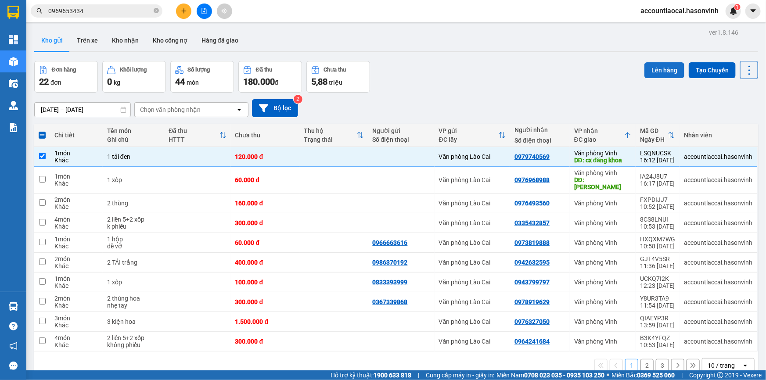
click at [660, 70] on button "Lên hàng" at bounding box center [665, 70] width 40 height 16
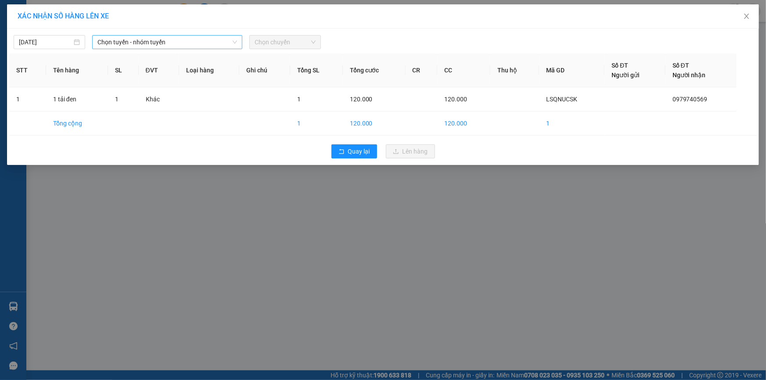
click at [128, 43] on span "Chọn tuyến - nhóm tuyến" at bounding box center [167, 42] width 140 height 13
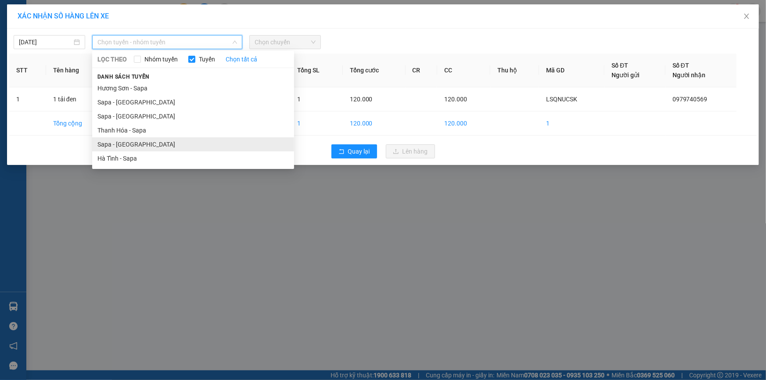
click at [112, 142] on li "Sapa - [GEOGRAPHIC_DATA]" at bounding box center [193, 144] width 202 height 14
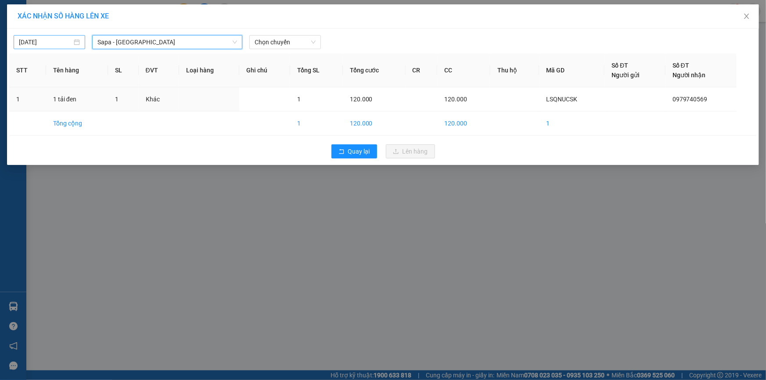
click at [44, 45] on input "[DATE]" at bounding box center [45, 42] width 53 height 10
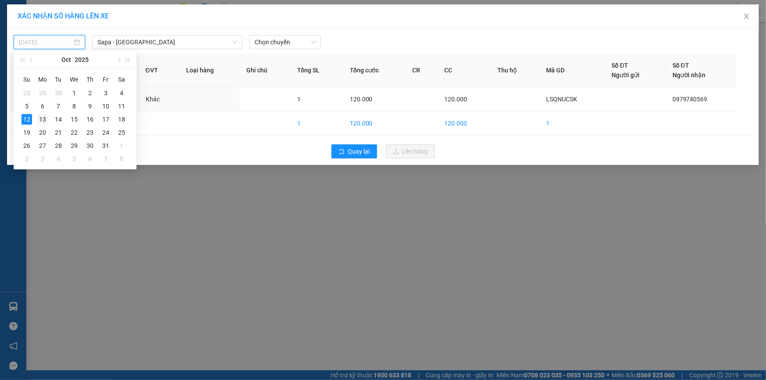
click at [44, 119] on div "13" at bounding box center [42, 119] width 11 height 11
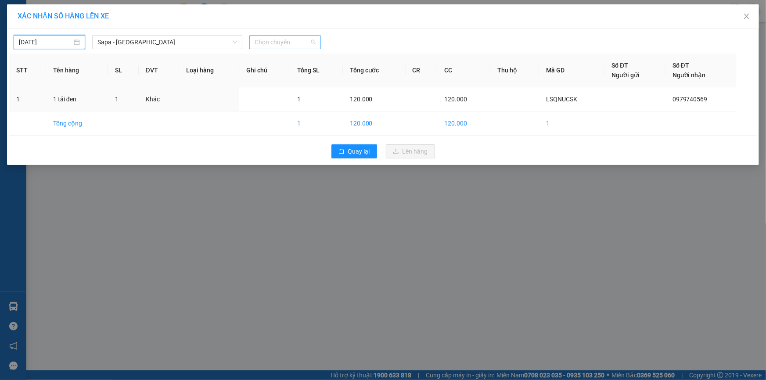
click at [276, 43] on span "Chọn chuyến" at bounding box center [285, 42] width 61 height 13
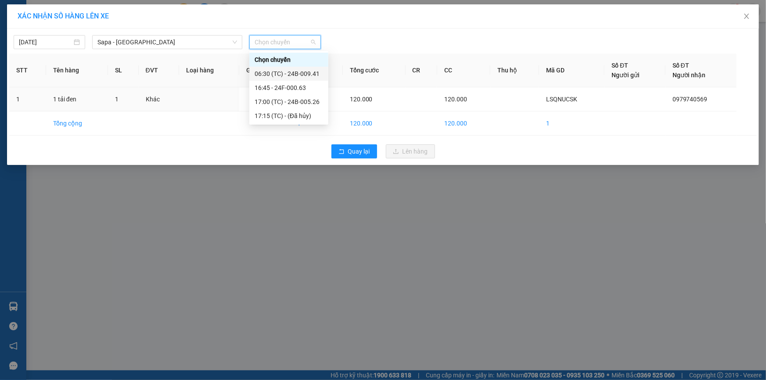
click at [296, 71] on div "06:30 (TC) - 24B-009.41" at bounding box center [289, 74] width 68 height 10
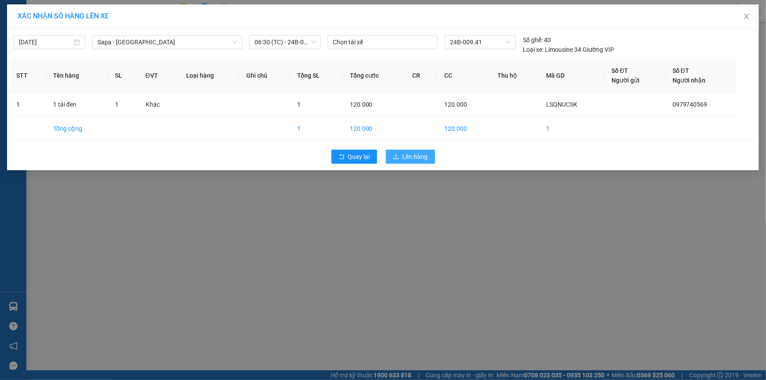
click at [406, 160] on span "Lên hàng" at bounding box center [415, 157] width 25 height 10
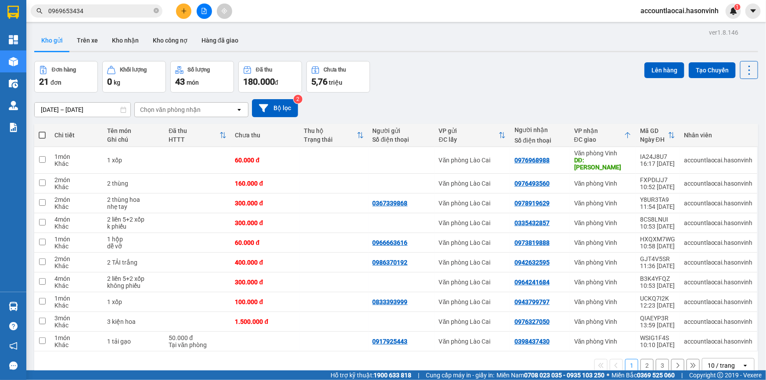
click at [182, 11] on icon "plus" at bounding box center [183, 11] width 5 height 0
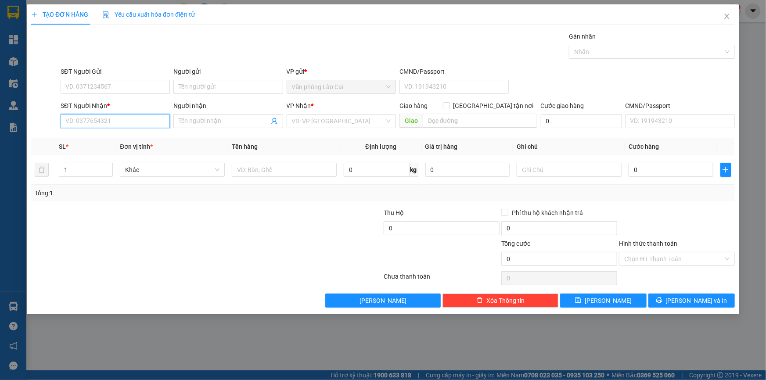
click at [141, 122] on input "SĐT Người Nhận *" at bounding box center [115, 121] width 109 height 14
drag, startPoint x: 119, startPoint y: 120, endPoint x: 109, endPoint y: 124, distance: 10.3
click at [114, 120] on input "988" at bounding box center [115, 121] width 109 height 14
click at [96, 122] on input "988" at bounding box center [115, 121] width 109 height 14
click at [97, 140] on div "0976968988" at bounding box center [115, 139] width 99 height 10
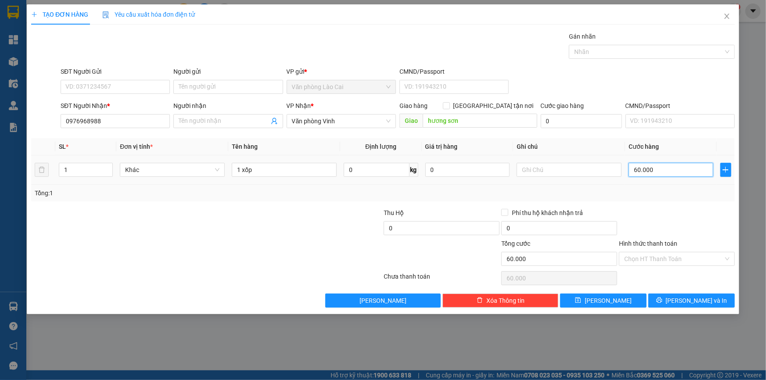
click at [661, 165] on input "60.000" at bounding box center [671, 170] width 85 height 14
click at [658, 208] on div at bounding box center [677, 223] width 118 height 31
click at [662, 299] on icon "printer" at bounding box center [659, 301] width 6 height 6
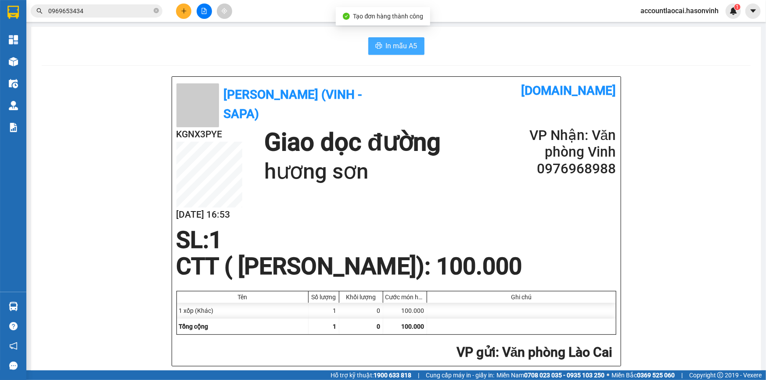
click at [410, 44] on span "In mẫu A5" at bounding box center [402, 45] width 32 height 11
click at [597, 324] on div at bounding box center [521, 327] width 189 height 16
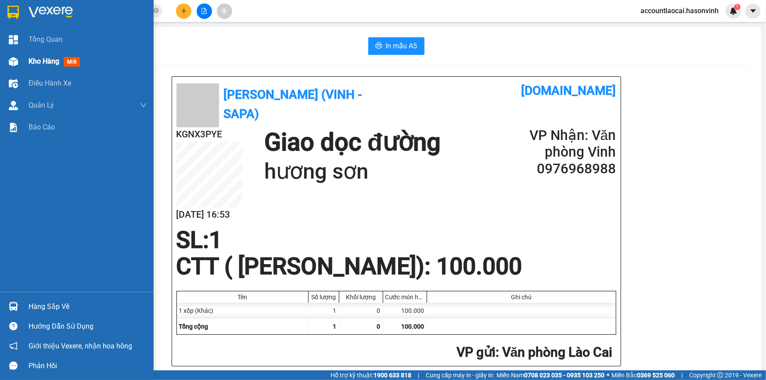
click at [30, 57] on span "Kho hàng" at bounding box center [44, 61] width 31 height 8
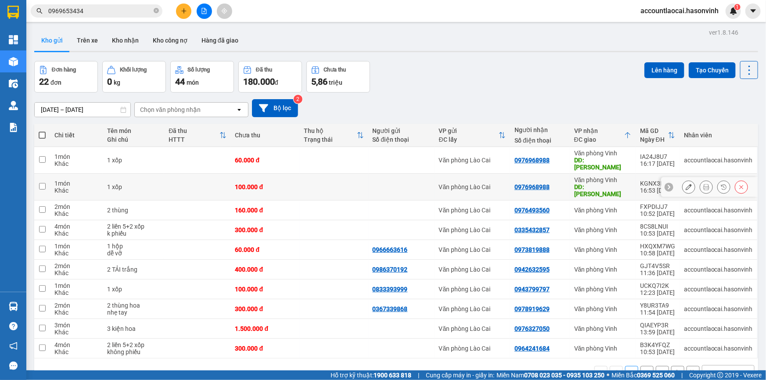
drag, startPoint x: 623, startPoint y: 177, endPoint x: 623, endPoint y: 151, distance: 26.8
click at [623, 162] on tbody "1 món Khác 1 xốp 60.000 đ Văn phòng [GEOGRAPHIC_DATA] 0976968988 Văn phòng Vinh…" at bounding box center [396, 253] width 724 height 212
click at [623, 151] on div "Văn phòng Vinh" at bounding box center [602, 153] width 57 height 7
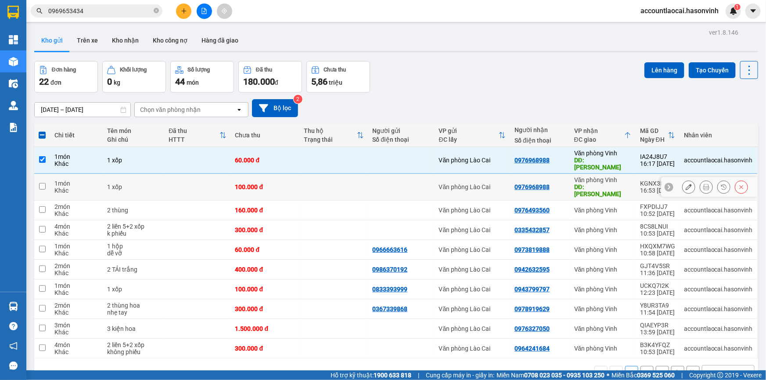
click at [624, 184] on div "DĐ: [PERSON_NAME]" at bounding box center [602, 191] width 57 height 14
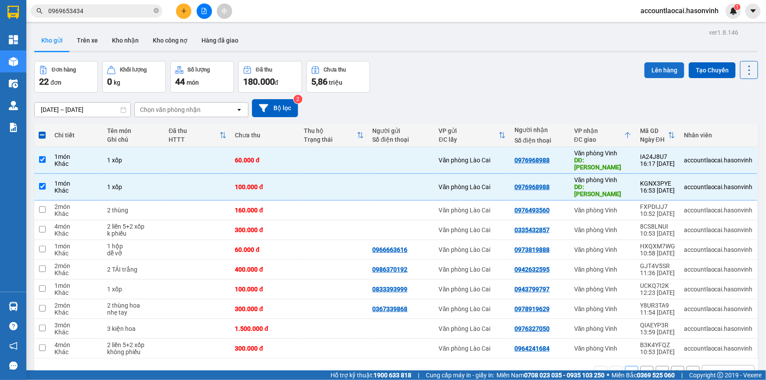
click at [652, 71] on button "Lên hàng" at bounding box center [665, 70] width 40 height 16
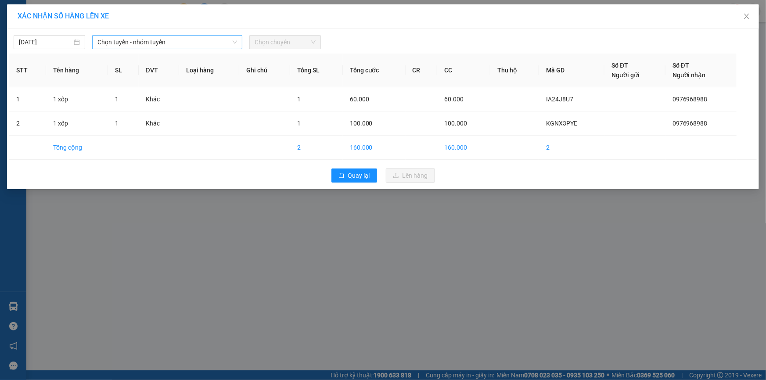
drag, startPoint x: 141, startPoint y: 40, endPoint x: 137, endPoint y: 45, distance: 6.2
click at [137, 45] on span "Chọn tuyến - nhóm tuyến" at bounding box center [167, 42] width 140 height 13
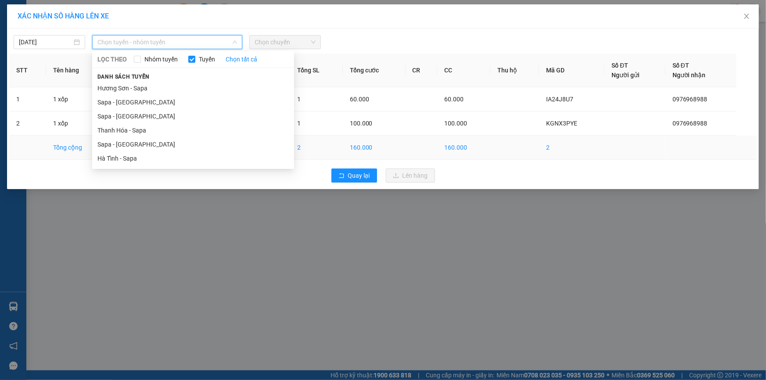
drag, startPoint x: 106, startPoint y: 144, endPoint x: 112, endPoint y: 137, distance: 9.1
click at [107, 144] on li "Sapa - [GEOGRAPHIC_DATA]" at bounding box center [193, 144] width 202 height 14
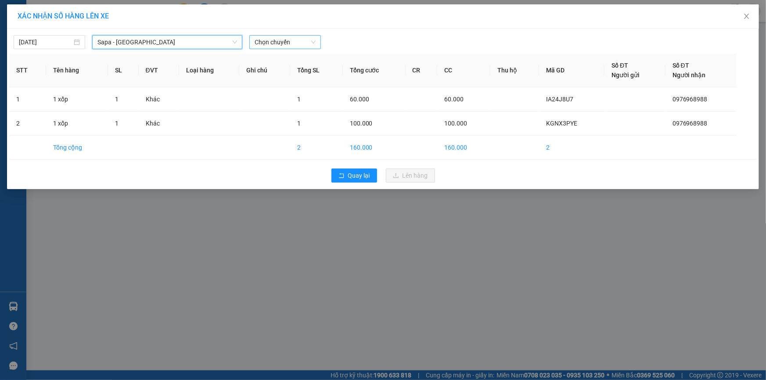
click at [294, 41] on span "Chọn chuyến" at bounding box center [285, 42] width 61 height 13
click at [60, 43] on input "[DATE]" at bounding box center [45, 42] width 53 height 10
click at [287, 41] on span "Chọn chuyến" at bounding box center [285, 42] width 61 height 13
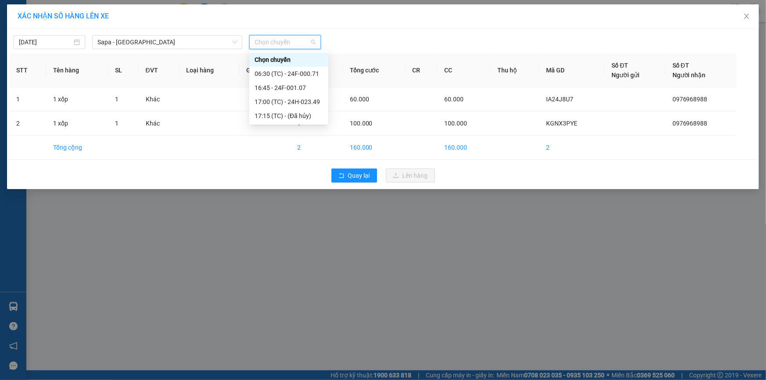
click at [398, 40] on div at bounding box center [478, 42] width 310 height 14
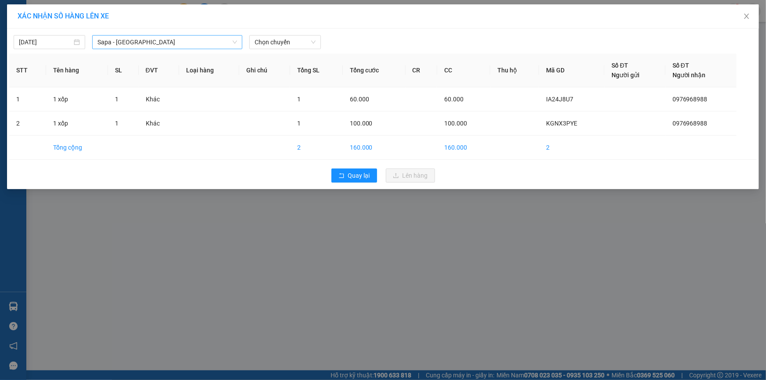
click at [114, 38] on span "Sapa - [GEOGRAPHIC_DATA]" at bounding box center [167, 42] width 140 height 13
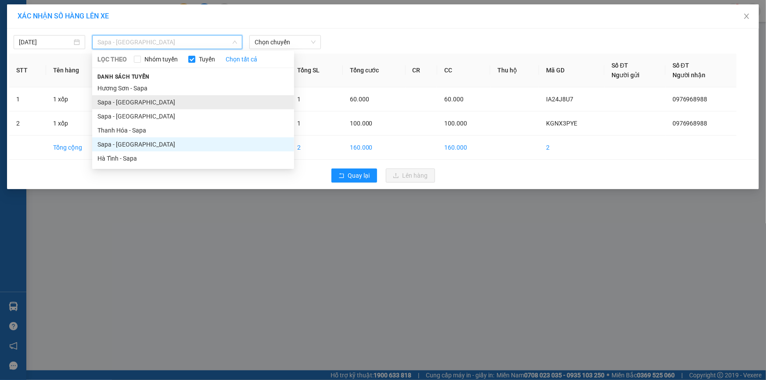
click at [123, 102] on li "Sapa - [GEOGRAPHIC_DATA]" at bounding box center [193, 102] width 202 height 14
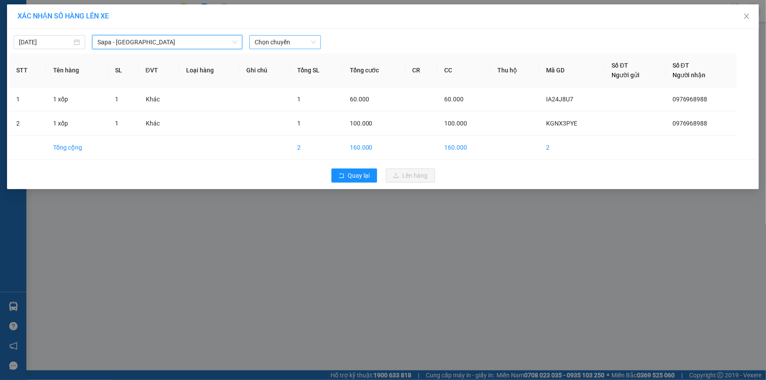
click at [284, 38] on span "Chọn chuyến" at bounding box center [285, 42] width 61 height 13
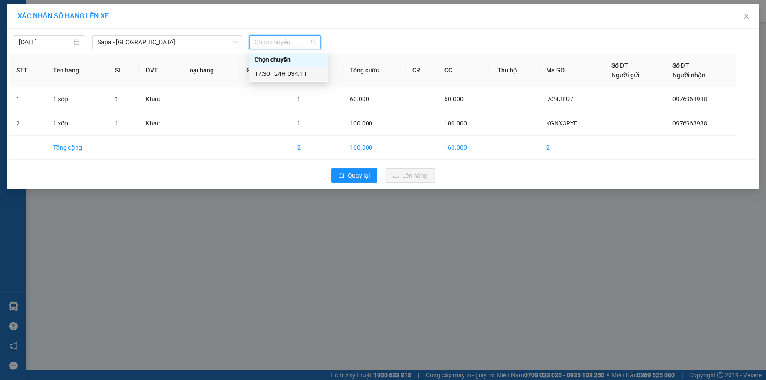
click at [298, 71] on div "17:30 - 24H-034.11" at bounding box center [289, 74] width 68 height 10
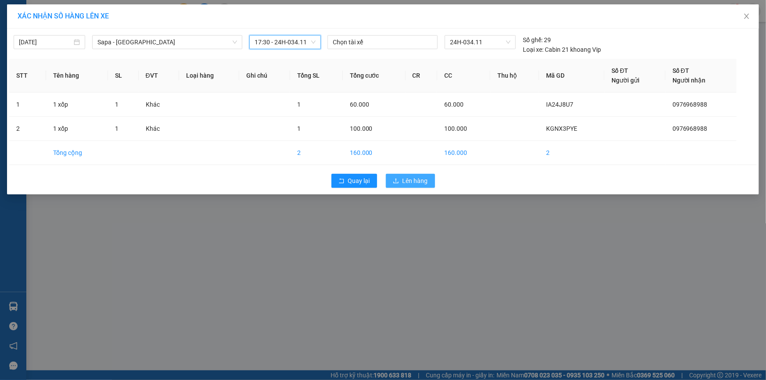
click at [401, 176] on button "Lên hàng" at bounding box center [410, 181] width 49 height 14
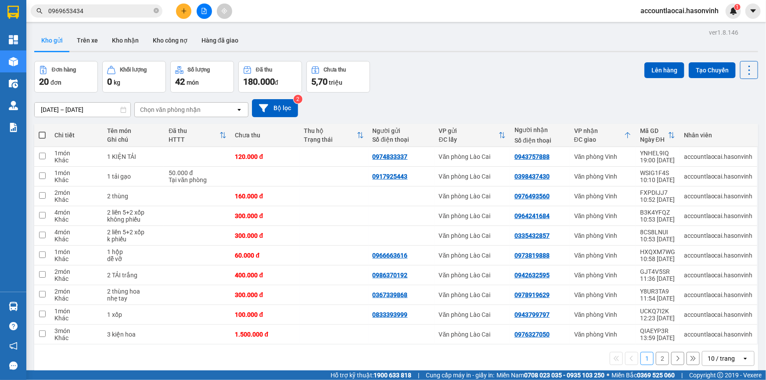
click at [660, 360] on button "2" at bounding box center [662, 358] width 13 height 13
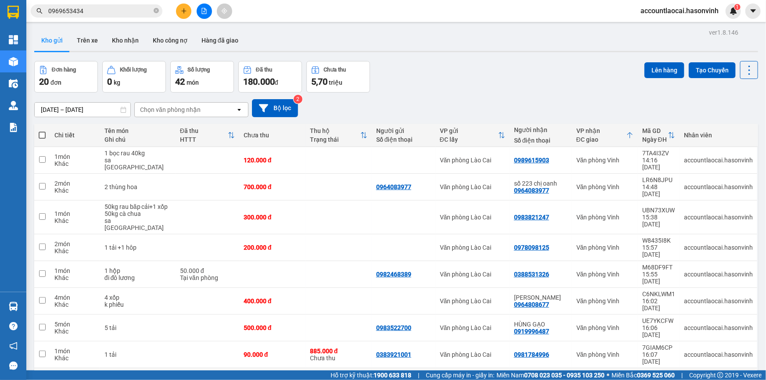
scroll to position [40, 0]
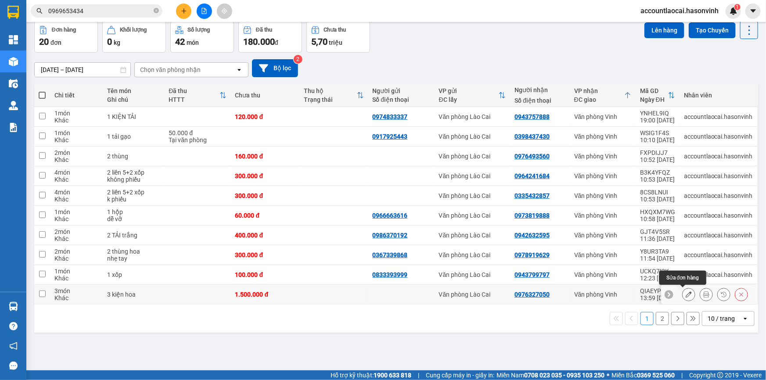
click at [688, 294] on button at bounding box center [689, 294] width 12 height 15
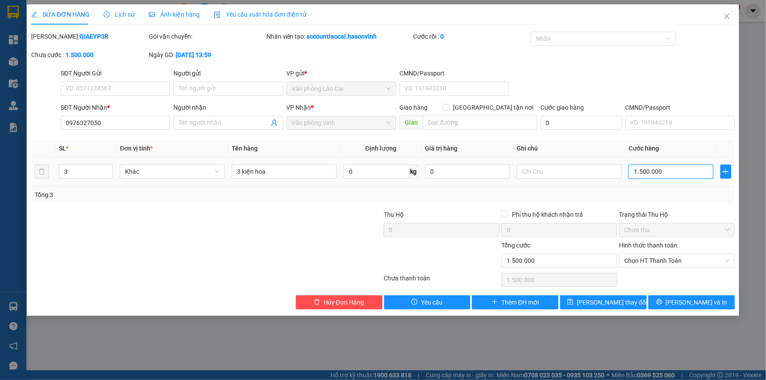
click at [676, 173] on input "1.500.000" at bounding box center [671, 172] width 85 height 14
click at [682, 196] on div "Tổng: 3" at bounding box center [383, 195] width 697 height 10
click at [630, 304] on button "[PERSON_NAME] thay đổi" at bounding box center [603, 303] width 86 height 14
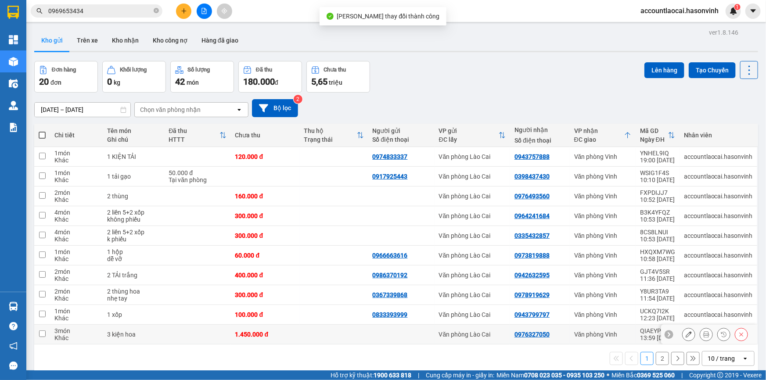
click at [303, 338] on td at bounding box center [333, 335] width 69 height 20
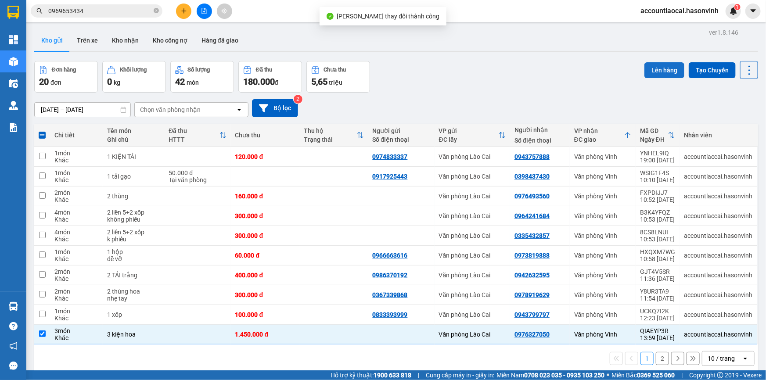
click at [656, 75] on button "Lên hàng" at bounding box center [665, 70] width 40 height 16
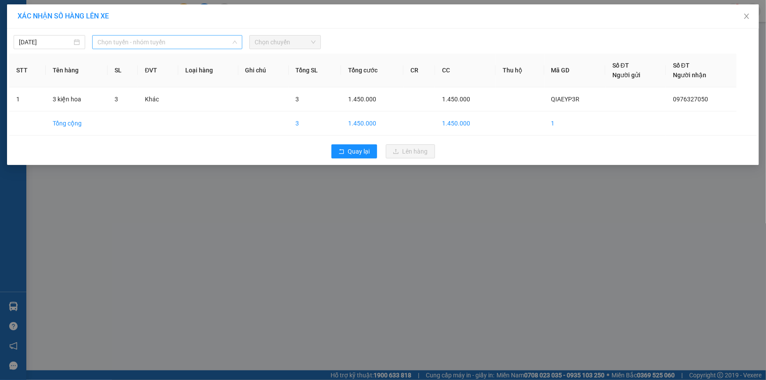
drag, startPoint x: 147, startPoint y: 40, endPoint x: 128, endPoint y: 103, distance: 66.0
click at [146, 40] on span "Chọn tuyến - nhóm tuyến" at bounding box center [167, 42] width 140 height 13
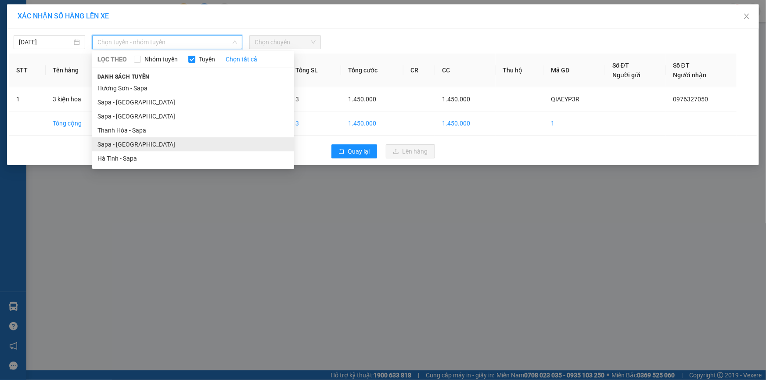
click at [123, 139] on li "Sapa - [GEOGRAPHIC_DATA]" at bounding box center [193, 144] width 202 height 14
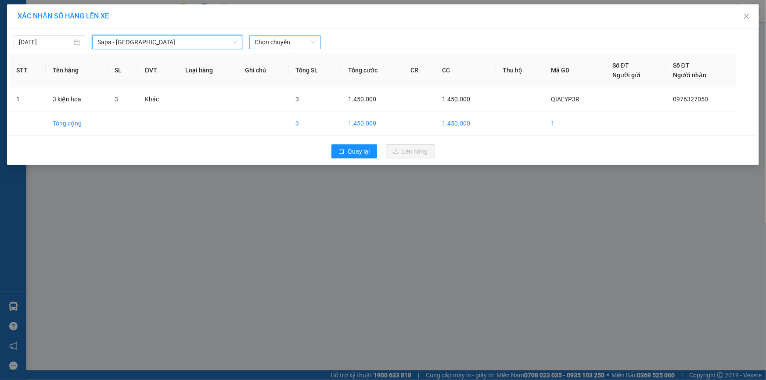
click at [305, 44] on span "Chọn chuyến" at bounding box center [285, 42] width 61 height 13
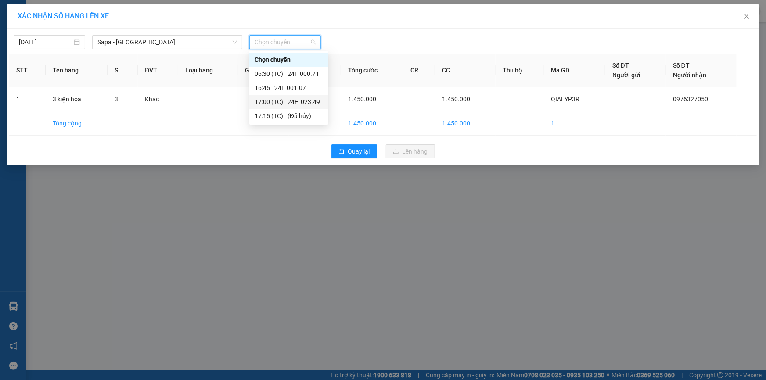
click at [306, 101] on div "17:00 (TC) - 24H-023.49" at bounding box center [289, 102] width 68 height 10
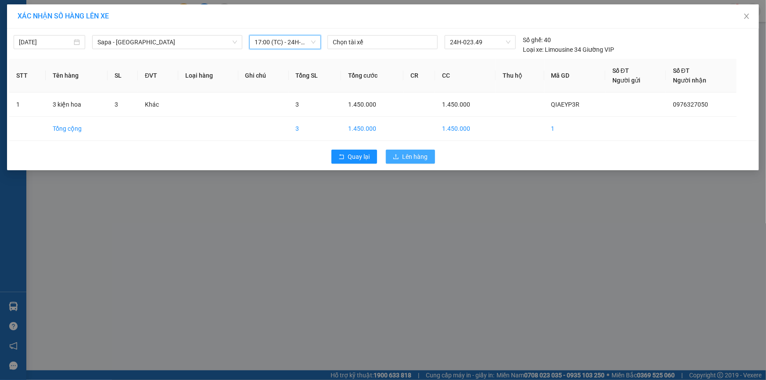
click at [402, 154] on button "Lên hàng" at bounding box center [410, 157] width 49 height 14
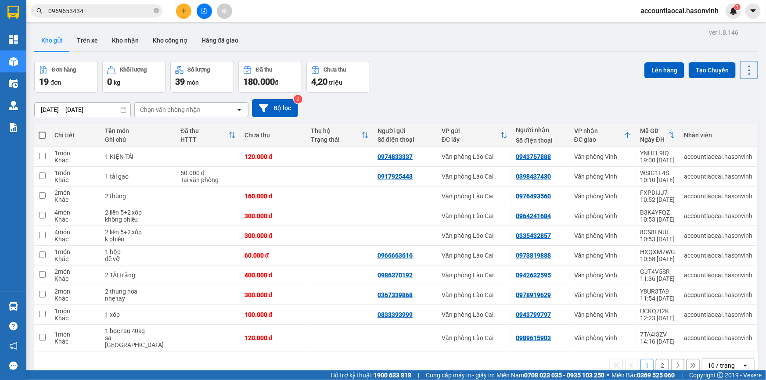
click at [625, 134] on icon at bounding box center [627, 135] width 7 height 7
click at [186, 12] on icon "plus" at bounding box center [184, 11] width 6 height 6
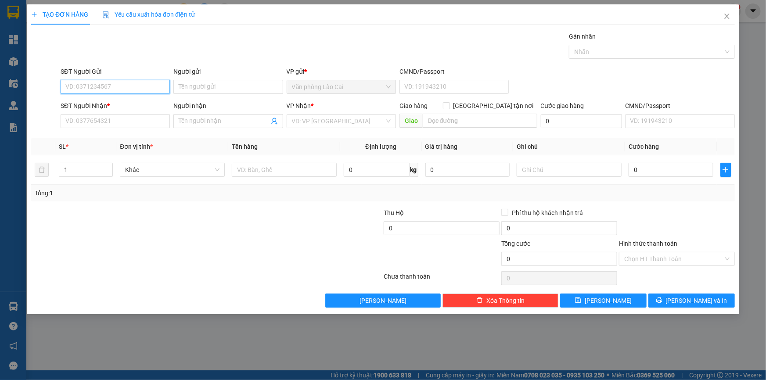
click at [153, 84] on input "SĐT Người Gửi" at bounding box center [115, 87] width 109 height 14
click at [113, 124] on input "SĐT Người Nhận *" at bounding box center [115, 121] width 109 height 14
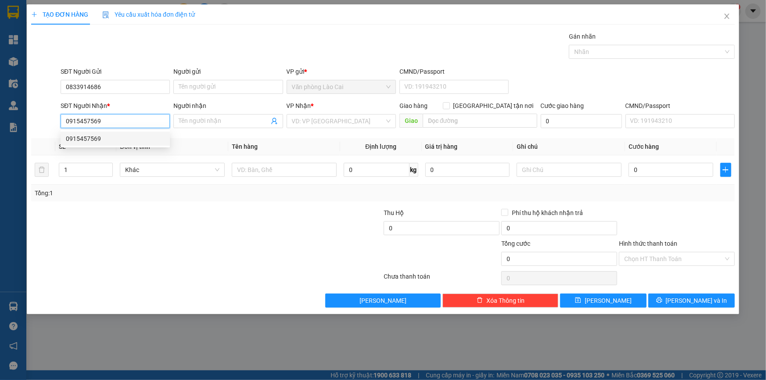
click at [115, 136] on div "0915457569" at bounding box center [115, 139] width 99 height 10
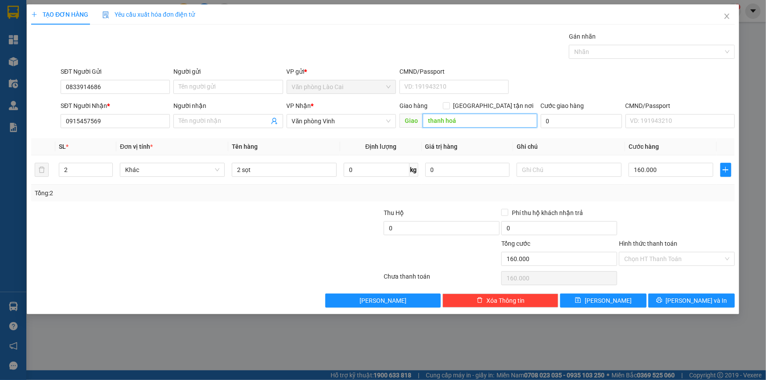
click at [476, 126] on input "thanh hoá" at bounding box center [480, 121] width 115 height 14
click at [678, 172] on input "160.000" at bounding box center [671, 170] width 85 height 14
click at [683, 199] on div "Tổng: 2" at bounding box center [383, 193] width 704 height 17
click at [694, 300] on span "[PERSON_NAME] và In" at bounding box center [696, 301] width 61 height 10
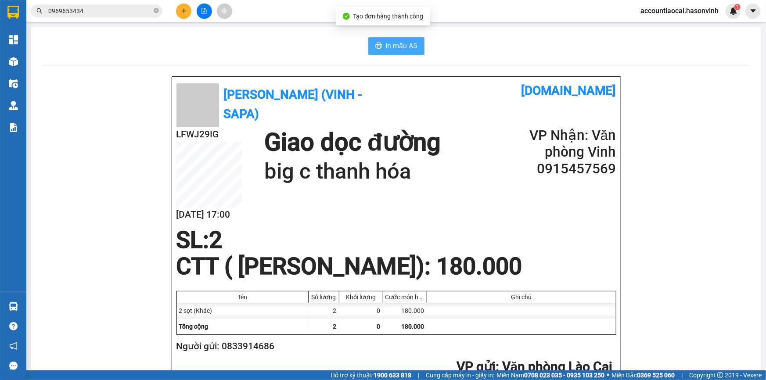
click at [389, 39] on button "In mẫu A5" at bounding box center [396, 46] width 56 height 18
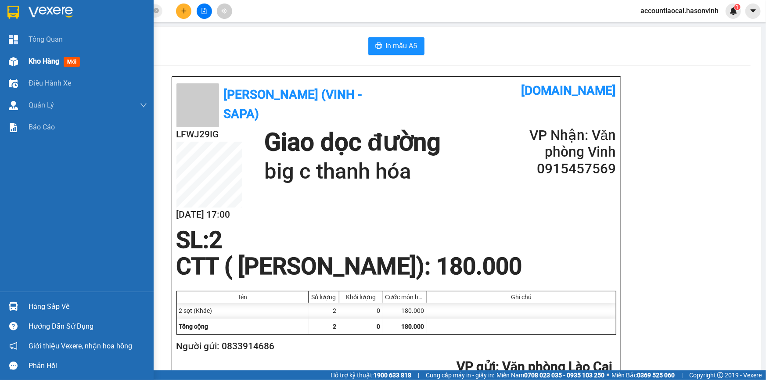
click at [26, 58] on div "Kho hàng mới" at bounding box center [77, 61] width 154 height 22
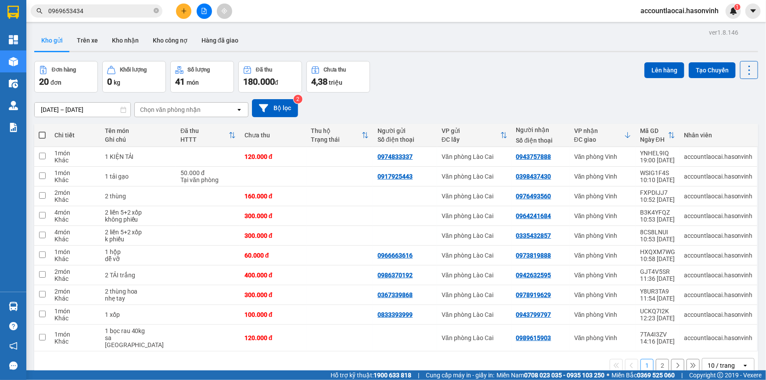
click at [624, 134] on icon at bounding box center [627, 135] width 7 height 7
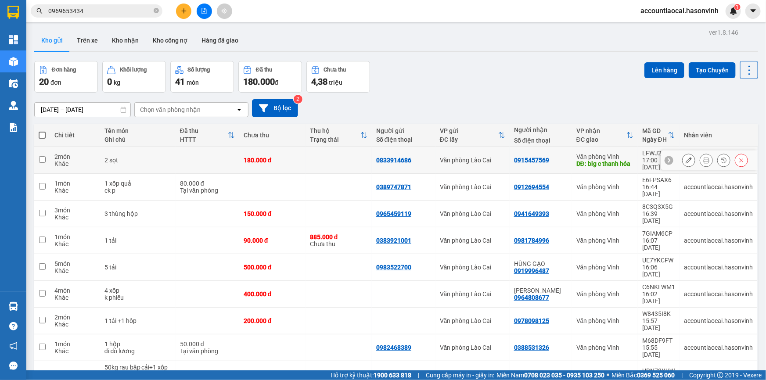
click at [624, 161] on div "DĐ: big c thanh hóa" at bounding box center [605, 163] width 57 height 7
checkbox input "true"
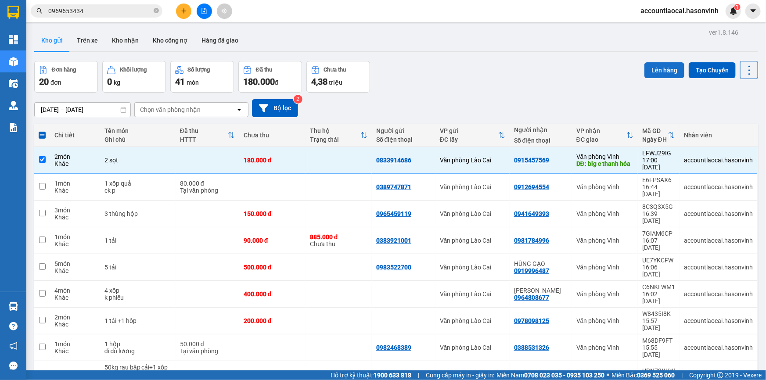
click at [652, 73] on button "Lên hàng" at bounding box center [665, 70] width 40 height 16
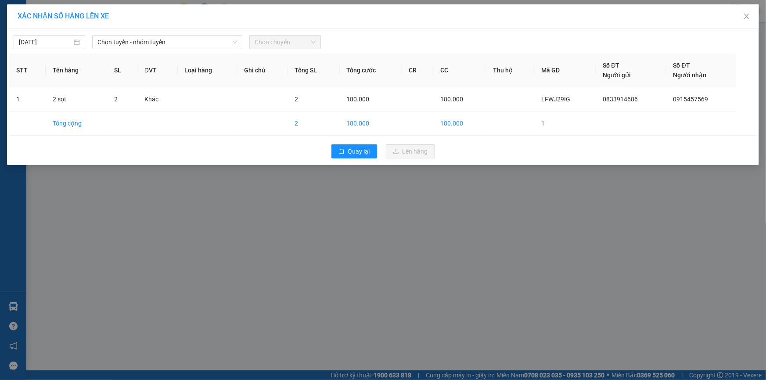
drag, startPoint x: 167, startPoint y: 43, endPoint x: 150, endPoint y: 50, distance: 18.3
click at [167, 43] on span "Chọn tuyến - nhóm tuyến" at bounding box center [167, 42] width 140 height 13
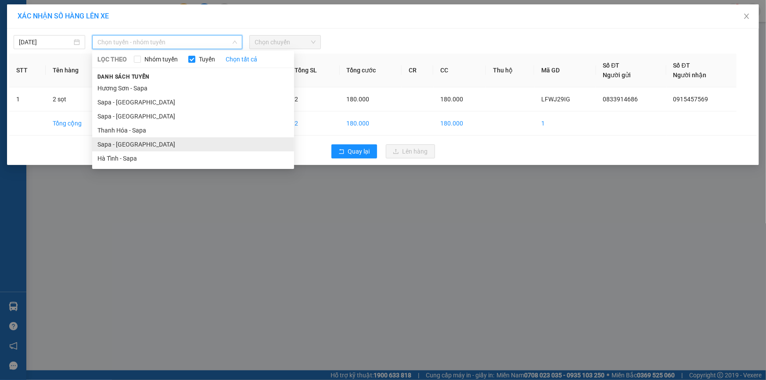
click at [108, 146] on li "Sapa - [GEOGRAPHIC_DATA]" at bounding box center [193, 144] width 202 height 14
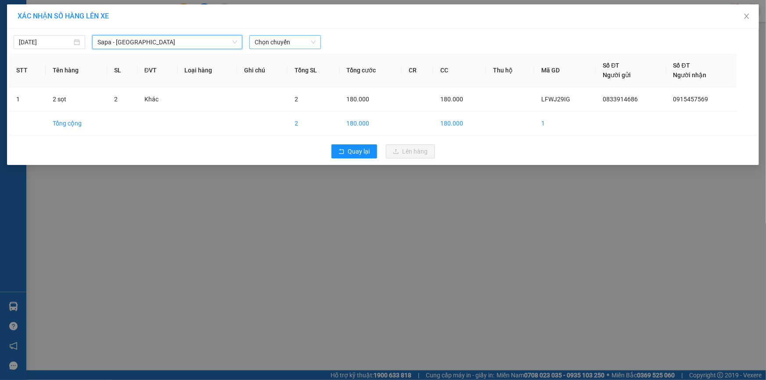
click at [290, 42] on span "Chọn chuyến" at bounding box center [285, 42] width 61 height 13
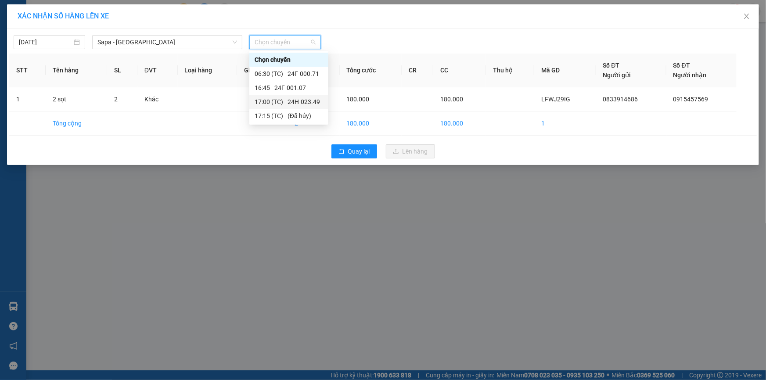
click at [310, 101] on div "17:00 (TC) - 24H-023.49" at bounding box center [289, 102] width 68 height 10
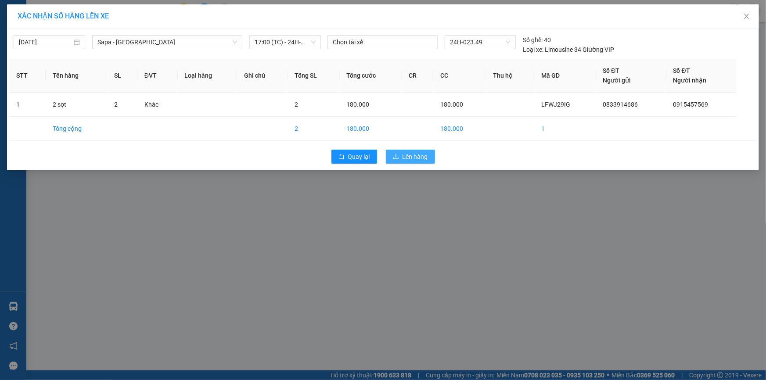
click at [409, 156] on span "Lên hàng" at bounding box center [415, 157] width 25 height 10
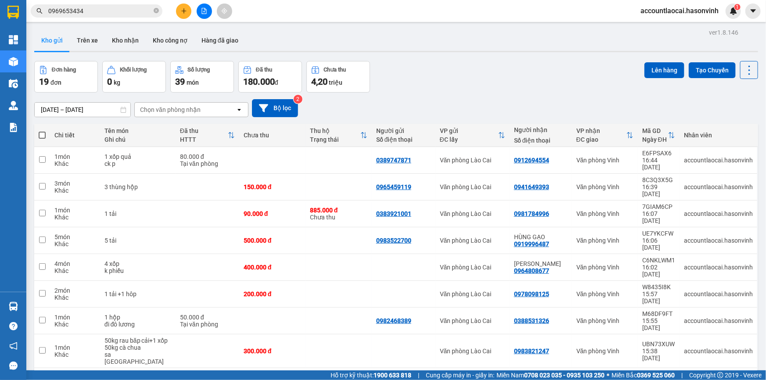
click at [202, 13] on icon "file-add" at bounding box center [204, 11] width 6 height 6
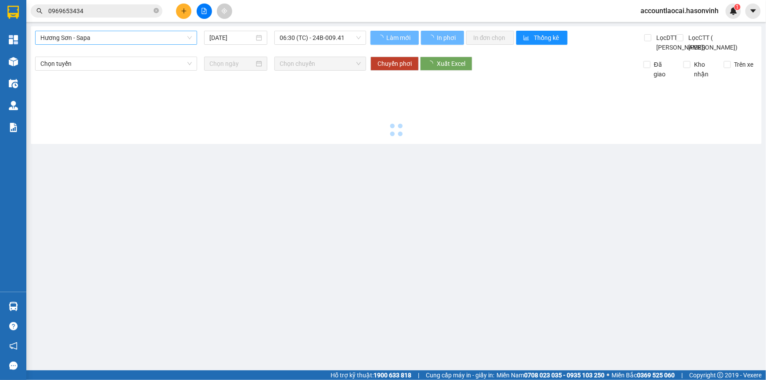
click at [115, 40] on span "Hương Sơn - Sapa" at bounding box center [115, 37] width 151 height 13
type input "[DATE]"
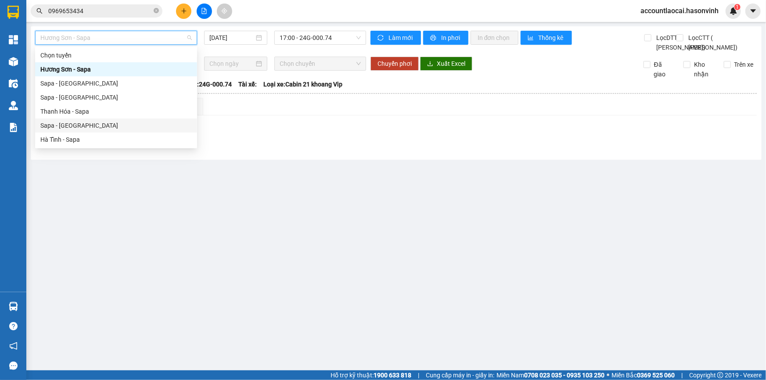
click at [74, 122] on div "Sapa - [GEOGRAPHIC_DATA]" at bounding box center [115, 126] width 151 height 10
type input "[DATE]"
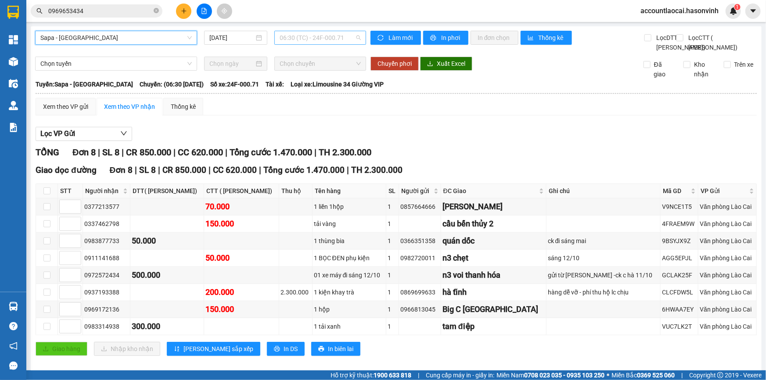
click at [342, 36] on span "06:30 (TC) - 24F-000.71" at bounding box center [320, 37] width 81 height 13
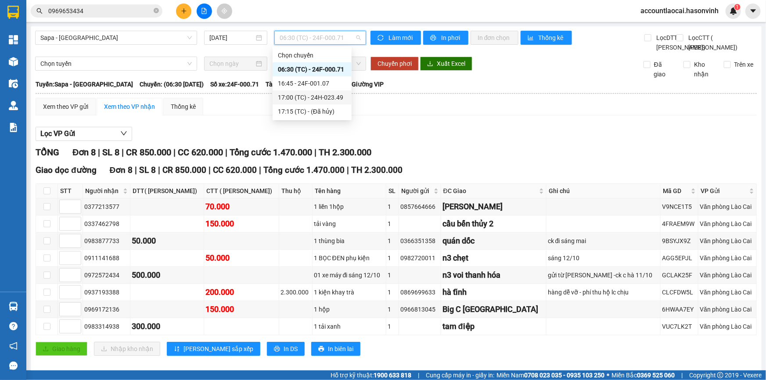
click at [336, 95] on div "17:00 (TC) - 24H-023.49" at bounding box center [312, 98] width 68 height 10
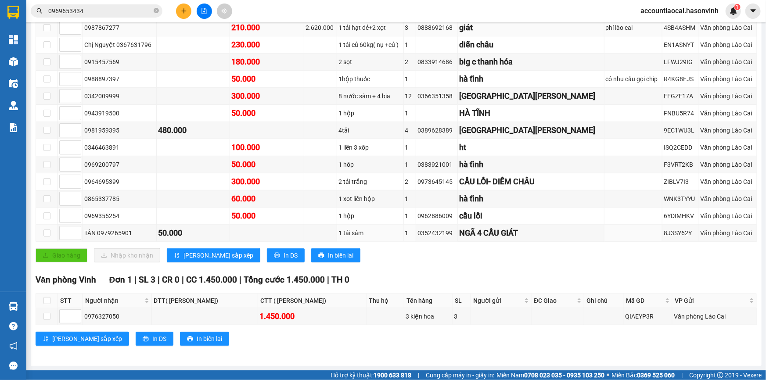
scroll to position [119, 0]
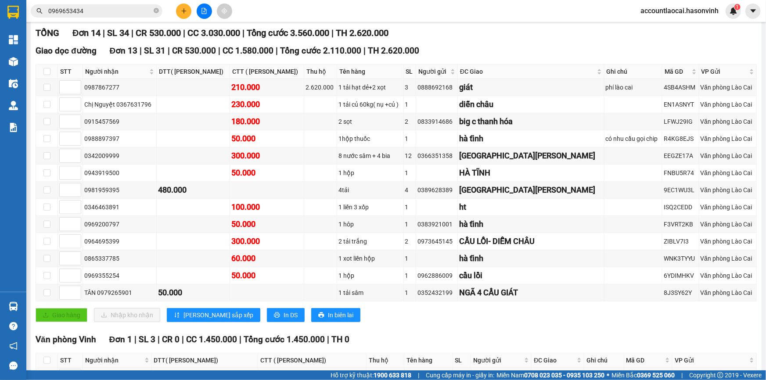
click at [180, 7] on button at bounding box center [183, 11] width 15 height 15
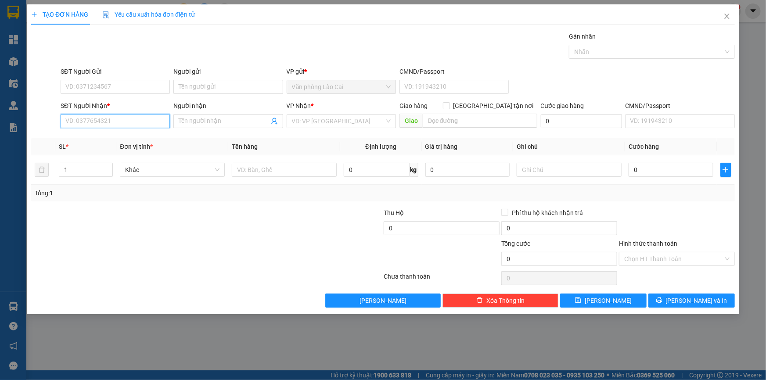
click at [143, 119] on input "SĐT Người Nhận *" at bounding box center [115, 121] width 109 height 14
click at [104, 123] on input "9098" at bounding box center [115, 121] width 109 height 14
click at [87, 123] on input "9098" at bounding box center [115, 121] width 109 height 14
click at [89, 136] on div "0382219098" at bounding box center [115, 139] width 99 height 10
type input "0382219098"
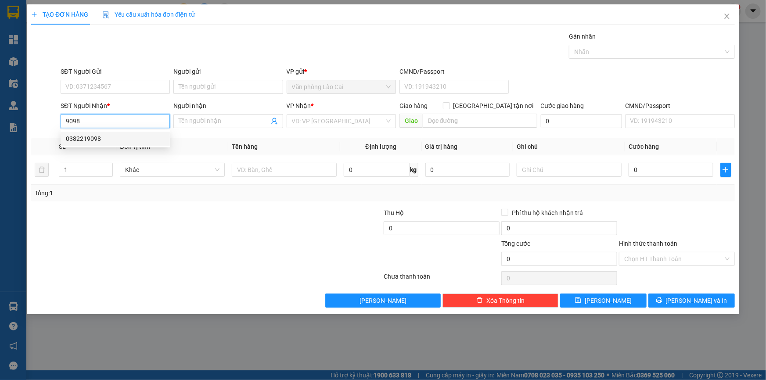
type input "quảng xương"
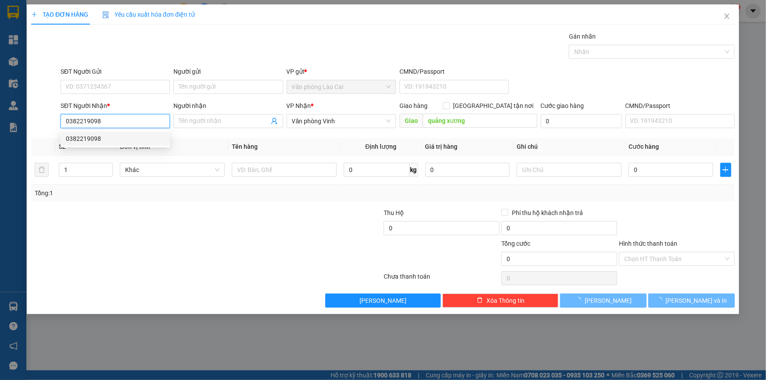
type input "150.000"
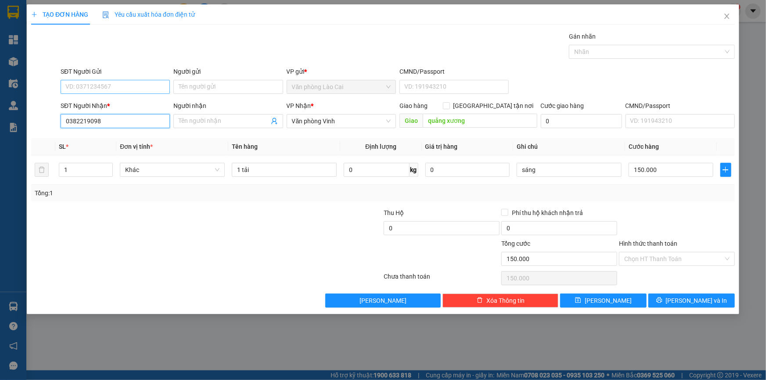
type input "0382219098"
click at [96, 88] on input "SĐT Người Gửi" at bounding box center [115, 87] width 109 height 14
click at [109, 105] on div "0985368126" at bounding box center [115, 105] width 99 height 10
type input "0985368126"
click at [670, 295] on button "[PERSON_NAME] và In" at bounding box center [692, 301] width 86 height 14
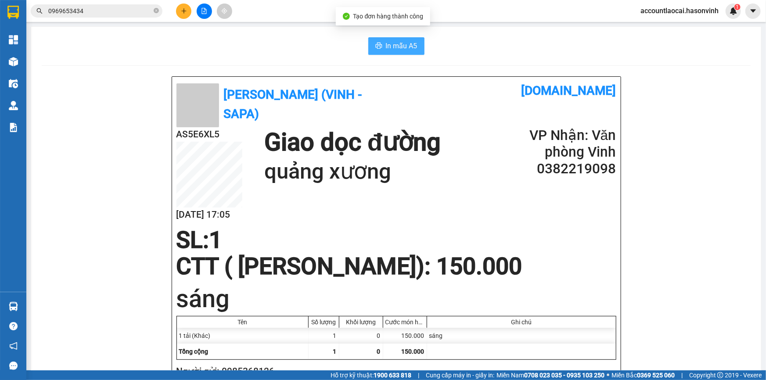
click at [389, 40] on button "In mẫu A5" at bounding box center [396, 46] width 56 height 18
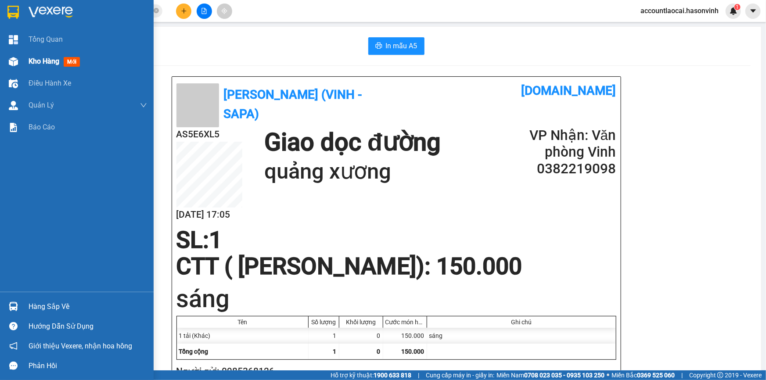
click at [26, 57] on div "Kho hàng mới" at bounding box center [77, 61] width 154 height 22
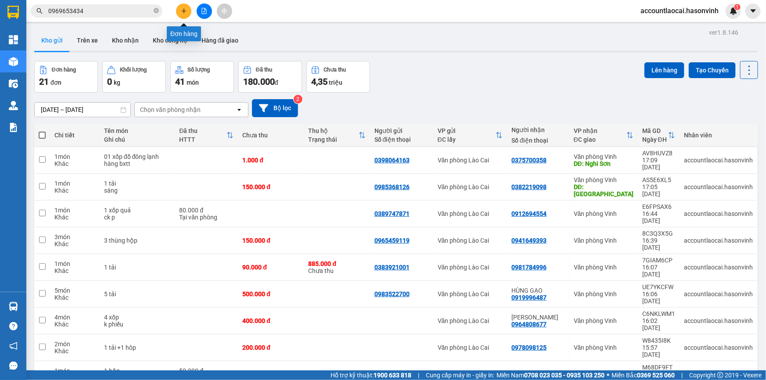
click at [184, 14] on icon "plus" at bounding box center [184, 11] width 6 height 6
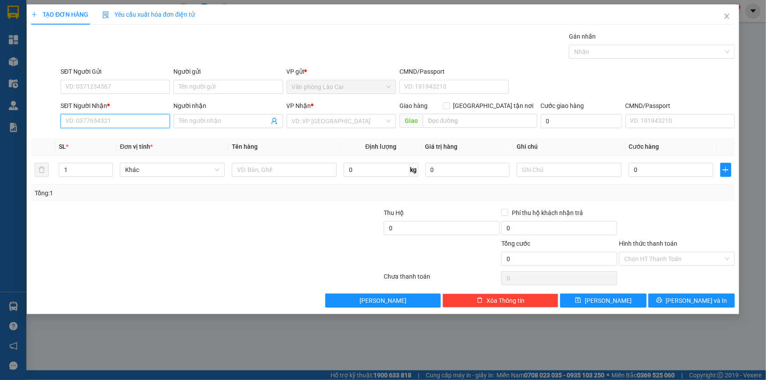
click at [141, 119] on input "SĐT Người Nhận *" at bounding box center [115, 121] width 109 height 14
click at [114, 123] on input "031" at bounding box center [115, 121] width 109 height 14
click at [109, 140] on div "0355108031" at bounding box center [115, 139] width 99 height 10
type input "0355108031"
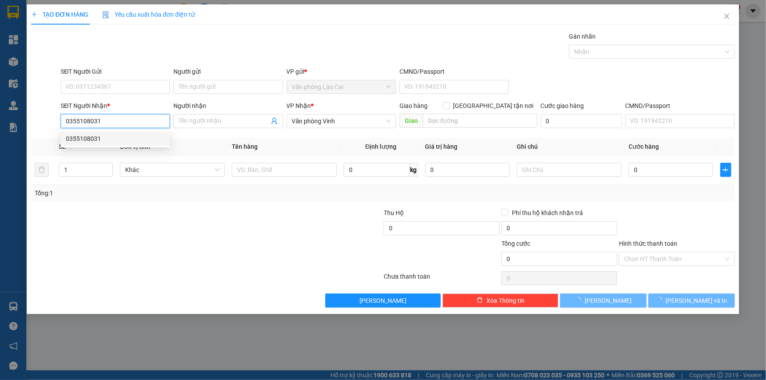
type input "70.000"
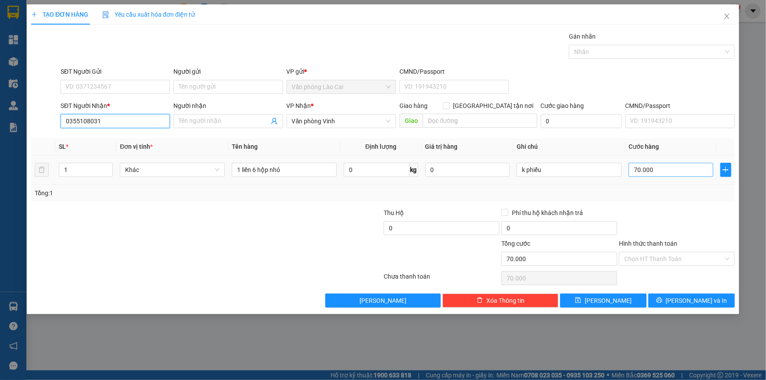
type input "0355108031"
click at [668, 169] on input "70.000" at bounding box center [671, 170] width 85 height 14
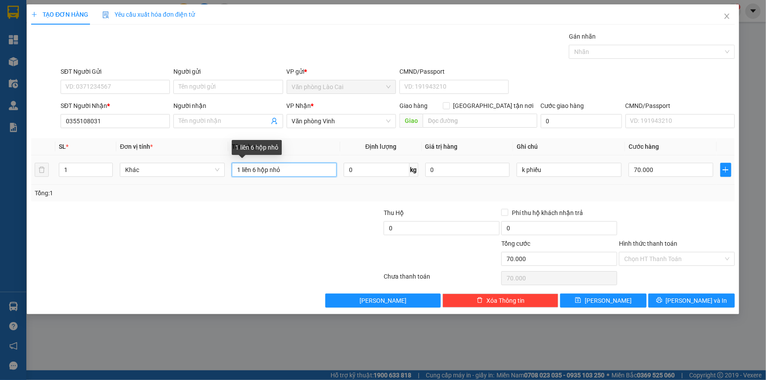
click at [253, 170] on input "1 liền 6 hộp nhỏ" at bounding box center [284, 170] width 105 height 14
type input "1 liền 8 hộp nhỏ"
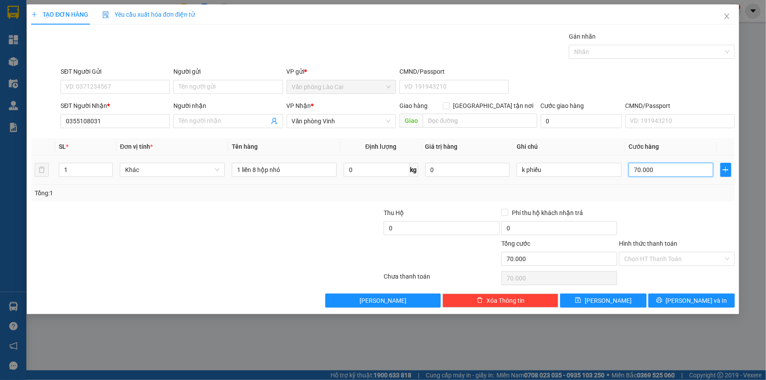
click at [663, 166] on input "70.000" at bounding box center [671, 170] width 85 height 14
type input "6"
type input "60"
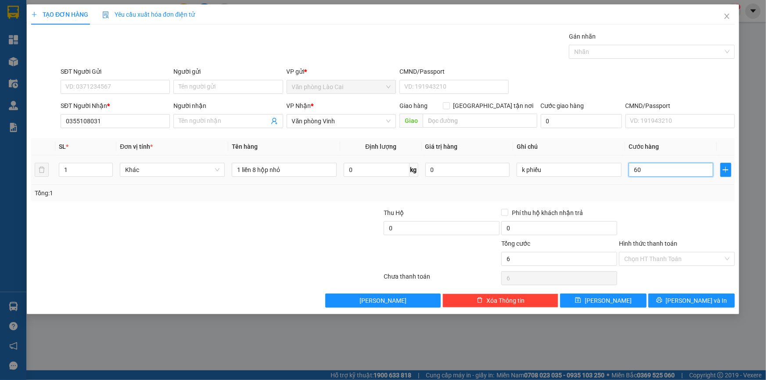
type input "60"
click at [657, 202] on div "Transit Pickup Surcharge Ids Transit Deliver Surcharge Ids Transit Deliver Surc…" at bounding box center [383, 170] width 704 height 276
click at [621, 299] on button "[PERSON_NAME]" at bounding box center [603, 301] width 86 height 14
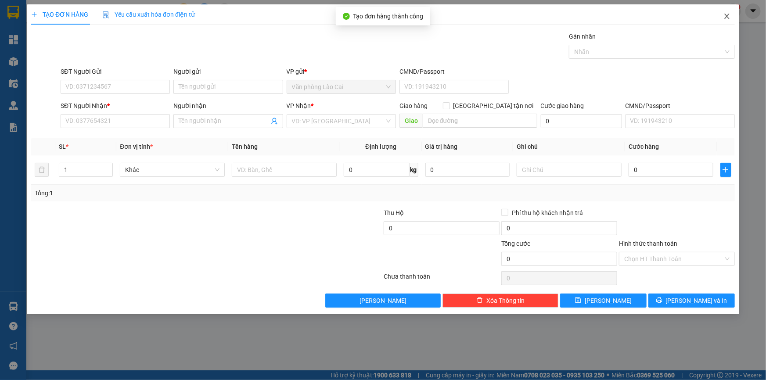
click at [731, 13] on span "Close" at bounding box center [727, 16] width 25 height 25
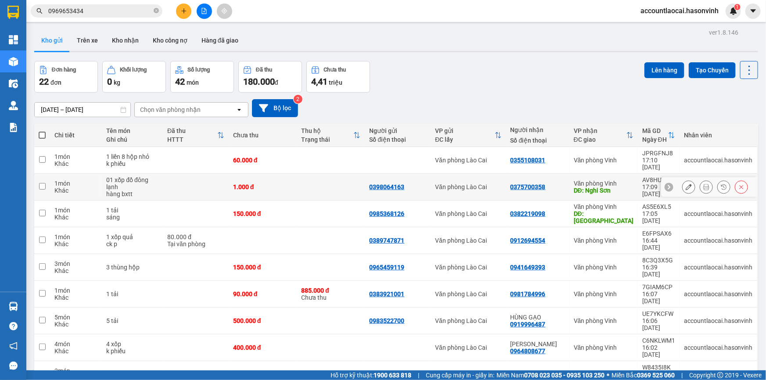
click at [276, 184] on td "1.000 đ" at bounding box center [263, 187] width 68 height 27
checkbox input "true"
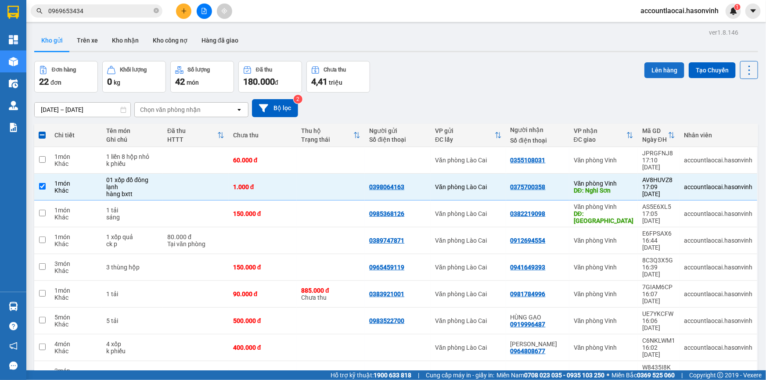
click at [645, 72] on button "Lên hàng" at bounding box center [665, 70] width 40 height 16
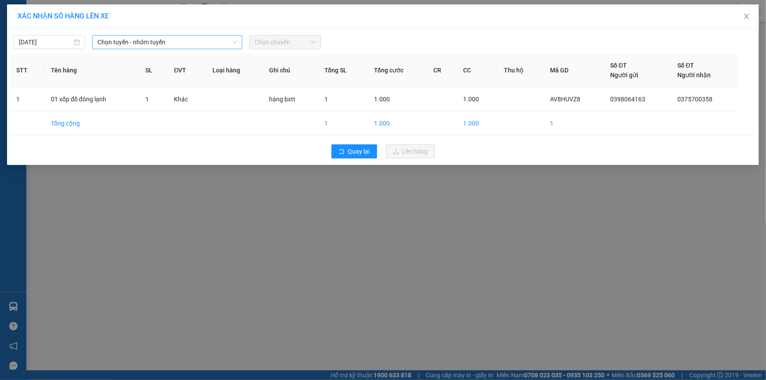
click at [111, 42] on span "Chọn tuyến - nhóm tuyến" at bounding box center [167, 42] width 140 height 13
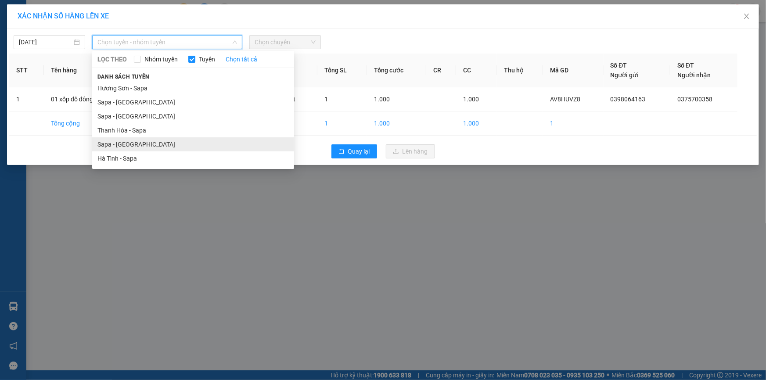
click at [114, 144] on li "Sapa - [GEOGRAPHIC_DATA]" at bounding box center [193, 144] width 202 height 14
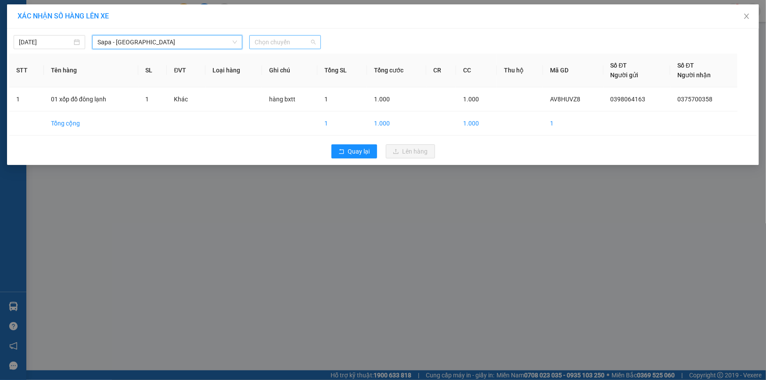
click at [306, 43] on span "Chọn chuyến" at bounding box center [285, 42] width 61 height 13
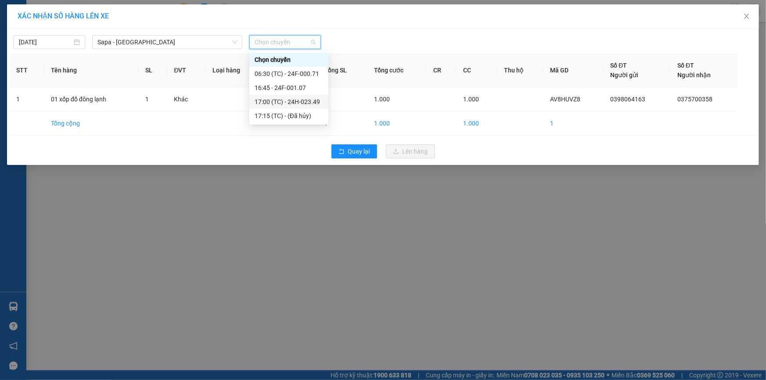
click at [303, 103] on div "17:00 (TC) - 24H-023.49" at bounding box center [289, 102] width 68 height 10
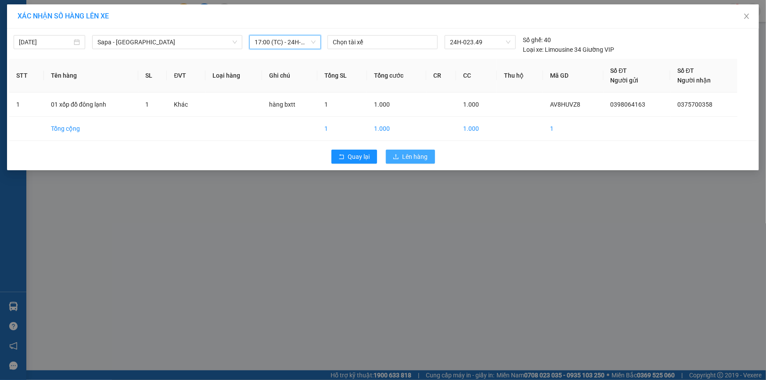
click at [405, 155] on span "Lên hàng" at bounding box center [415, 157] width 25 height 10
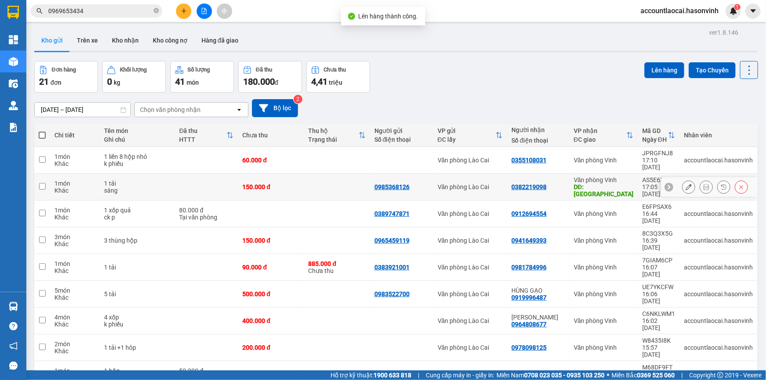
click at [329, 180] on td at bounding box center [337, 187] width 66 height 27
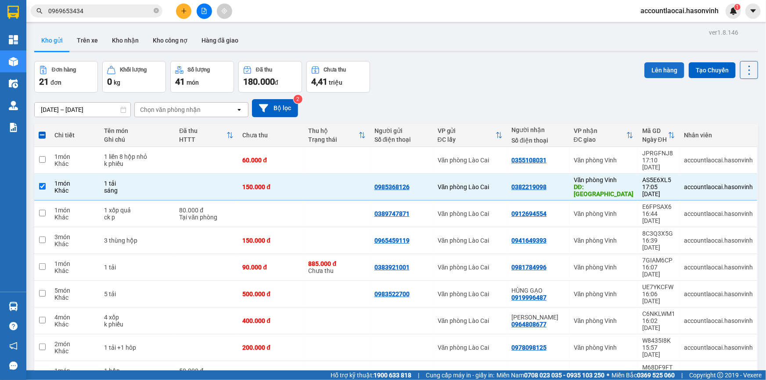
click at [671, 74] on button "Lên hàng" at bounding box center [665, 70] width 40 height 16
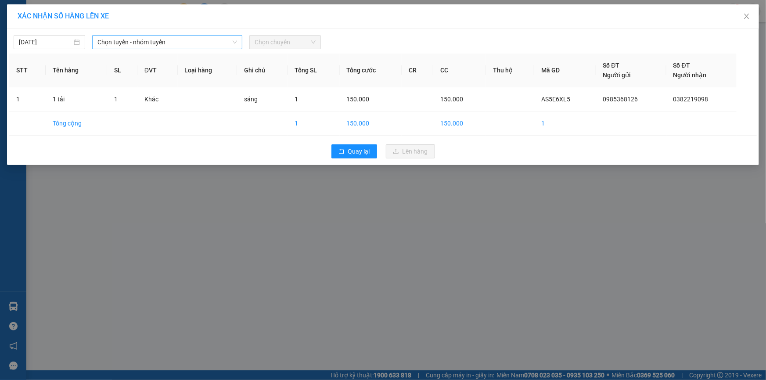
click at [129, 44] on span "Chọn tuyến - nhóm tuyến" at bounding box center [167, 42] width 140 height 13
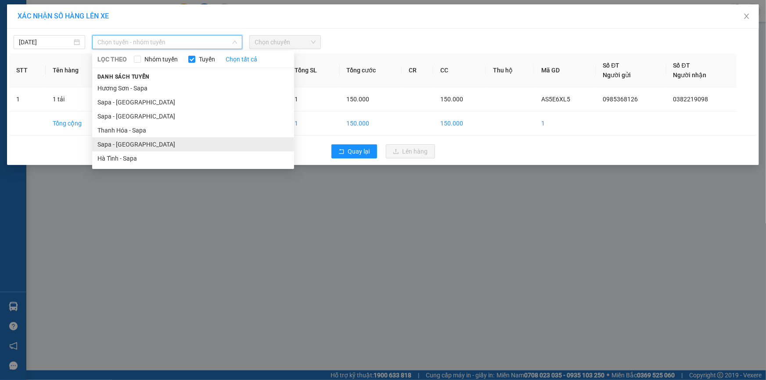
click at [111, 144] on li "Sapa - [GEOGRAPHIC_DATA]" at bounding box center [193, 144] width 202 height 14
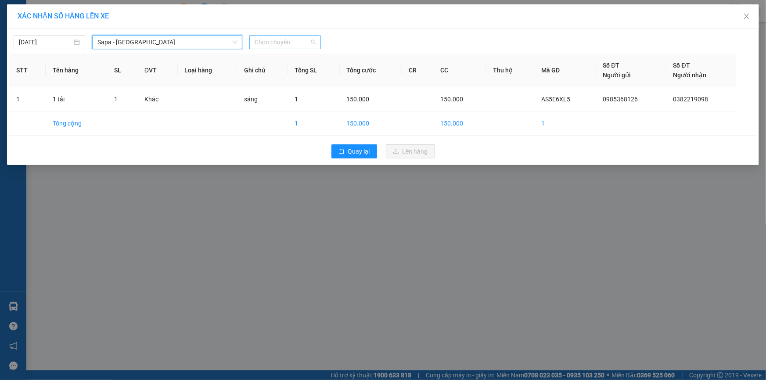
click at [300, 45] on span "Chọn chuyến" at bounding box center [285, 42] width 61 height 13
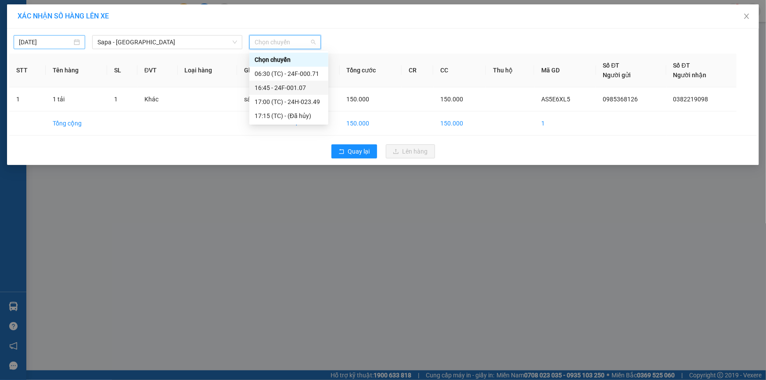
click at [41, 41] on input "[DATE]" at bounding box center [45, 42] width 53 height 10
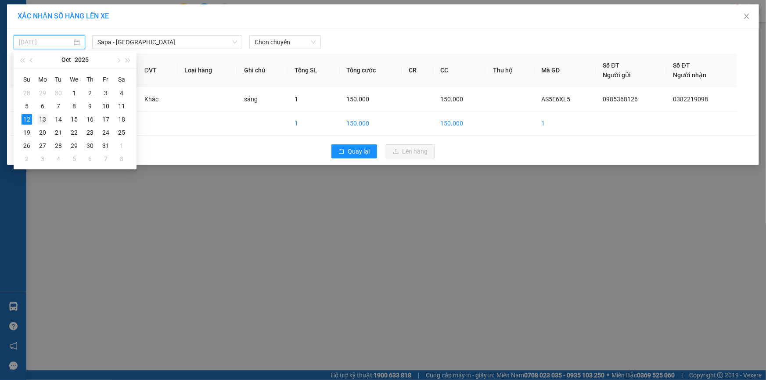
click at [39, 119] on div "13" at bounding box center [42, 119] width 11 height 11
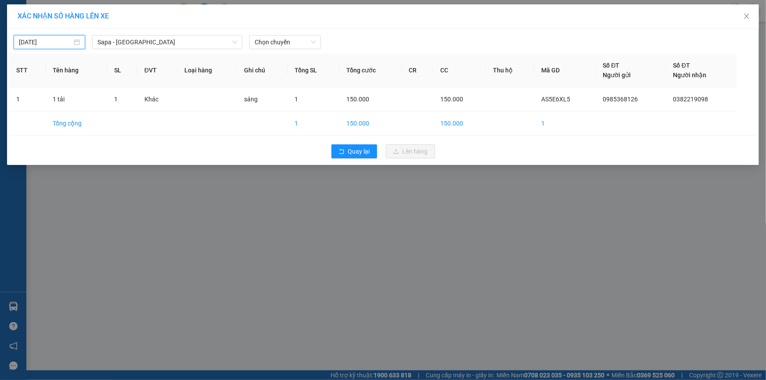
type input "[DATE]"
click at [280, 44] on span "Chọn chuyến" at bounding box center [285, 42] width 61 height 13
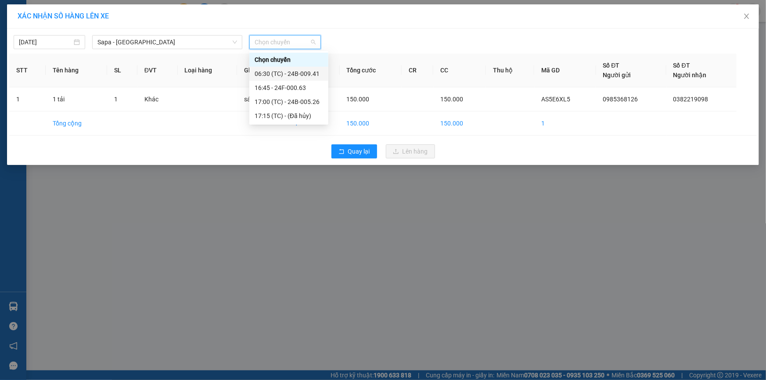
click at [309, 73] on div "06:30 (TC) - 24B-009.41" at bounding box center [289, 74] width 68 height 10
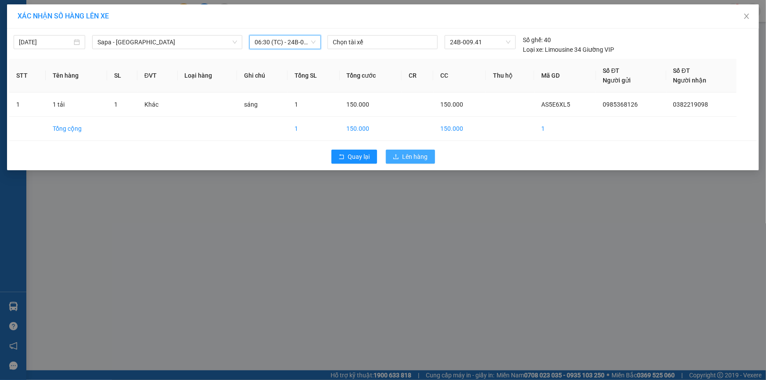
click at [417, 159] on span "Lên hàng" at bounding box center [415, 157] width 25 height 10
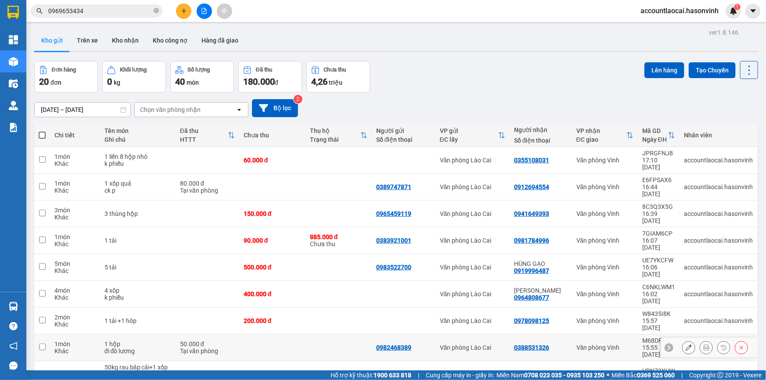
click at [317, 335] on td at bounding box center [339, 348] width 66 height 27
checkbox input "true"
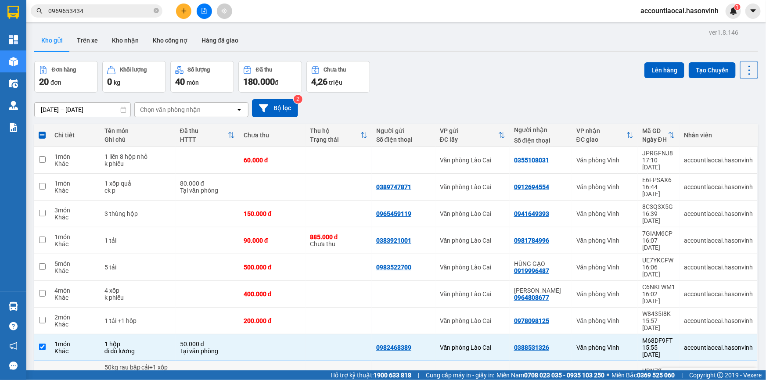
click at [308, 361] on td at bounding box center [339, 378] width 66 height 34
checkbox input "true"
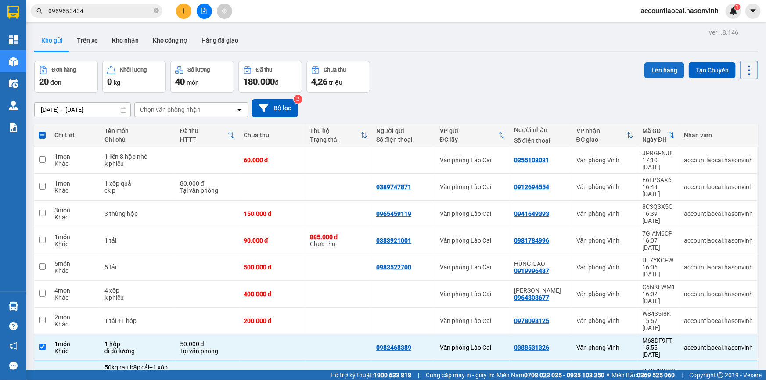
click at [660, 62] on button "Lên hàng" at bounding box center [665, 70] width 40 height 16
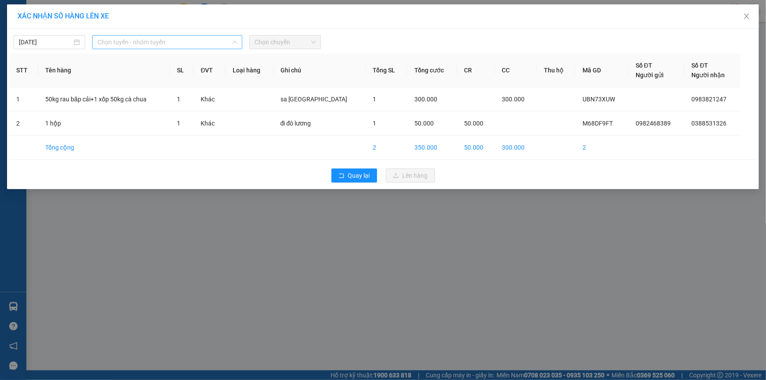
click at [101, 38] on span "Chọn tuyến - nhóm tuyến" at bounding box center [167, 42] width 140 height 13
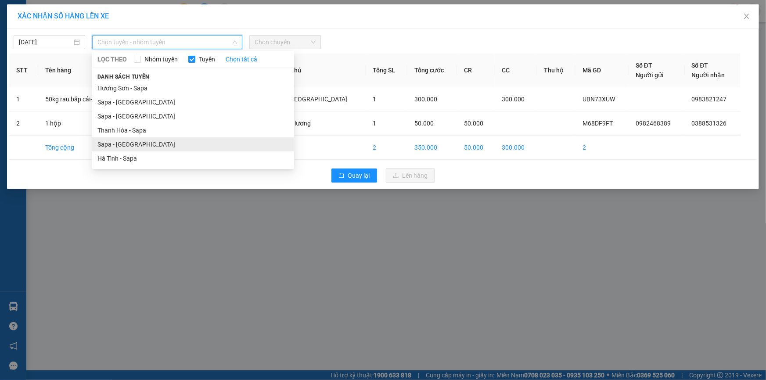
click at [108, 143] on li "Sapa - [GEOGRAPHIC_DATA]" at bounding box center [193, 144] width 202 height 14
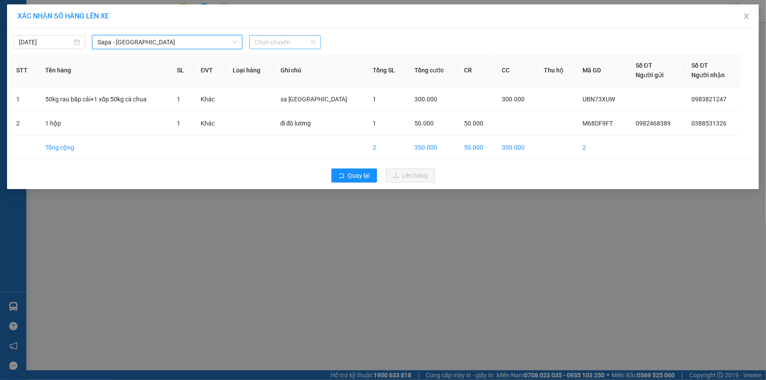
click at [291, 42] on span "Chọn chuyến" at bounding box center [285, 42] width 61 height 13
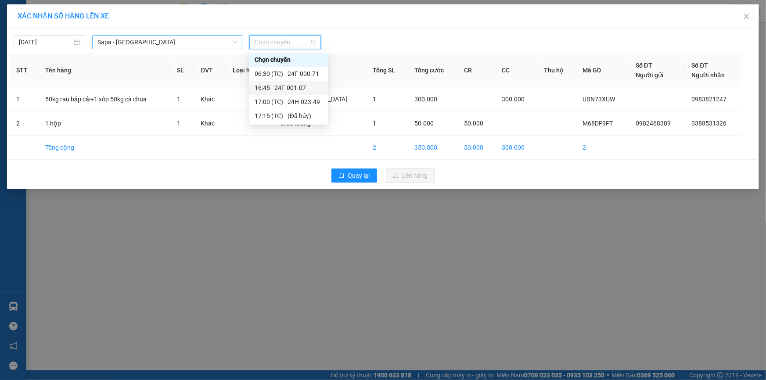
click at [104, 42] on span "Sapa - [GEOGRAPHIC_DATA]" at bounding box center [167, 42] width 140 height 13
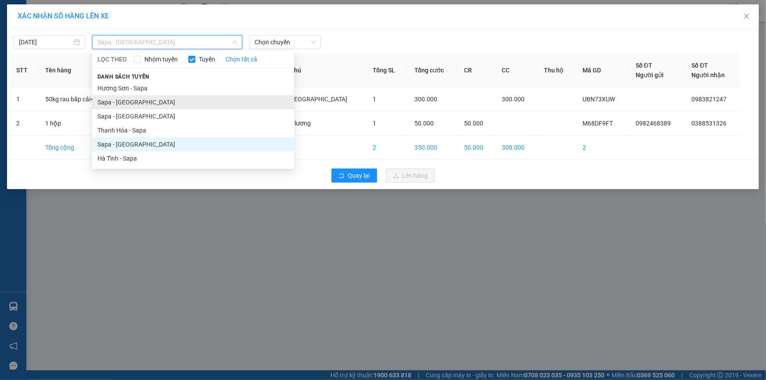
click at [123, 98] on li "Sapa - [GEOGRAPHIC_DATA]" at bounding box center [193, 102] width 202 height 14
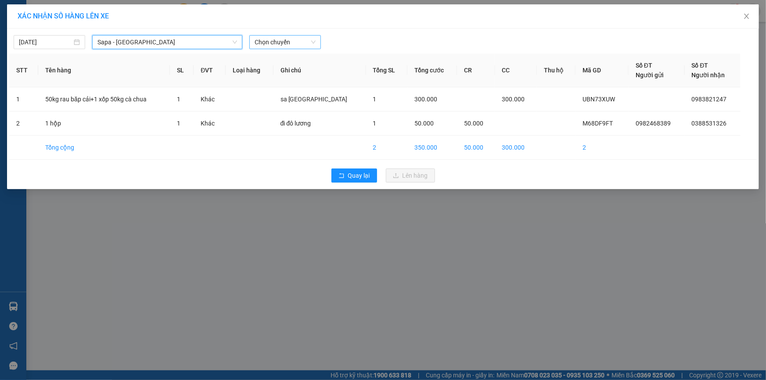
click at [297, 40] on span "Chọn chuyến" at bounding box center [285, 42] width 61 height 13
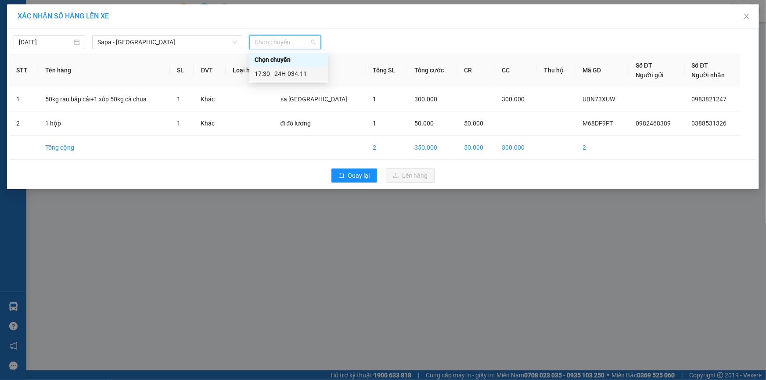
click at [310, 73] on div "17:30 - 24H-034.11" at bounding box center [289, 74] width 68 height 10
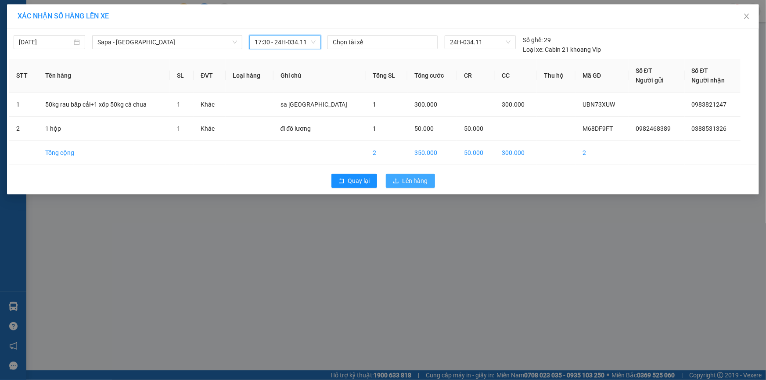
click at [402, 175] on button "Lên hàng" at bounding box center [410, 181] width 49 height 14
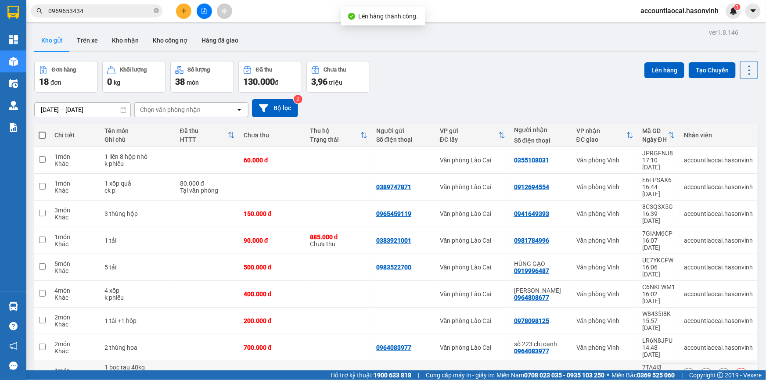
click at [191, 361] on td at bounding box center [208, 374] width 64 height 27
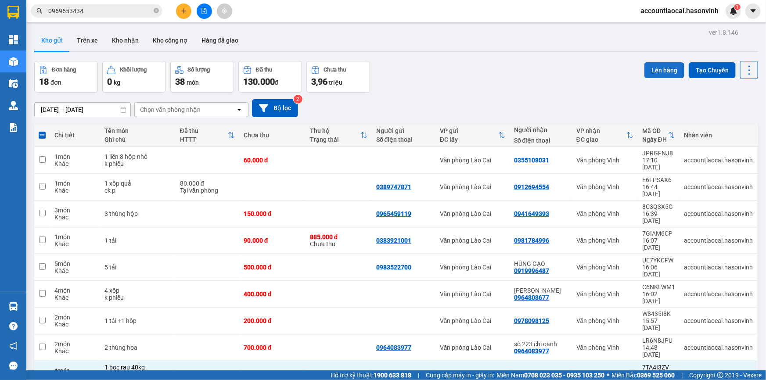
click at [646, 74] on button "Lên hàng" at bounding box center [665, 70] width 40 height 16
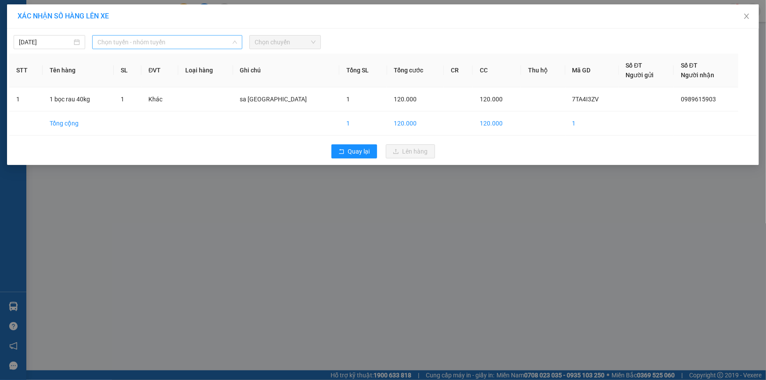
click at [145, 44] on span "Chọn tuyến - nhóm tuyến" at bounding box center [167, 42] width 140 height 13
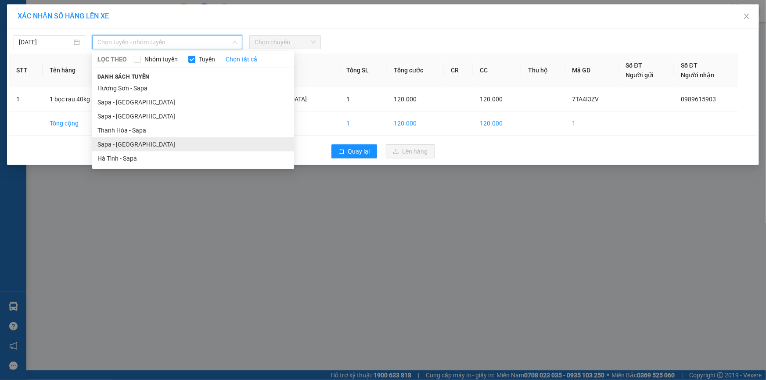
click at [121, 143] on li "Sapa - [GEOGRAPHIC_DATA]" at bounding box center [193, 144] width 202 height 14
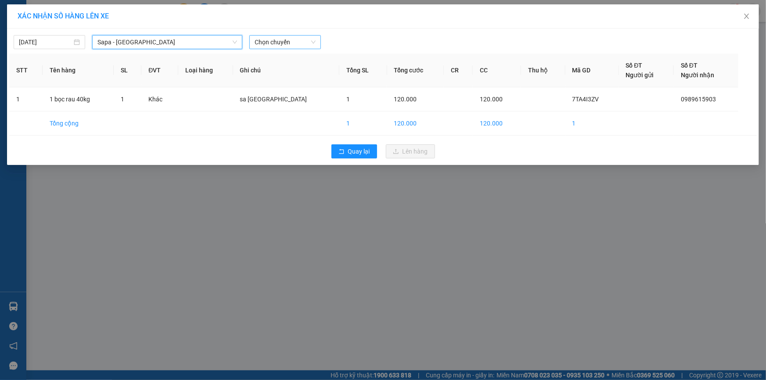
click at [289, 40] on span "Chọn chuyến" at bounding box center [285, 42] width 61 height 13
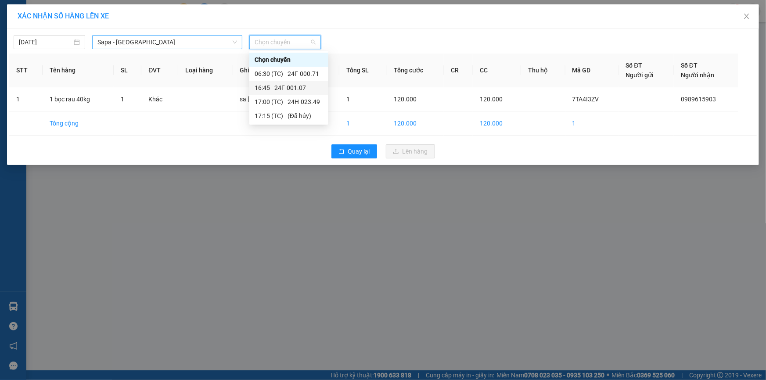
click at [117, 45] on span "Sapa - [GEOGRAPHIC_DATA]" at bounding box center [167, 42] width 140 height 13
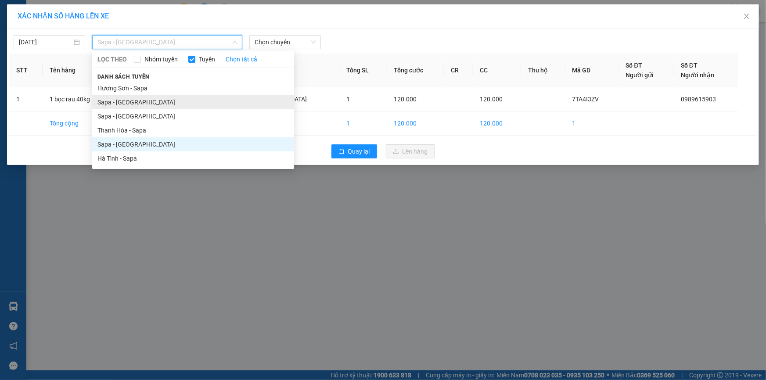
click at [124, 104] on li "Sapa - [GEOGRAPHIC_DATA]" at bounding box center [193, 102] width 202 height 14
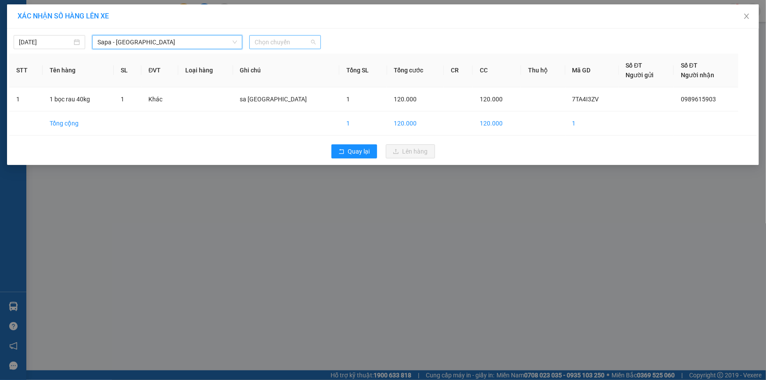
click at [305, 43] on span "Chọn chuyến" at bounding box center [285, 42] width 61 height 13
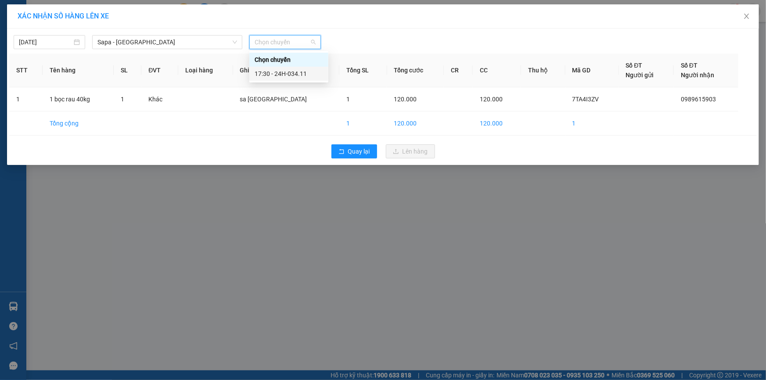
click at [305, 75] on div "17:30 - 24H-034.11" at bounding box center [289, 74] width 68 height 10
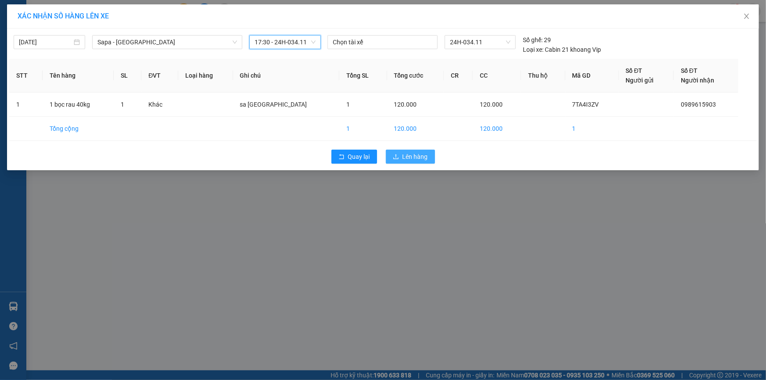
click at [405, 157] on span "Lên hàng" at bounding box center [415, 157] width 25 height 10
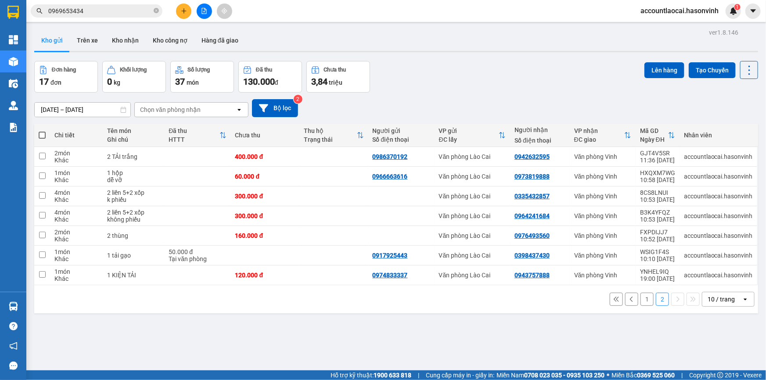
click at [642, 299] on button "1" at bounding box center [647, 299] width 13 height 13
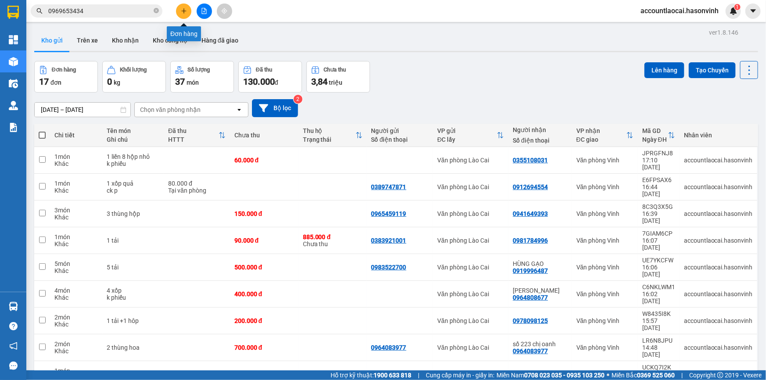
click at [183, 9] on icon "plus" at bounding box center [184, 11] width 6 height 6
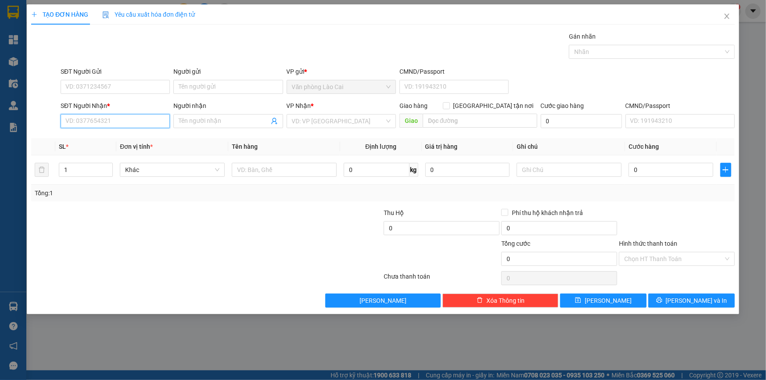
click at [128, 125] on input "SĐT Người Nhận *" at bounding box center [115, 121] width 109 height 14
click at [105, 124] on input "0599" at bounding box center [115, 121] width 109 height 14
click at [104, 140] on div "0941750599" at bounding box center [115, 139] width 99 height 10
type input "0941750599"
type input "630.000"
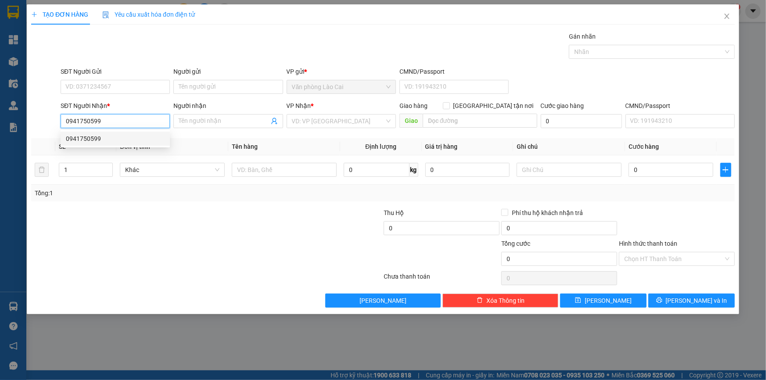
type input "630.000"
type input "0941750599"
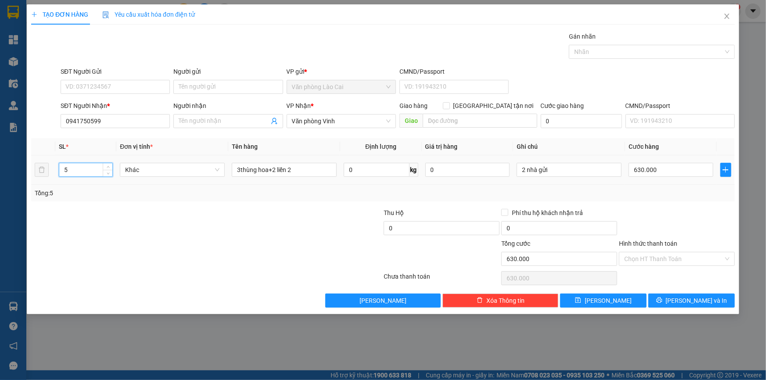
drag, startPoint x: 86, startPoint y: 169, endPoint x: 11, endPoint y: 182, distance: 75.6
click at [11, 182] on div "TẠO ĐƠN HÀNG Yêu cầu xuất hóa đơn điện tử Transit Pickup Surcharge Ids Transit …" at bounding box center [383, 190] width 766 height 380
type input "2"
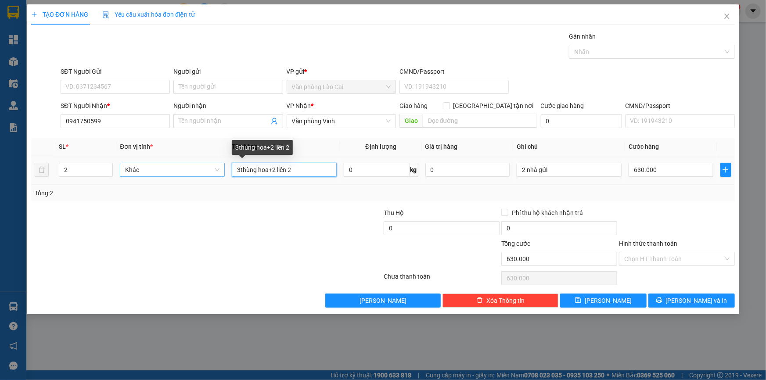
drag, startPoint x: 311, startPoint y: 166, endPoint x: 199, endPoint y: 168, distance: 112.0
click at [199, 168] on tr "2 Khác 3thùng hoa+2 liền 2 0 kg 0 2 nhà gửi 630.000" at bounding box center [383, 169] width 704 height 29
type input "2 thùng"
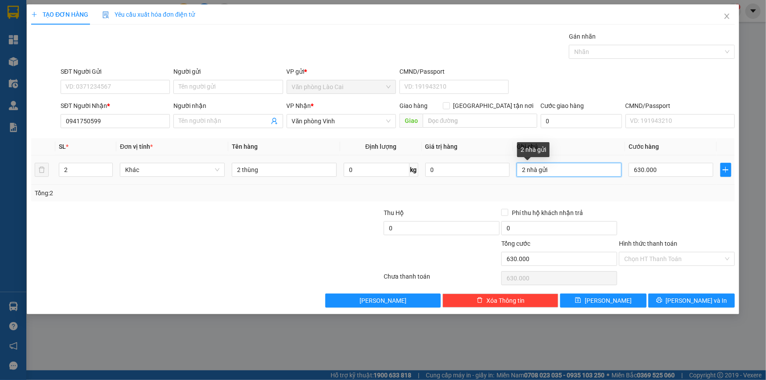
drag, startPoint x: 564, startPoint y: 170, endPoint x: 382, endPoint y: 196, distance: 184.1
click at [382, 196] on div "SL * Đơn vị tính * Tên hàng Định lượng Giá trị hàng Ghi chú Cước hàng 2 Khác 2 …" at bounding box center [383, 169] width 704 height 63
click at [678, 177] on div "630.000" at bounding box center [671, 170] width 85 height 18
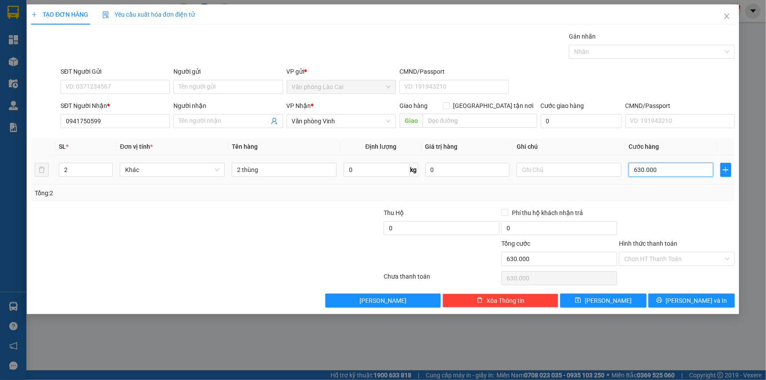
click at [678, 171] on input "630.000" at bounding box center [671, 170] width 85 height 14
type input "2"
type input "25"
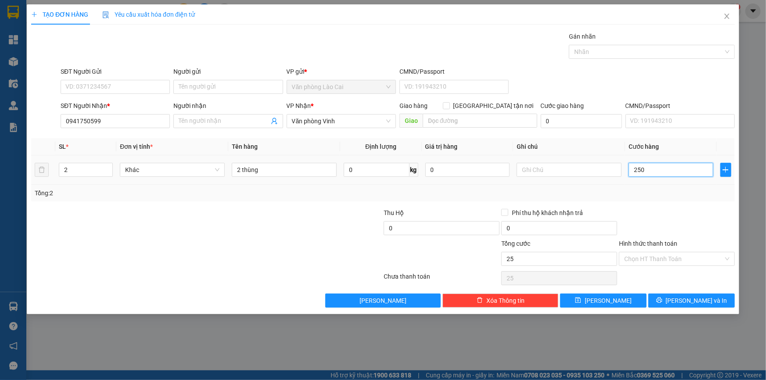
type input "250"
type input "250.000"
click at [676, 190] on div "Tổng: 2" at bounding box center [383, 193] width 697 height 10
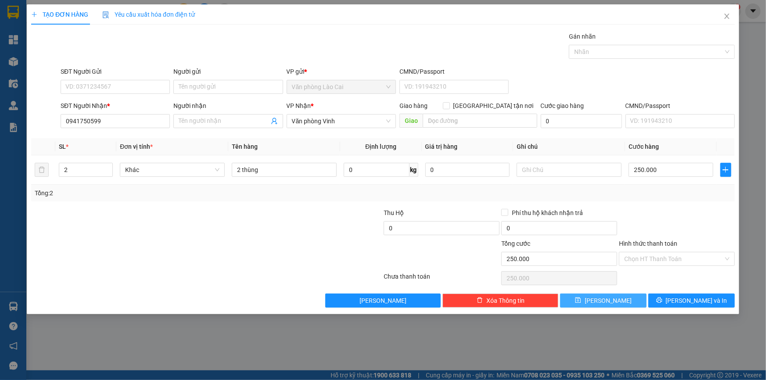
click at [632, 299] on button "[PERSON_NAME]" at bounding box center [603, 301] width 86 height 14
type input "0"
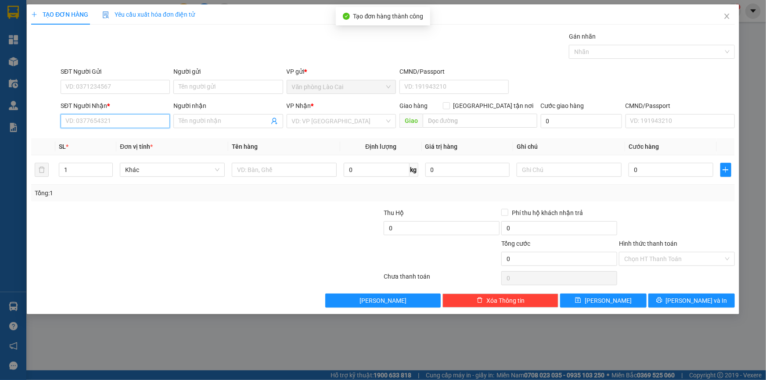
click at [156, 121] on input "SĐT Người Nhận *" at bounding box center [115, 121] width 109 height 14
click at [118, 126] on input "139" at bounding box center [115, 121] width 109 height 14
click at [95, 151] on div "0389933139" at bounding box center [115, 153] width 99 height 10
type input "0389933139"
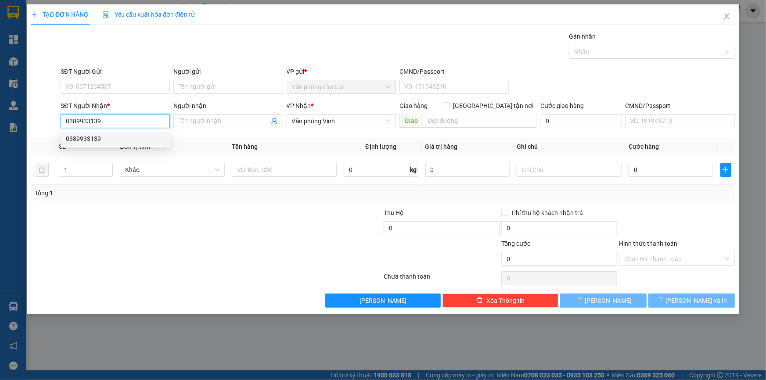
type input "350.000"
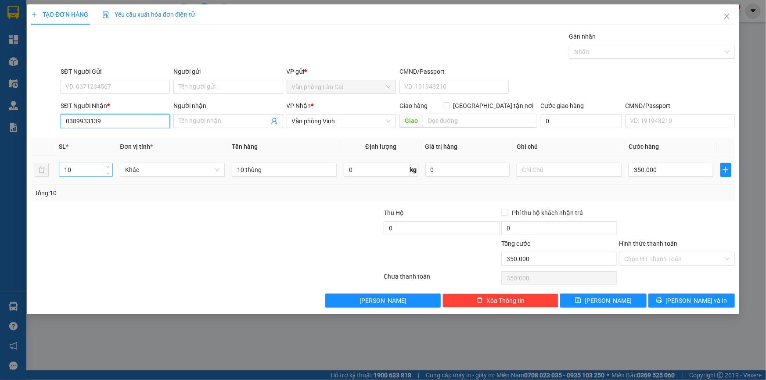
type input "0389933139"
drag, startPoint x: 79, startPoint y: 165, endPoint x: 22, endPoint y: 165, distance: 57.1
click at [22, 165] on div "TẠO ĐƠN HÀNG Yêu cầu xuất hóa đơn điện tử Transit Pickup Surcharge Ids Transit …" at bounding box center [383, 190] width 766 height 380
type input "2"
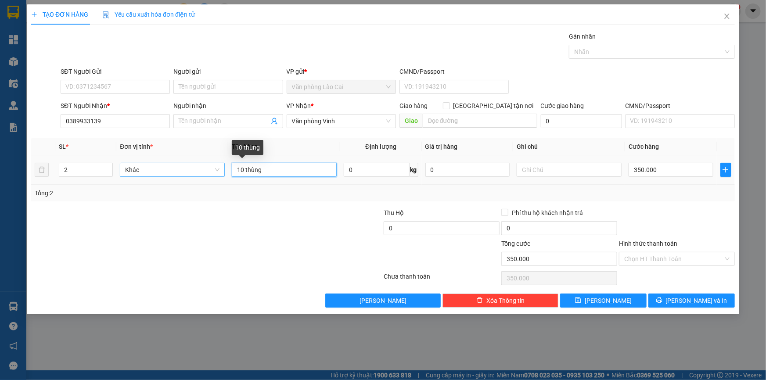
drag, startPoint x: 233, startPoint y: 171, endPoint x: 216, endPoint y: 174, distance: 17.8
click at [216, 174] on tr "2 Khác 10 thùng 0 kg 0 350.000" at bounding box center [383, 169] width 704 height 29
type input "2 thùng"
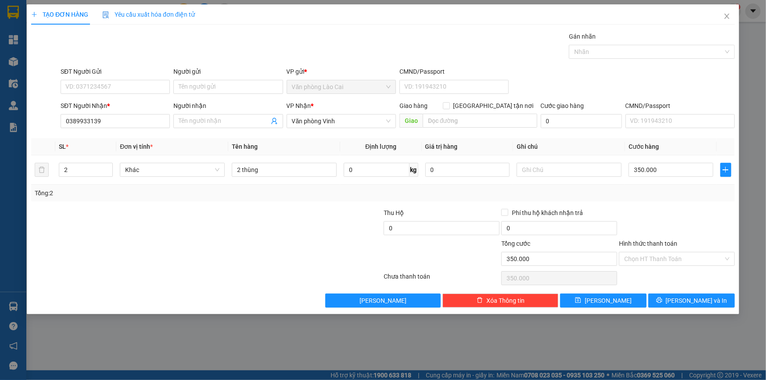
drag, startPoint x: 258, startPoint y: 218, endPoint x: 627, endPoint y: 161, distance: 373.2
click at [259, 218] on div at bounding box center [147, 223] width 235 height 31
click at [676, 165] on input "350.000" at bounding box center [671, 170] width 85 height 14
type input "1"
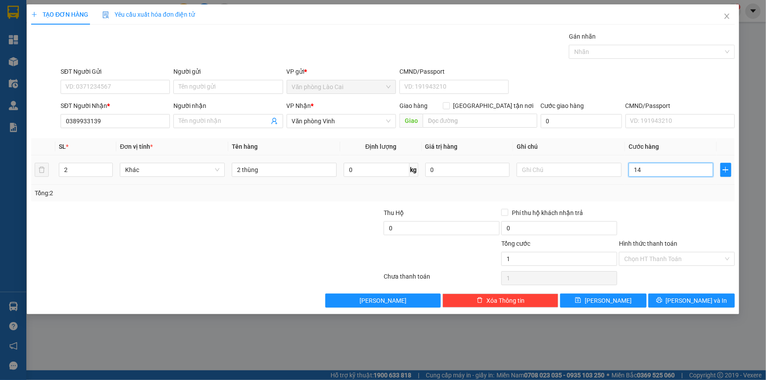
type input "14"
type input "140"
type input "140.000"
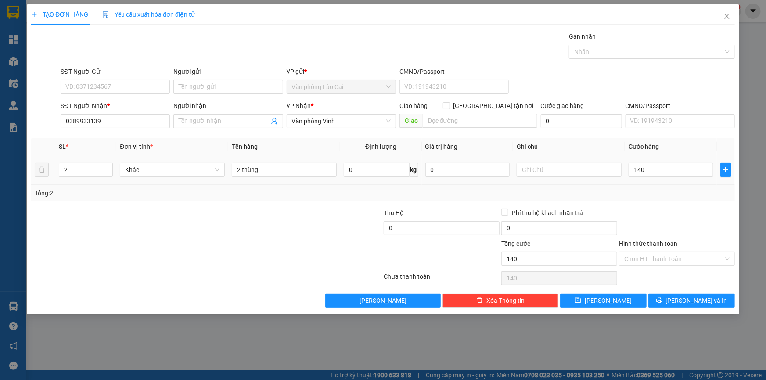
type input "140.000"
click at [663, 208] on div at bounding box center [677, 223] width 118 height 31
click at [622, 301] on button "[PERSON_NAME]" at bounding box center [603, 301] width 86 height 14
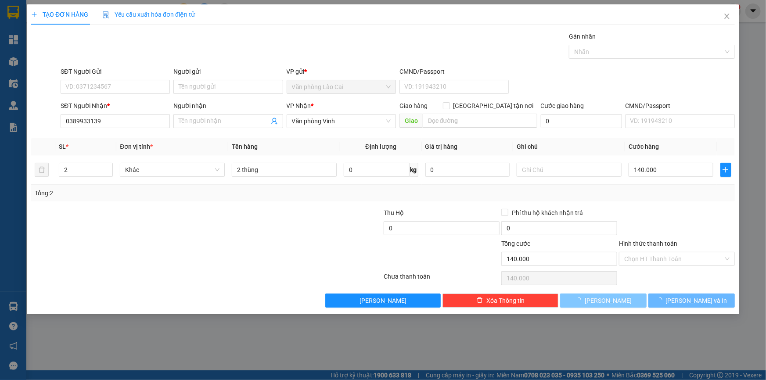
type input "0"
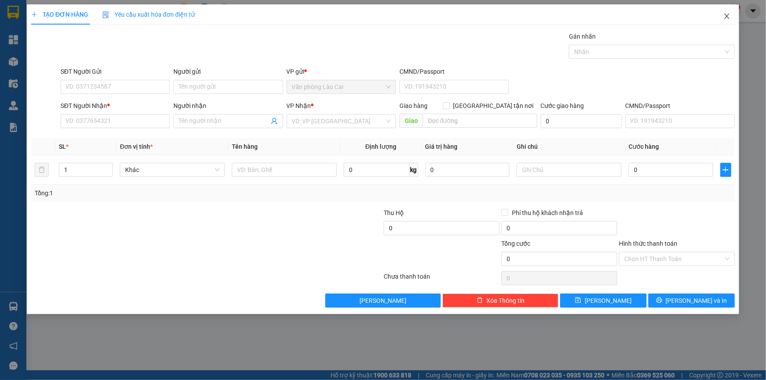
click at [729, 13] on icon "close" at bounding box center [727, 16] width 7 height 7
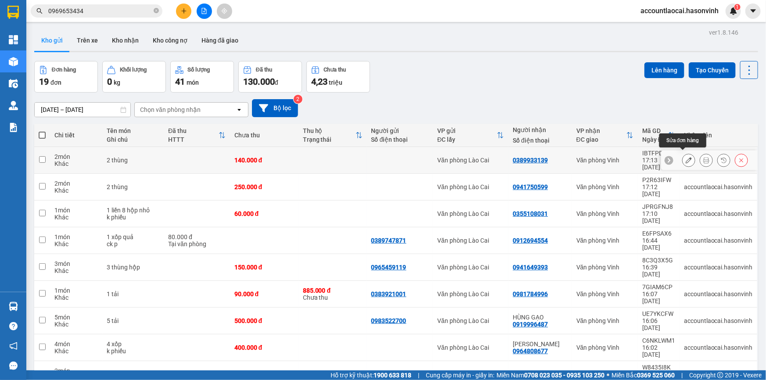
click at [686, 158] on icon at bounding box center [689, 160] width 6 height 6
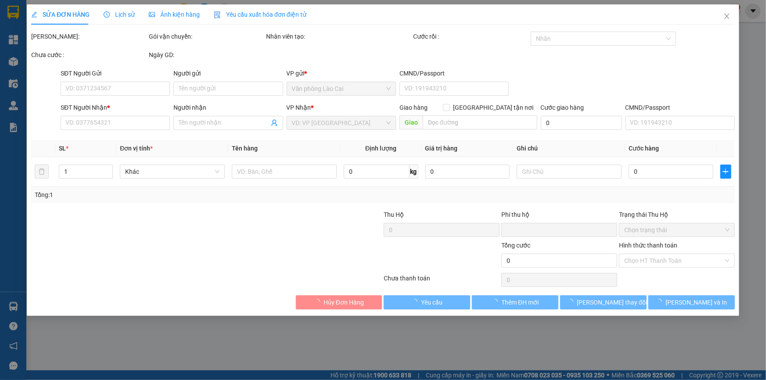
type input "0389933139"
type input "0"
type input "140.000"
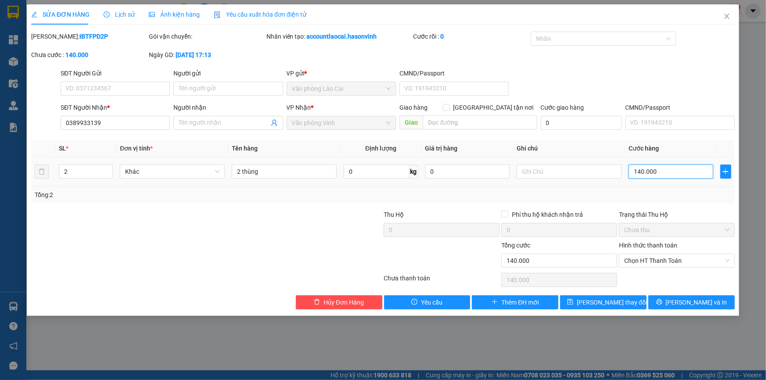
click at [663, 174] on input "140.000" at bounding box center [671, 172] width 85 height 14
drag, startPoint x: 663, startPoint y: 180, endPoint x: 656, endPoint y: 185, distance: 8.7
click at [660, 182] on td "130.000" at bounding box center [671, 171] width 92 height 29
click at [623, 302] on span "[PERSON_NAME] thay đổi" at bounding box center [612, 303] width 70 height 10
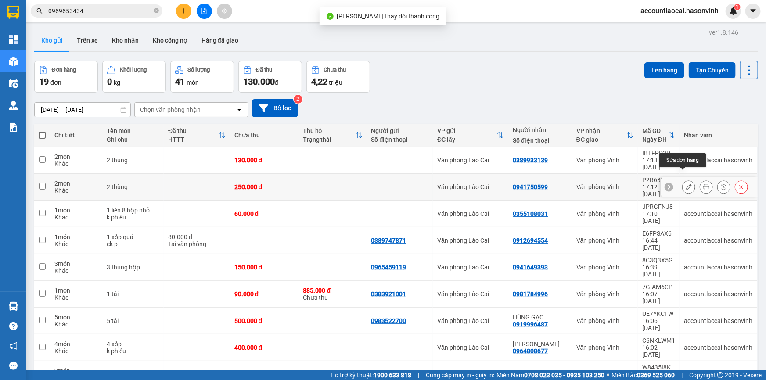
click at [686, 184] on icon at bounding box center [689, 187] width 6 height 6
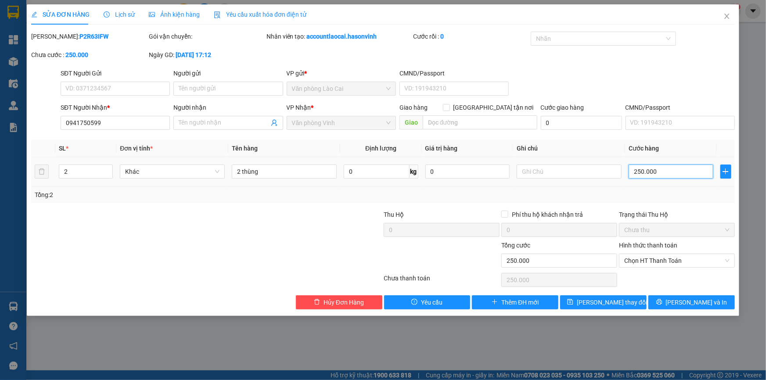
click at [662, 175] on input "250.000" at bounding box center [671, 172] width 85 height 14
click at [673, 204] on div "Total Paid Fee 0 Total UnPaid Fee 250.000 Cash Collection Total Fee Mã ĐH: P2R6…" at bounding box center [383, 171] width 704 height 278
click at [639, 299] on button "[PERSON_NAME] thay đổi" at bounding box center [603, 303] width 86 height 14
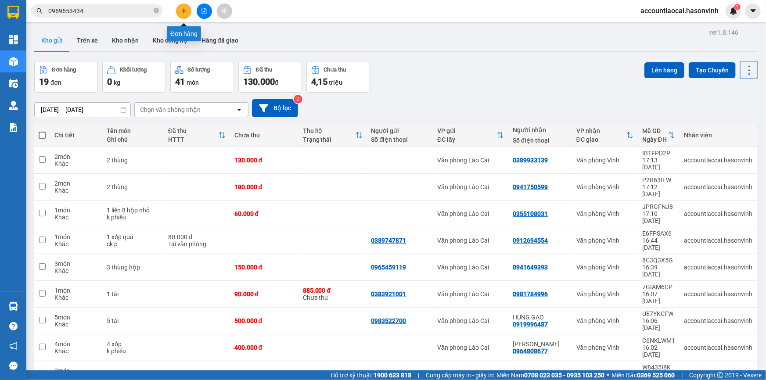
click at [185, 4] on button at bounding box center [183, 11] width 15 height 15
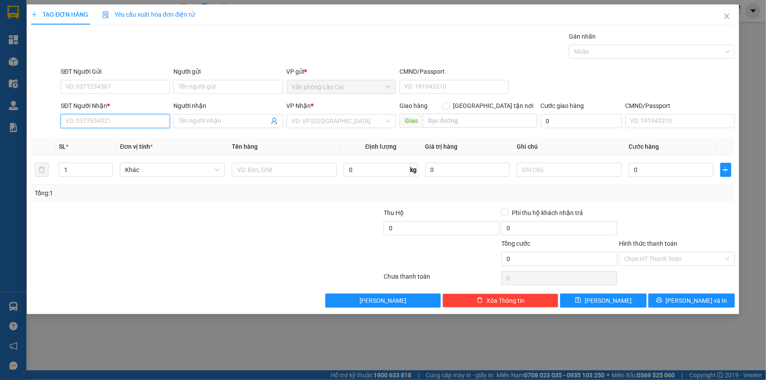
click at [141, 123] on input "SĐT Người Nhận *" at bounding box center [115, 121] width 109 height 14
click at [101, 122] on input "074" at bounding box center [115, 121] width 109 height 14
click at [93, 137] on div "0985005074" at bounding box center [115, 139] width 99 height 10
type input "0985005074"
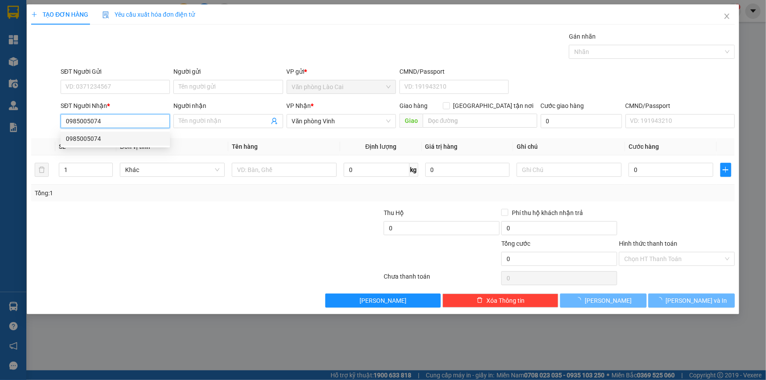
type input "150.000"
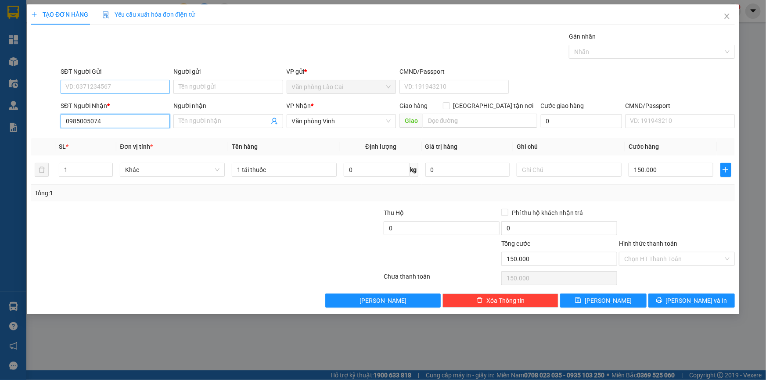
type input "0985005074"
click at [126, 83] on input "SĐT Người Gửi" at bounding box center [115, 87] width 109 height 14
click at [106, 133] on div "0983229974" at bounding box center [115, 133] width 99 height 10
type input "0983229974"
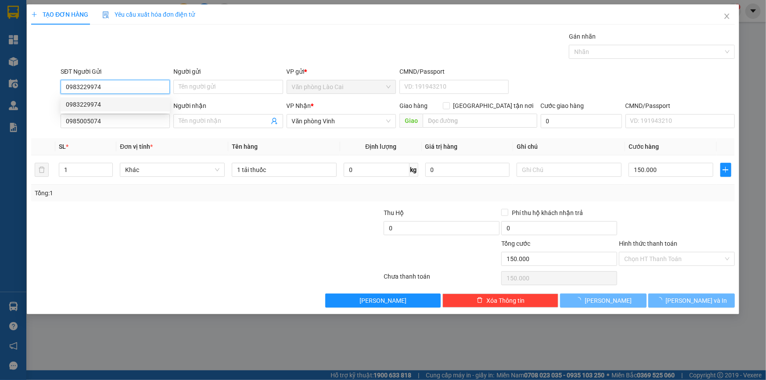
type input "100.000"
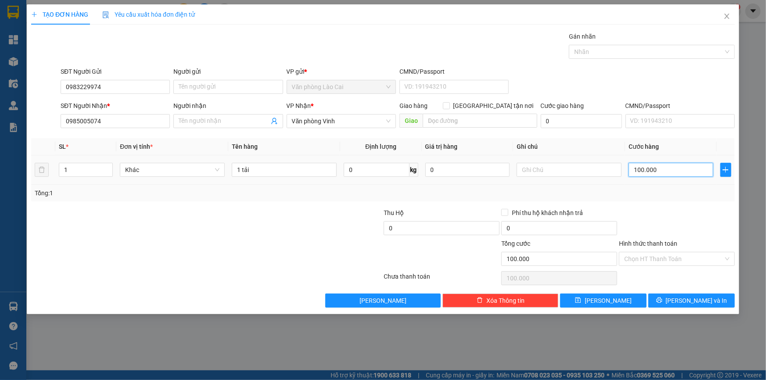
click at [674, 171] on input "100.000" at bounding box center [671, 170] width 85 height 14
type input "1"
type input "18"
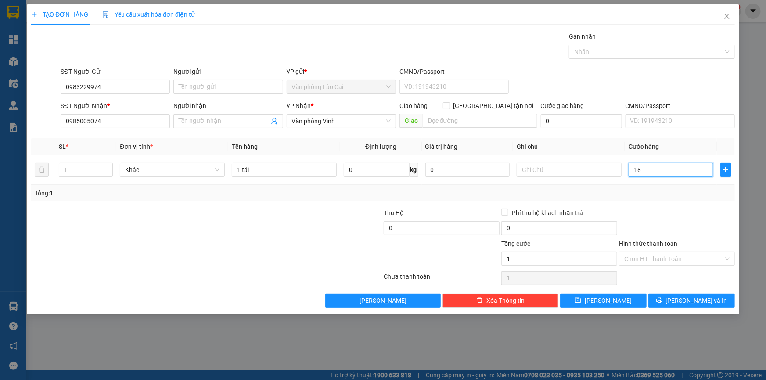
type input "18"
type input "180"
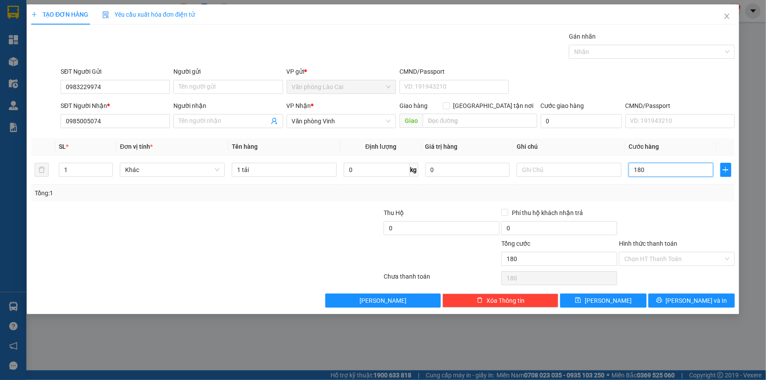
type input "180"
type input "180.000"
click at [648, 210] on div at bounding box center [677, 223] width 118 height 31
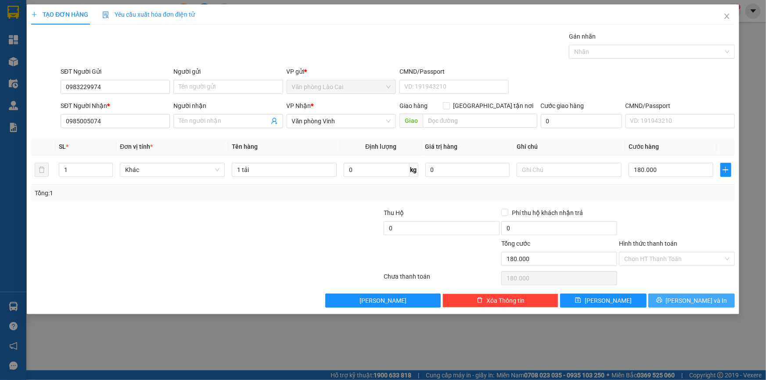
click at [663, 297] on icon "printer" at bounding box center [659, 300] width 6 height 6
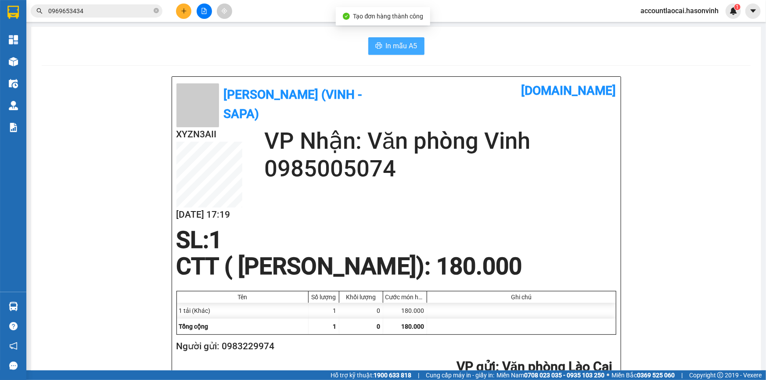
click at [386, 44] on span "In mẫu A5" at bounding box center [402, 45] width 32 height 11
